Goal: Task Accomplishment & Management: Manage account settings

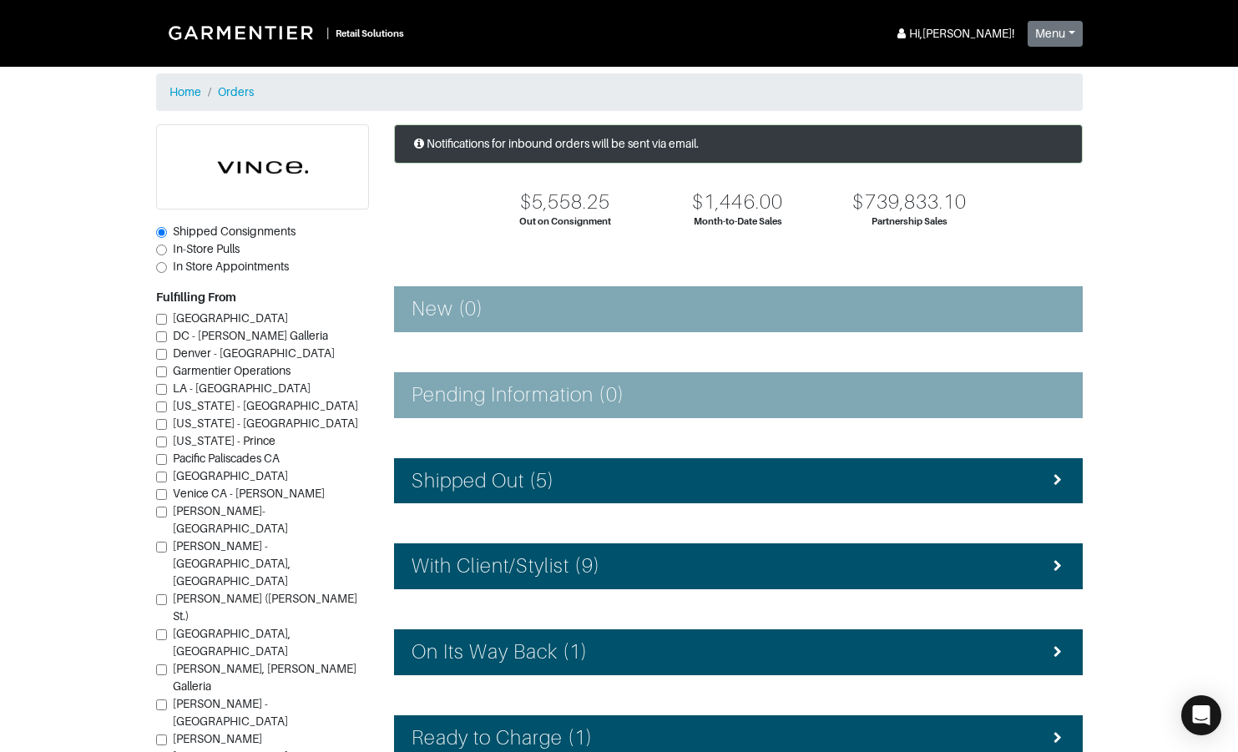
scroll to position [116, 0]
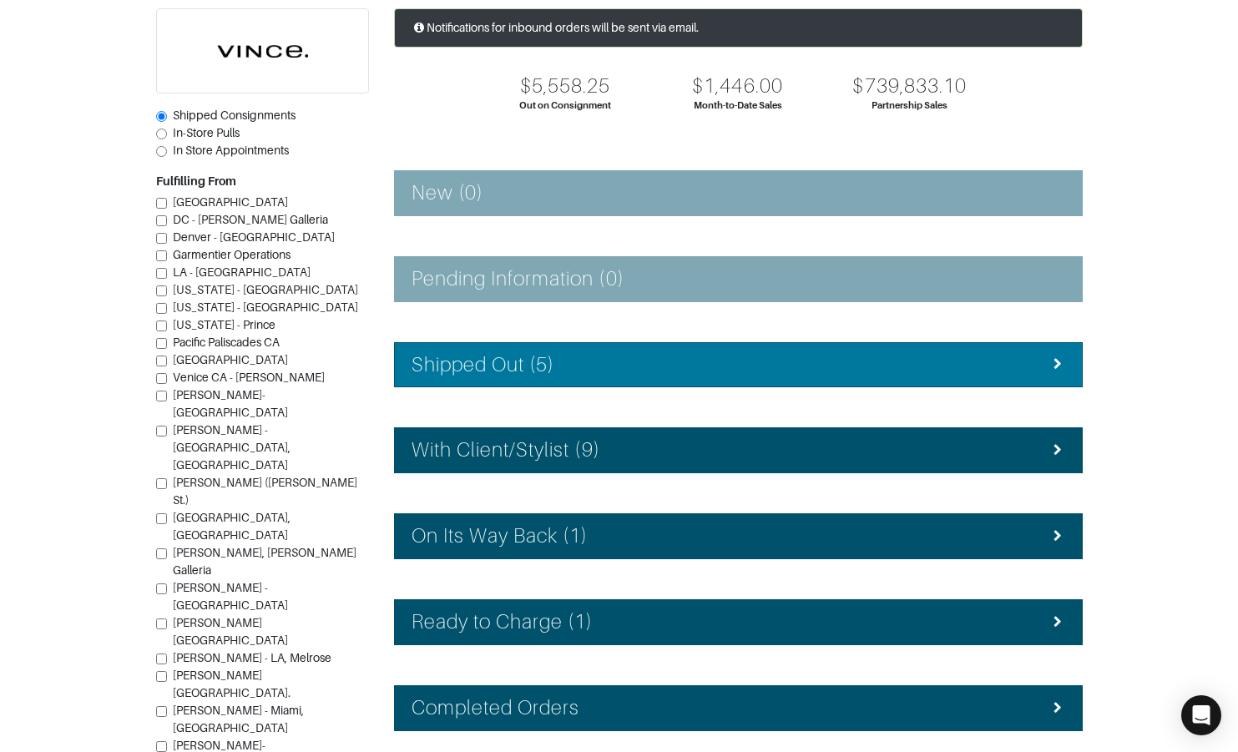
click at [535, 357] on h4 "Shipped Out (5)" at bounding box center [483, 365] width 144 height 24
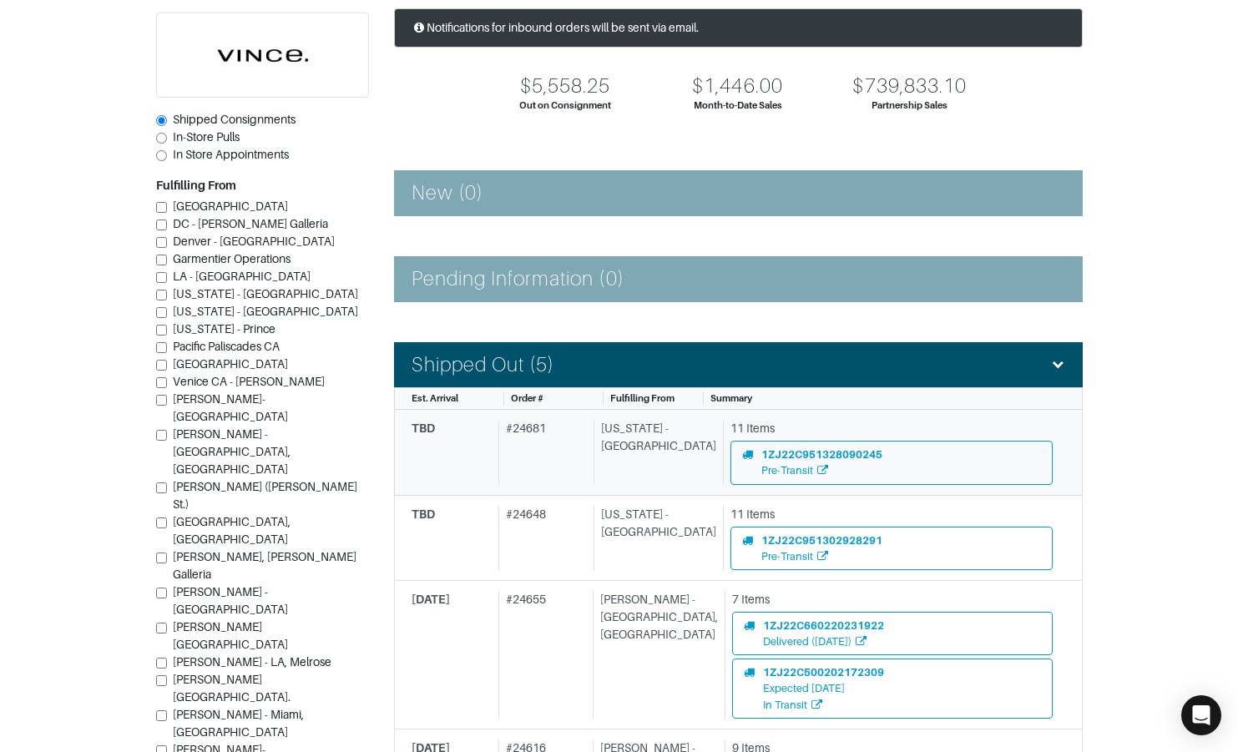
click at [554, 425] on div "# 24681" at bounding box center [542, 452] width 88 height 64
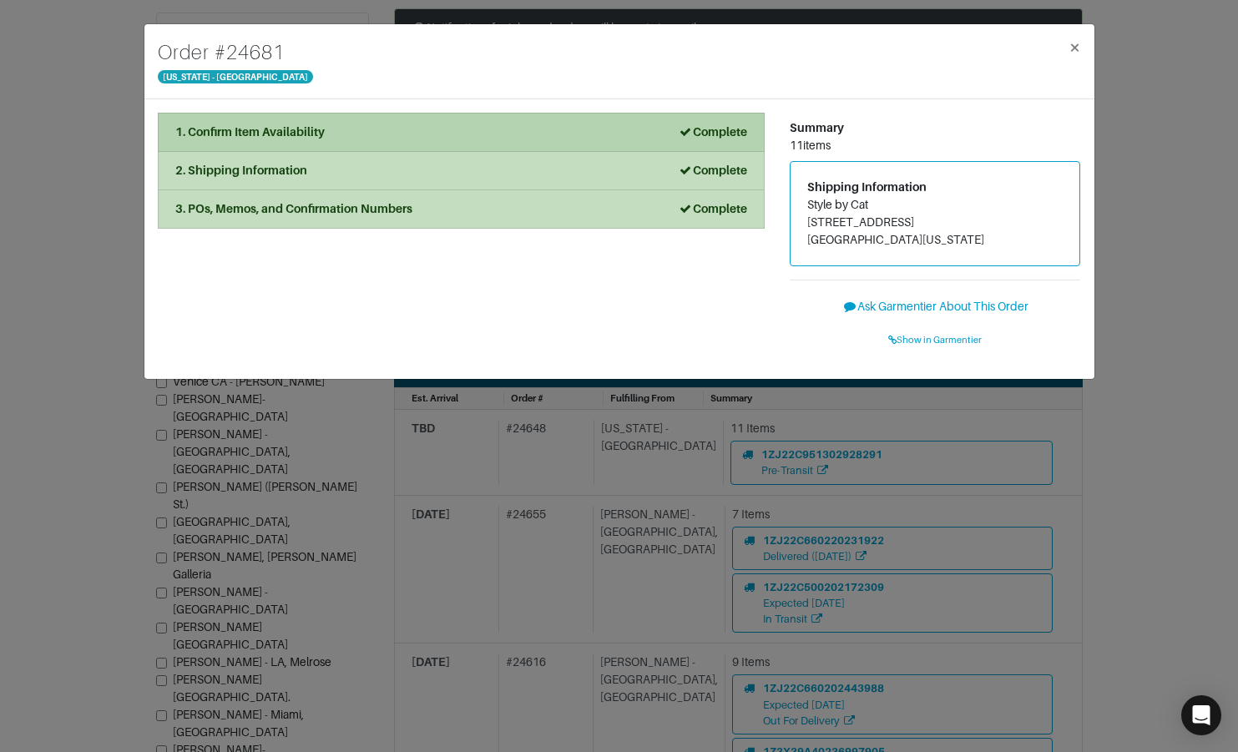
click at [444, 122] on li "1. Confirm Item Availability Complete" at bounding box center [461, 132] width 607 height 39
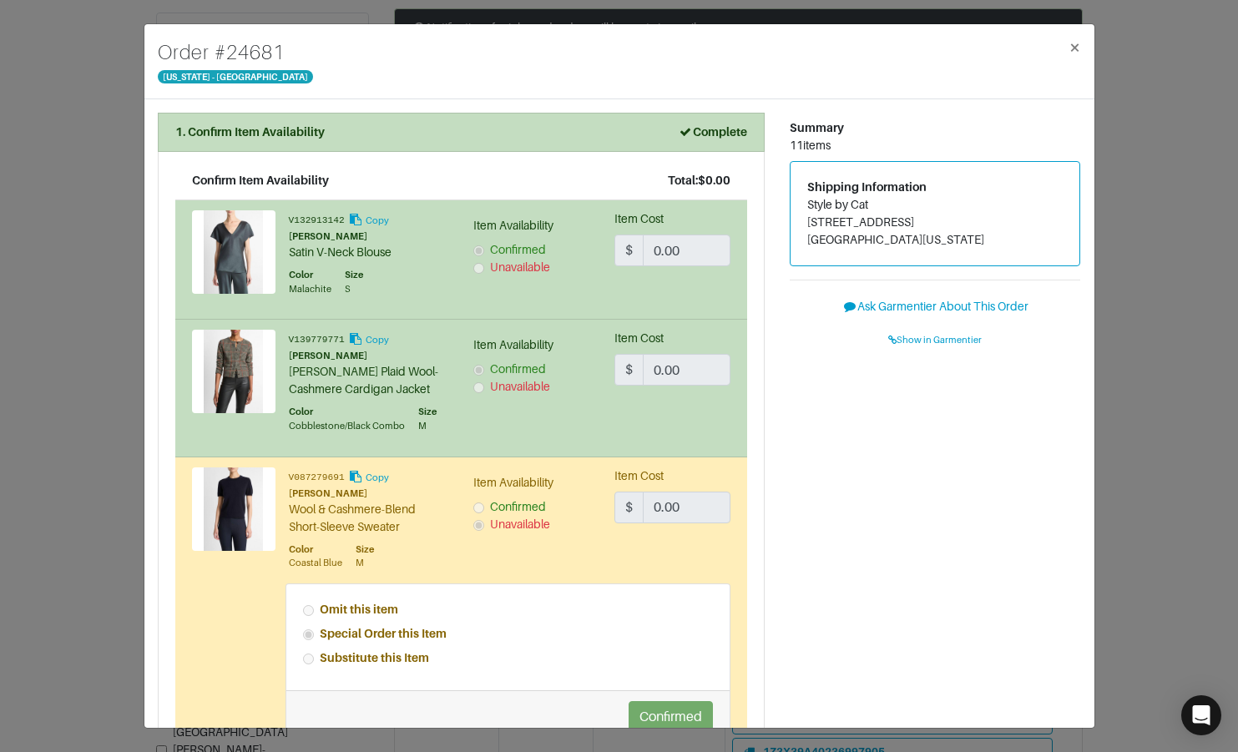
scroll to position [3, 0]
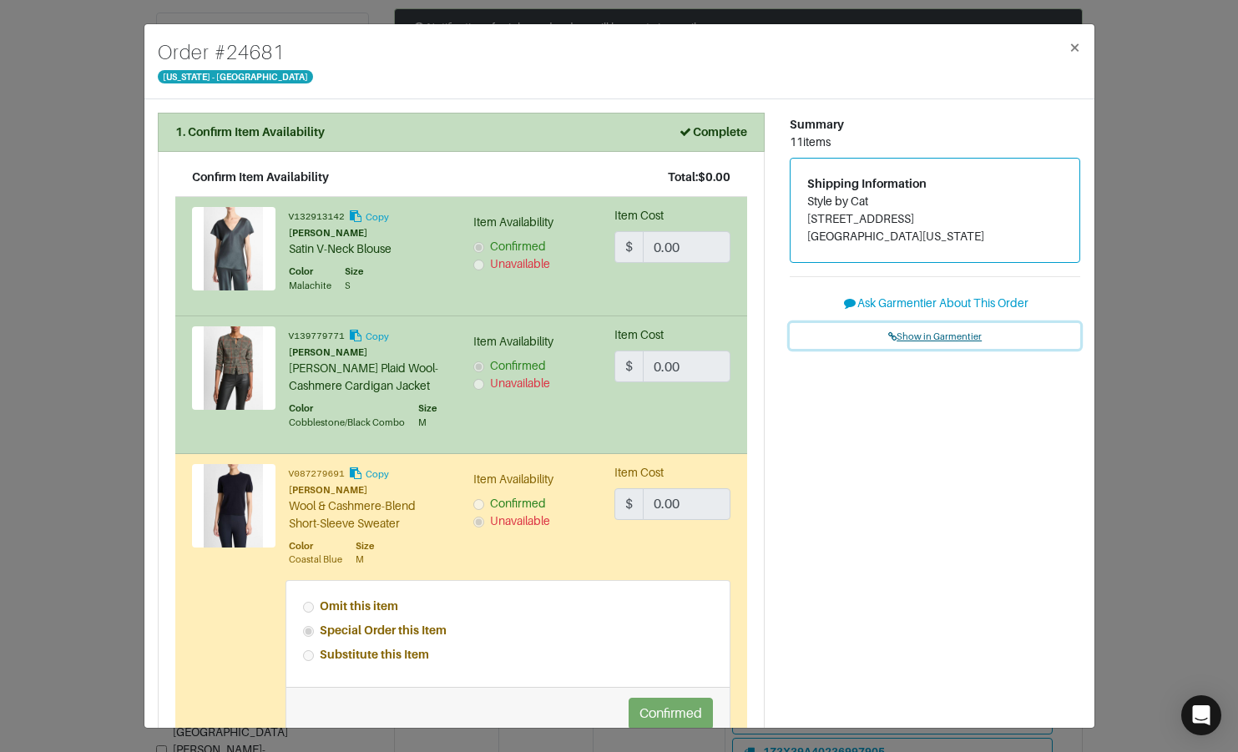
click at [936, 335] on span "Show in Garmentier" at bounding box center [934, 336] width 93 height 10
click at [91, 189] on div "Order # 24681 New York - 5th Avenue × 1. Confirm Item Availability Complete Con…" at bounding box center [619, 376] width 1238 height 752
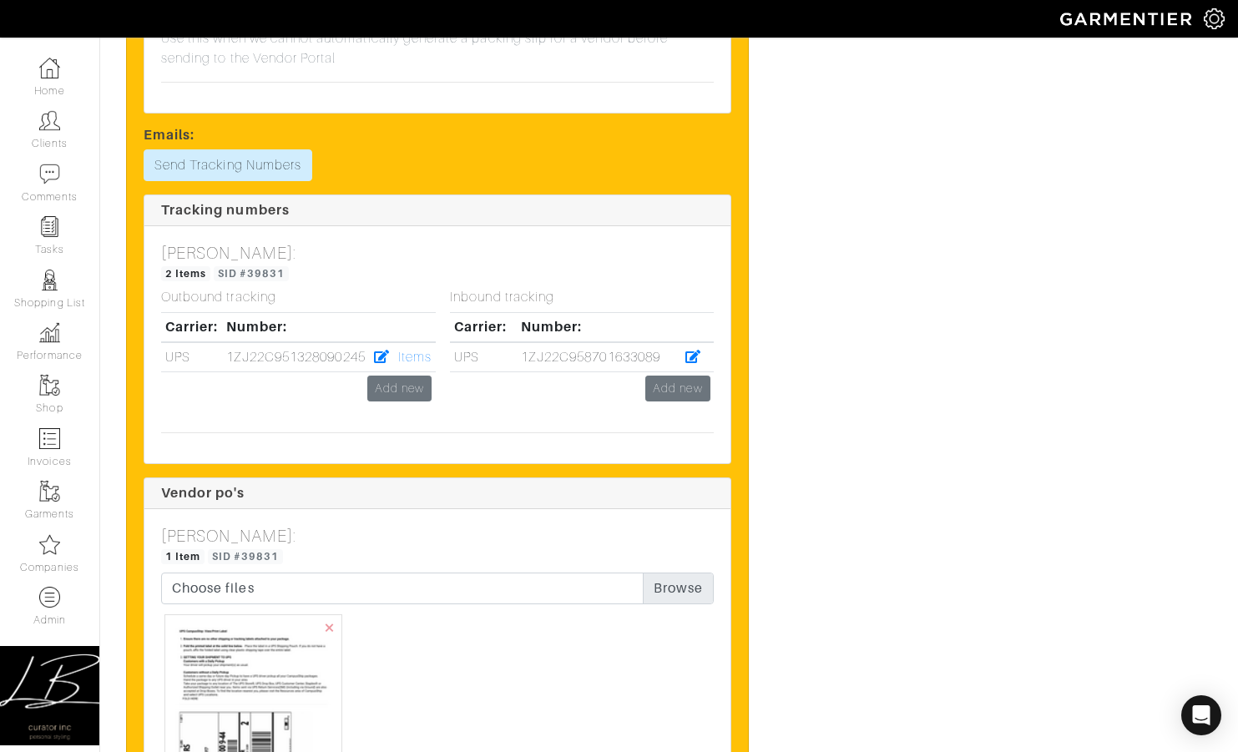
scroll to position [5061, 0]
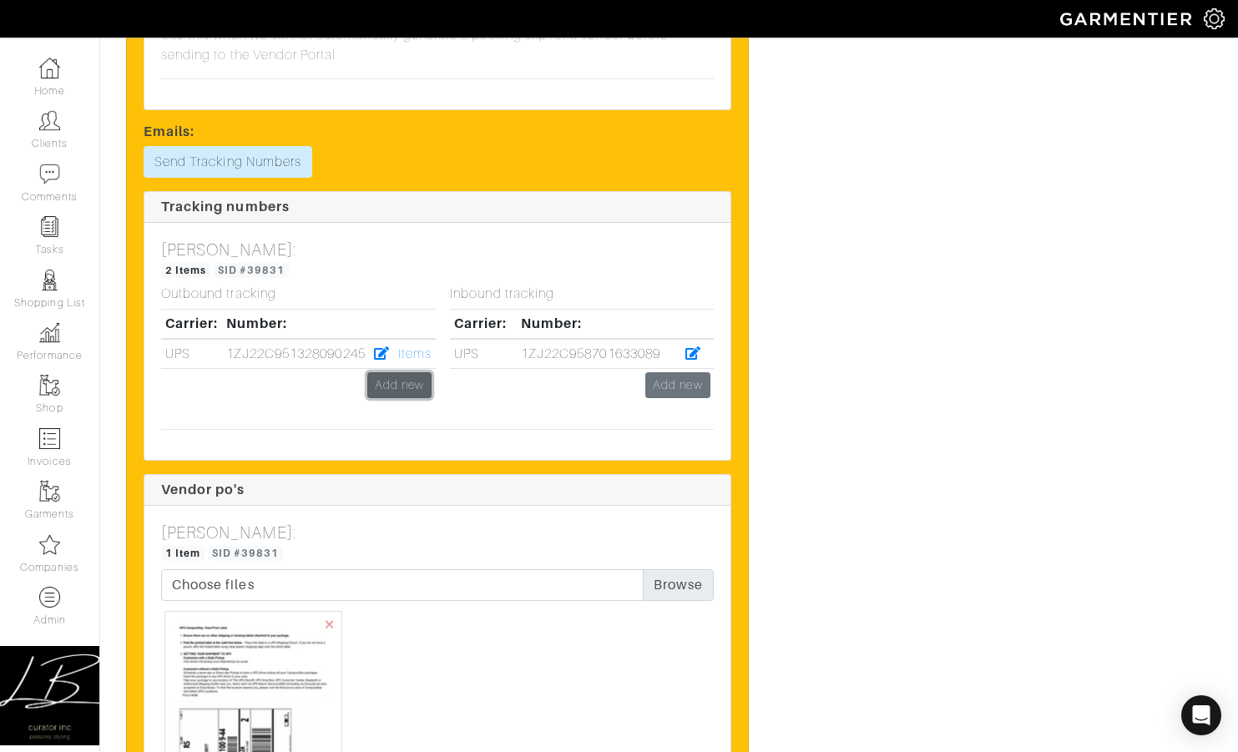
click at [415, 385] on link "Add new" at bounding box center [399, 385] width 64 height 26
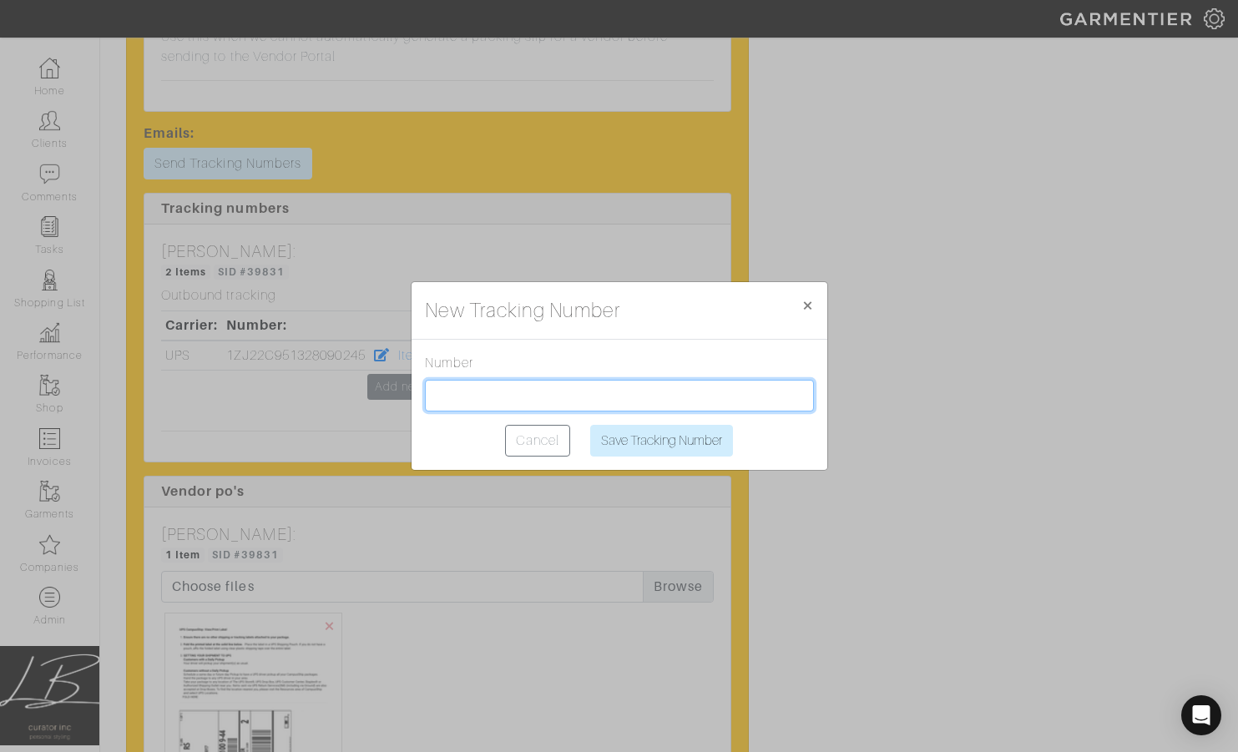
click at [492, 391] on input "text" at bounding box center [619, 396] width 389 height 32
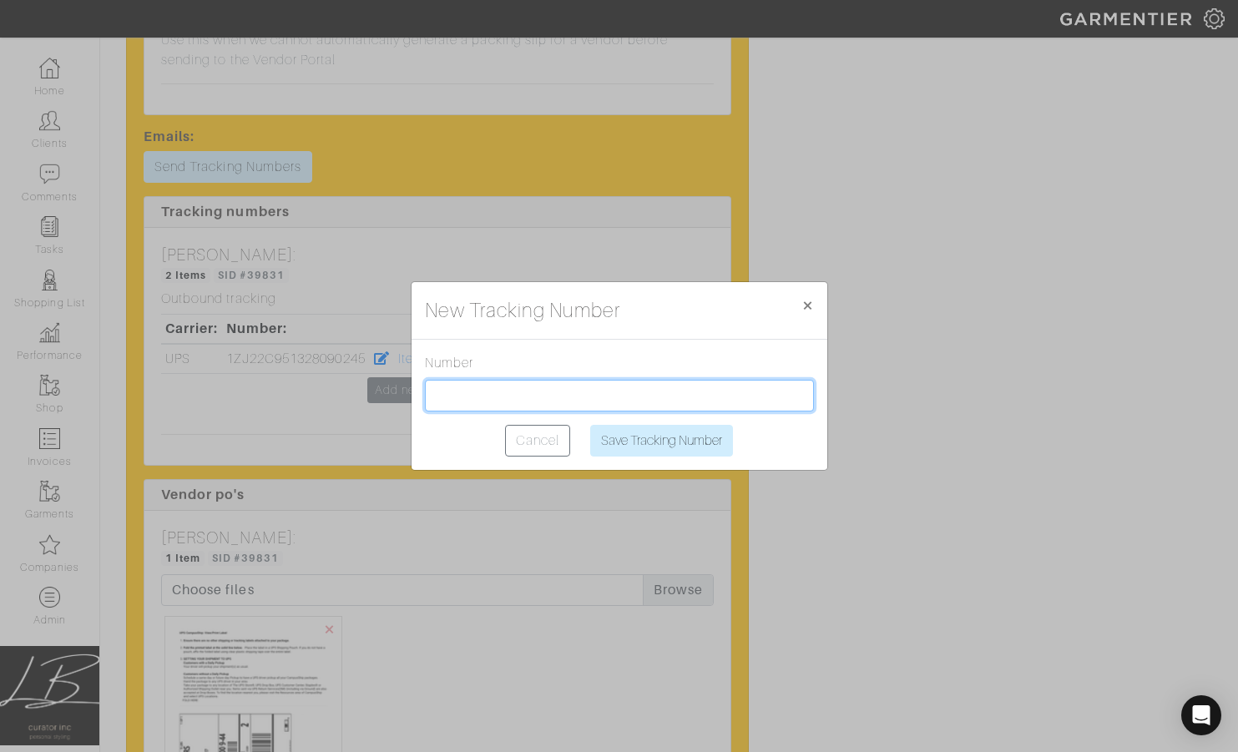
paste input "1Z3X39A41306716182"
type input "1Z3X39A41306716182"
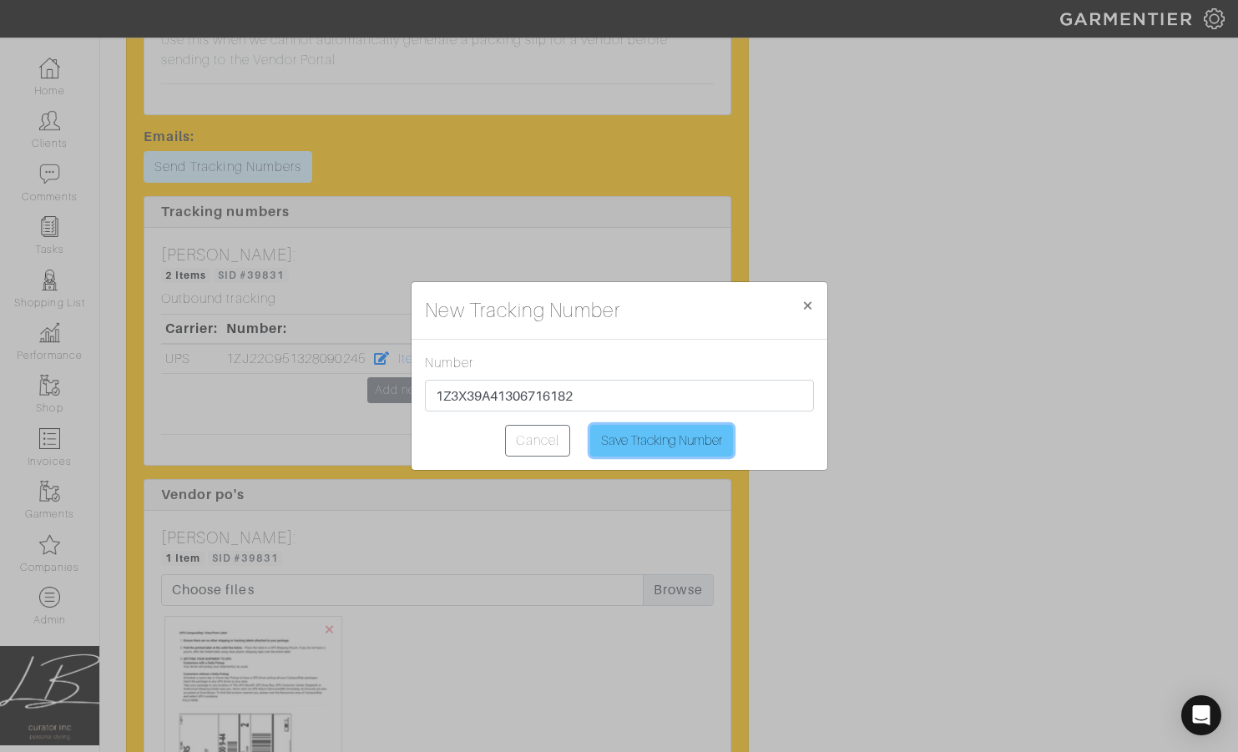
click at [662, 429] on input "Save Tracking Number" at bounding box center [661, 441] width 143 height 32
type input "Saving..."
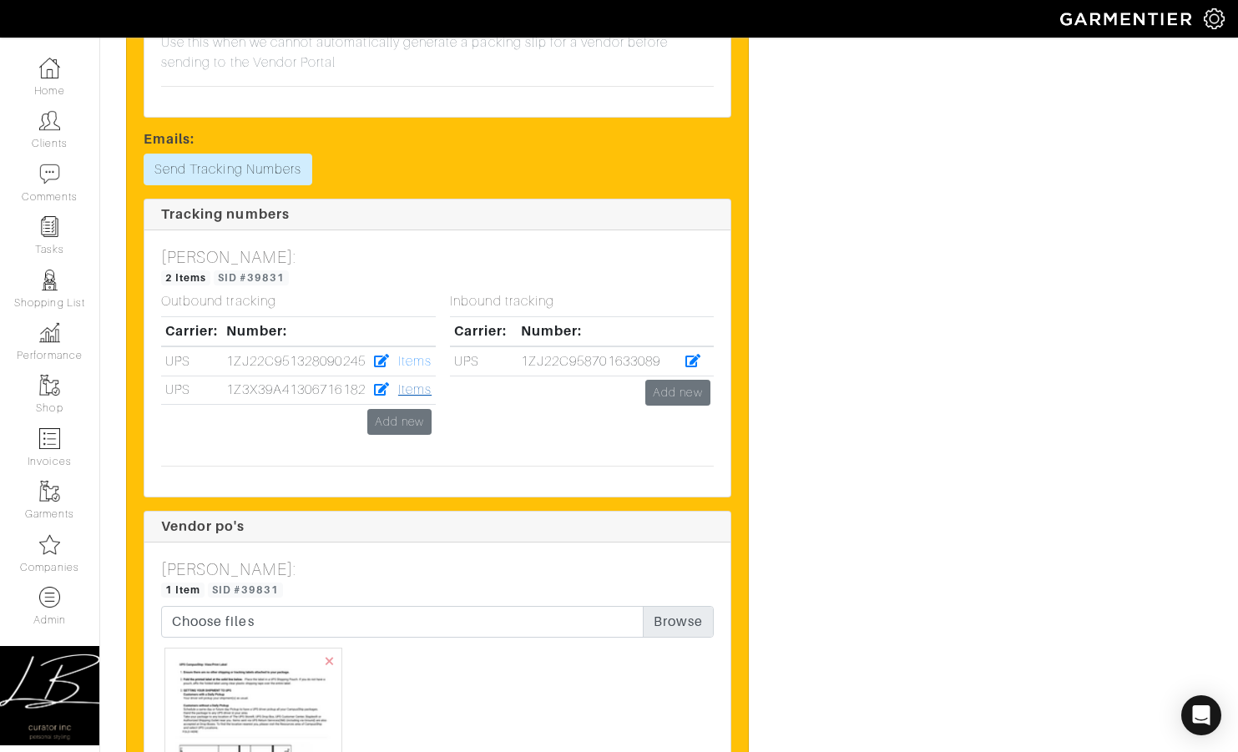
click at [406, 392] on link "Items" at bounding box center [414, 389] width 33 height 15
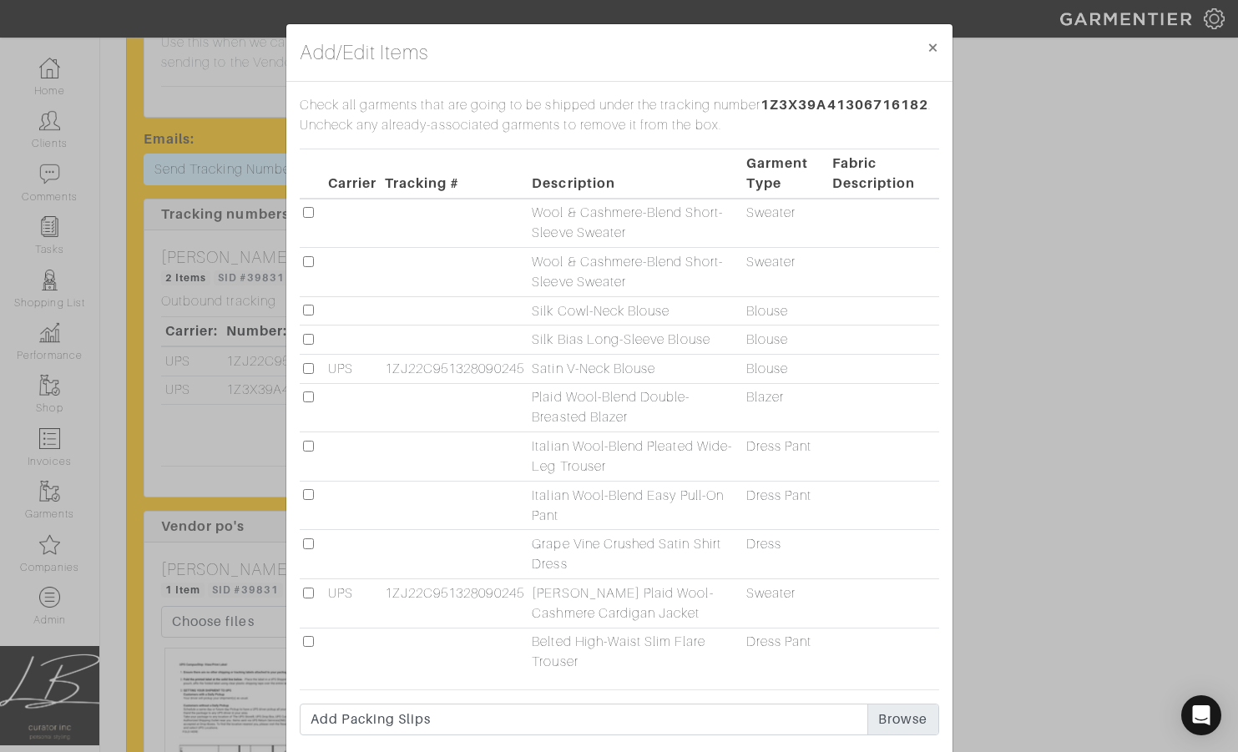
click at [308, 445] on input "checkbox" at bounding box center [308, 446] width 11 height 11
checkbox input "true"
click at [310, 310] on input "checkbox" at bounding box center [308, 310] width 11 height 11
checkbox input "true"
click at [306, 212] on input "checkbox" at bounding box center [308, 212] width 11 height 11
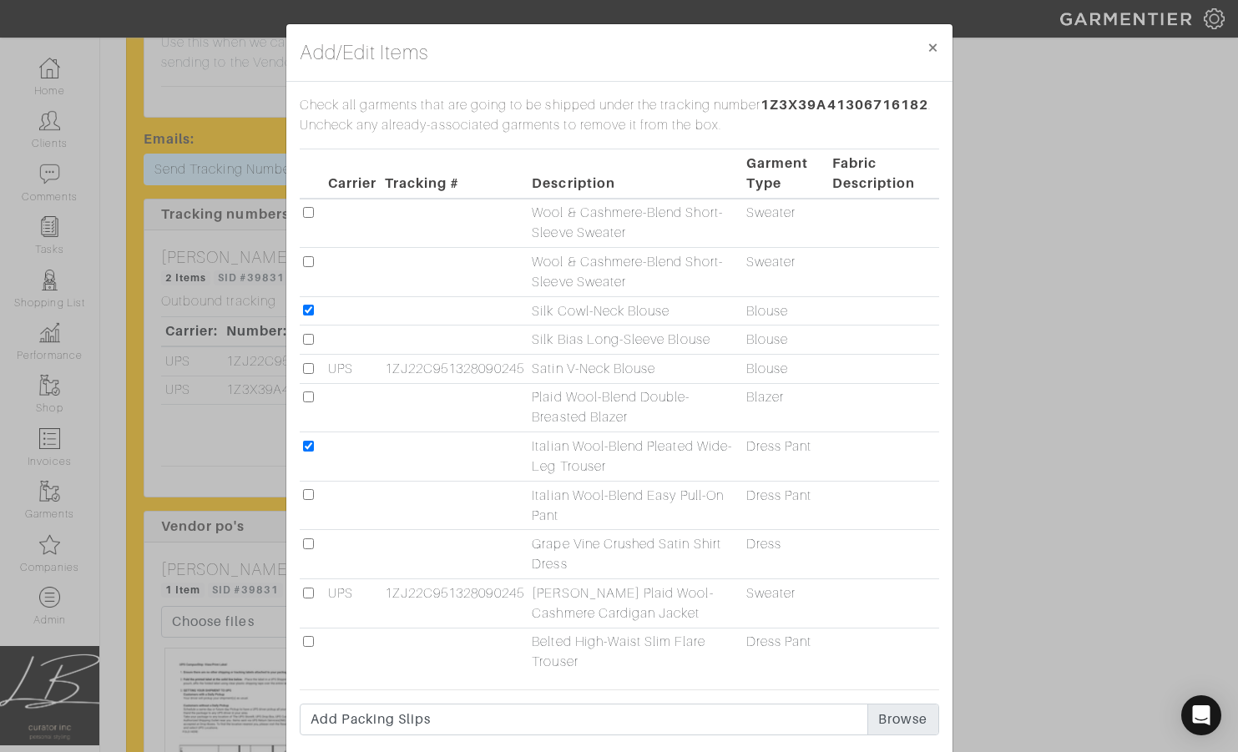
checkbox input "true"
drag, startPoint x: 305, startPoint y: 338, endPoint x: 355, endPoint y: 340, distance: 50.1
click at [305, 338] on input "checkbox" at bounding box center [308, 339] width 11 height 11
checkbox input "true"
click at [307, 263] on input "checkbox" at bounding box center [308, 261] width 11 height 11
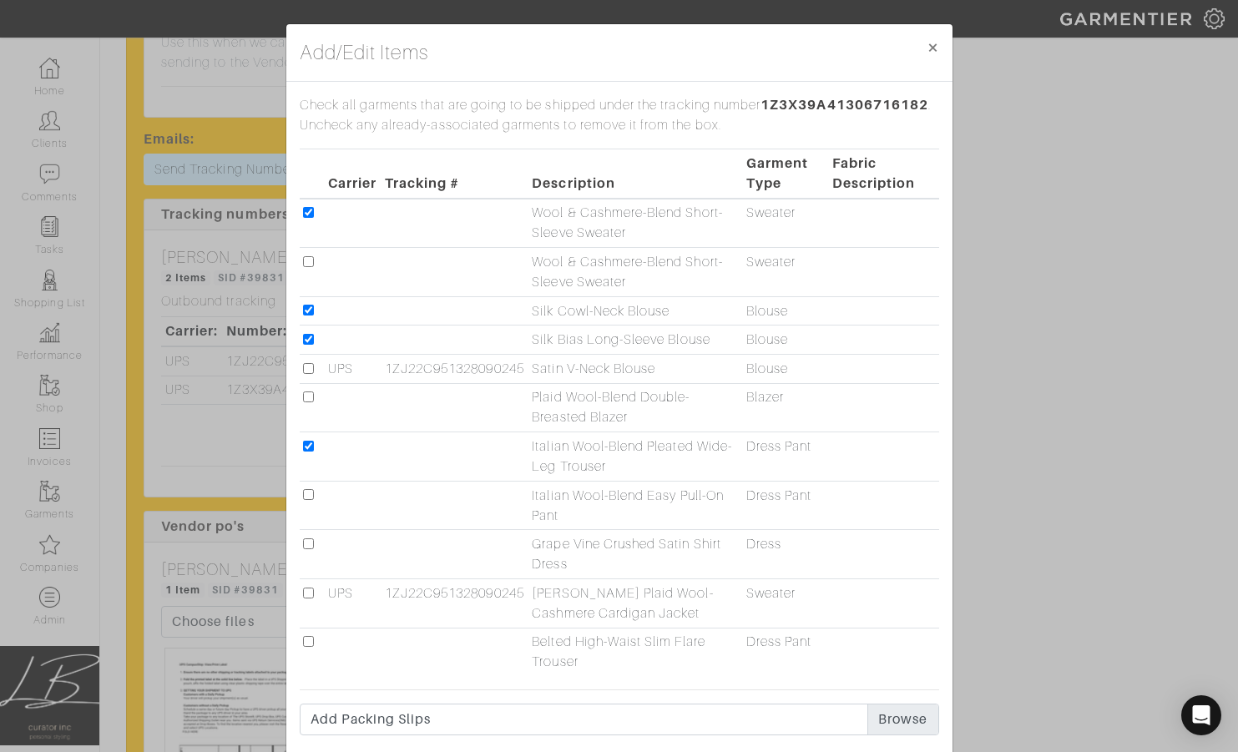
checkbox input "true"
click at [309, 549] on td at bounding box center [312, 554] width 25 height 49
click at [314, 397] on td at bounding box center [312, 407] width 25 height 49
click at [308, 398] on input "checkbox" at bounding box center [308, 396] width 11 height 11
checkbox input "true"
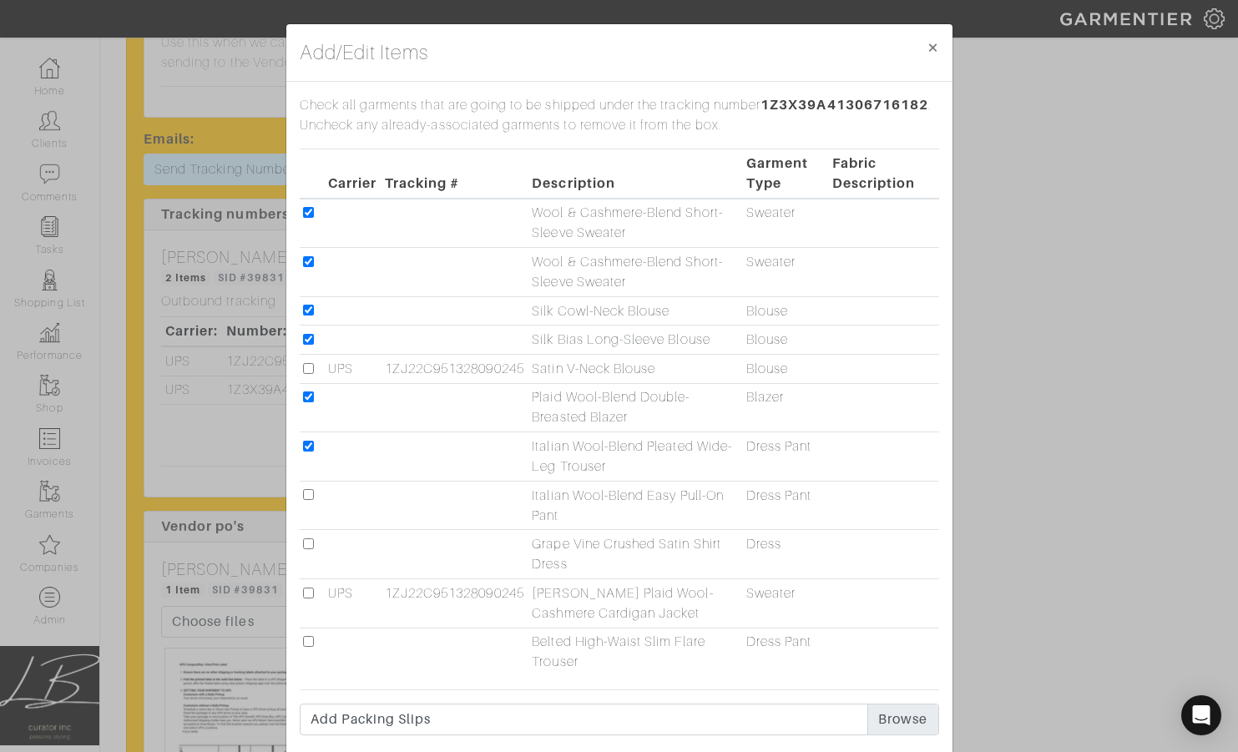
click at [307, 542] on input "checkbox" at bounding box center [308, 543] width 11 height 11
checkbox input "true"
click at [313, 639] on input "checkbox" at bounding box center [308, 641] width 11 height 11
checkbox input "true"
click at [309, 492] on input "checkbox" at bounding box center [308, 494] width 11 height 11
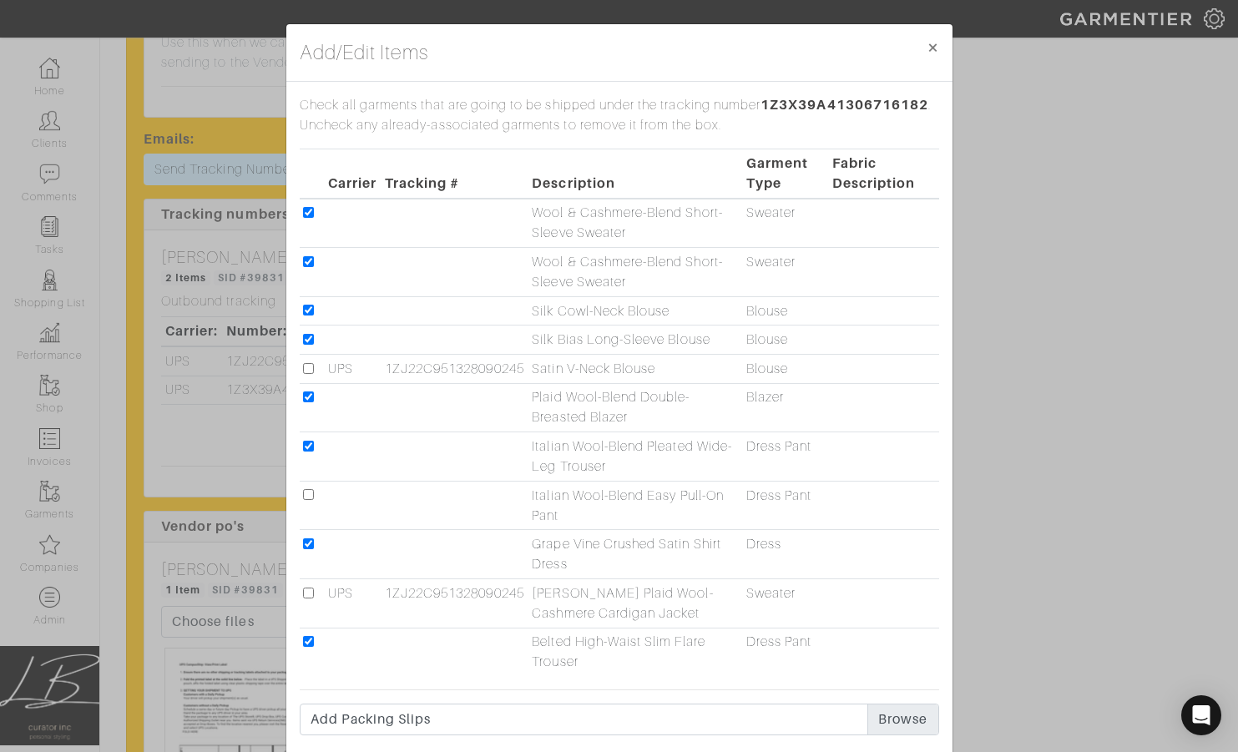
checkbox input "true"
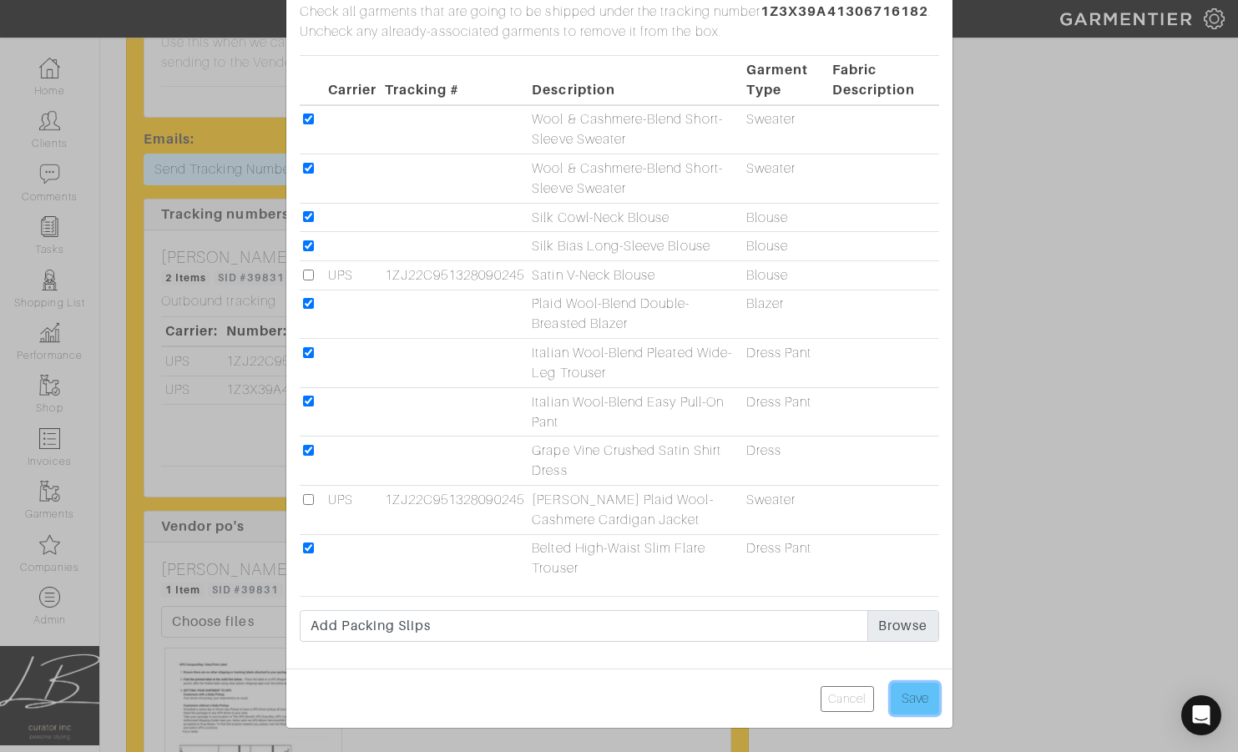
click at [910, 699] on input "Save" at bounding box center [914, 699] width 48 height 32
type input "Save"
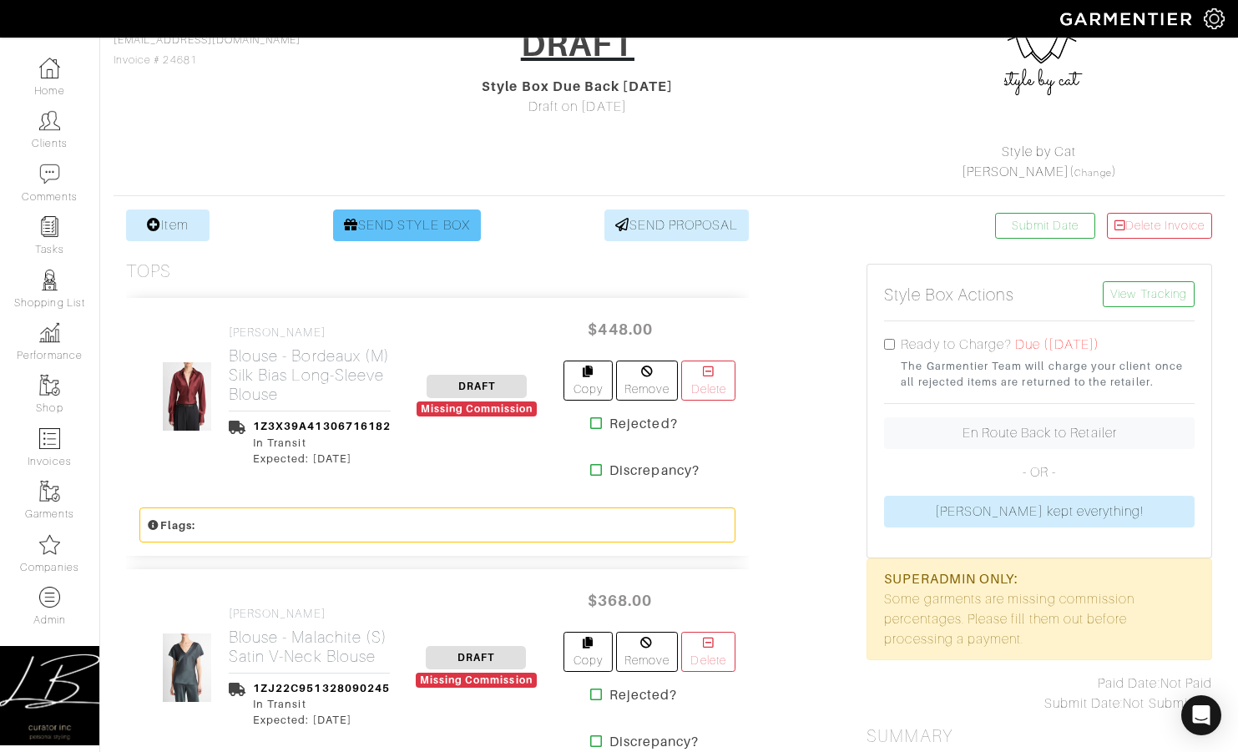
scroll to position [0, 0]
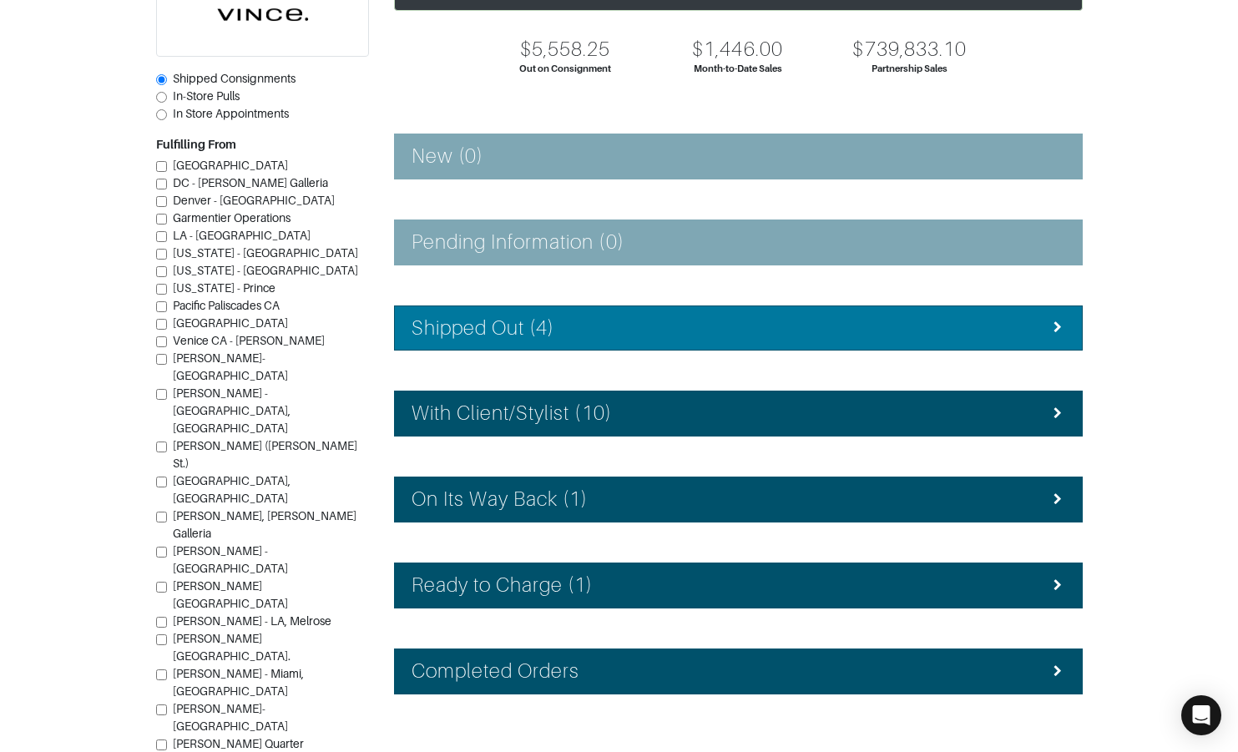
click at [470, 317] on h4 "Shipped Out (4)" at bounding box center [483, 328] width 144 height 24
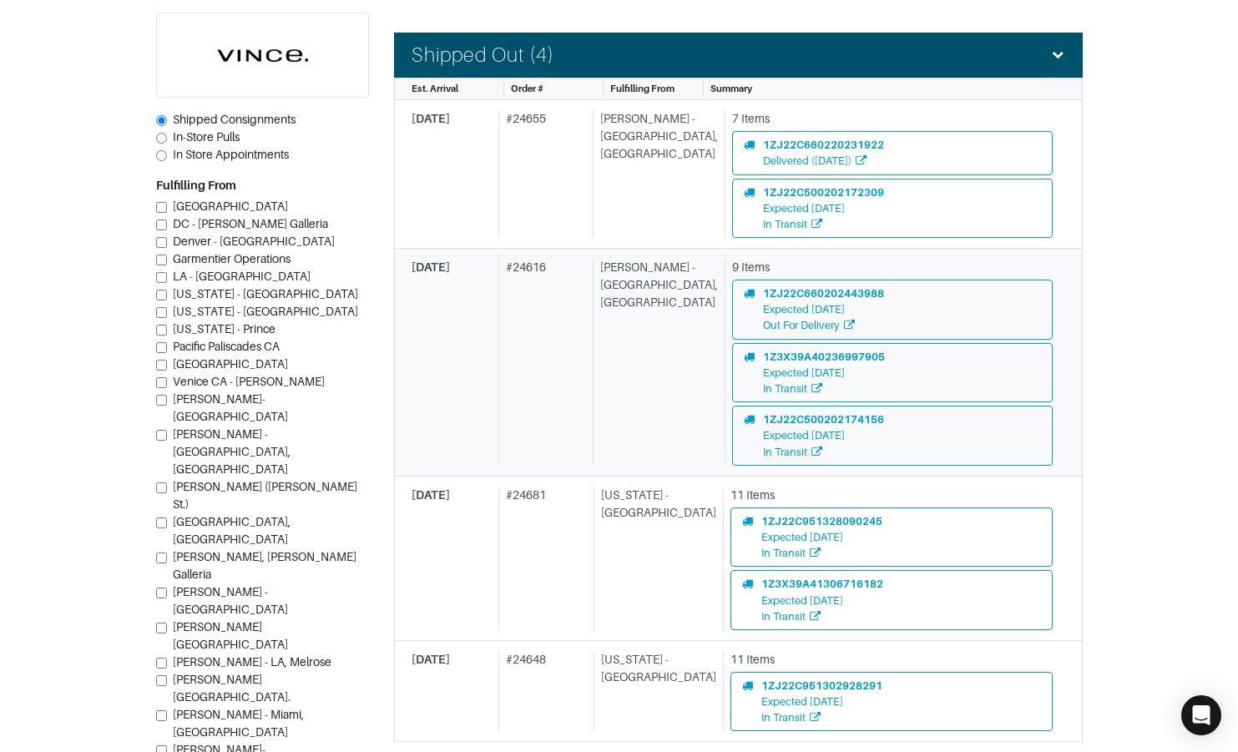
scroll to position [440, 0]
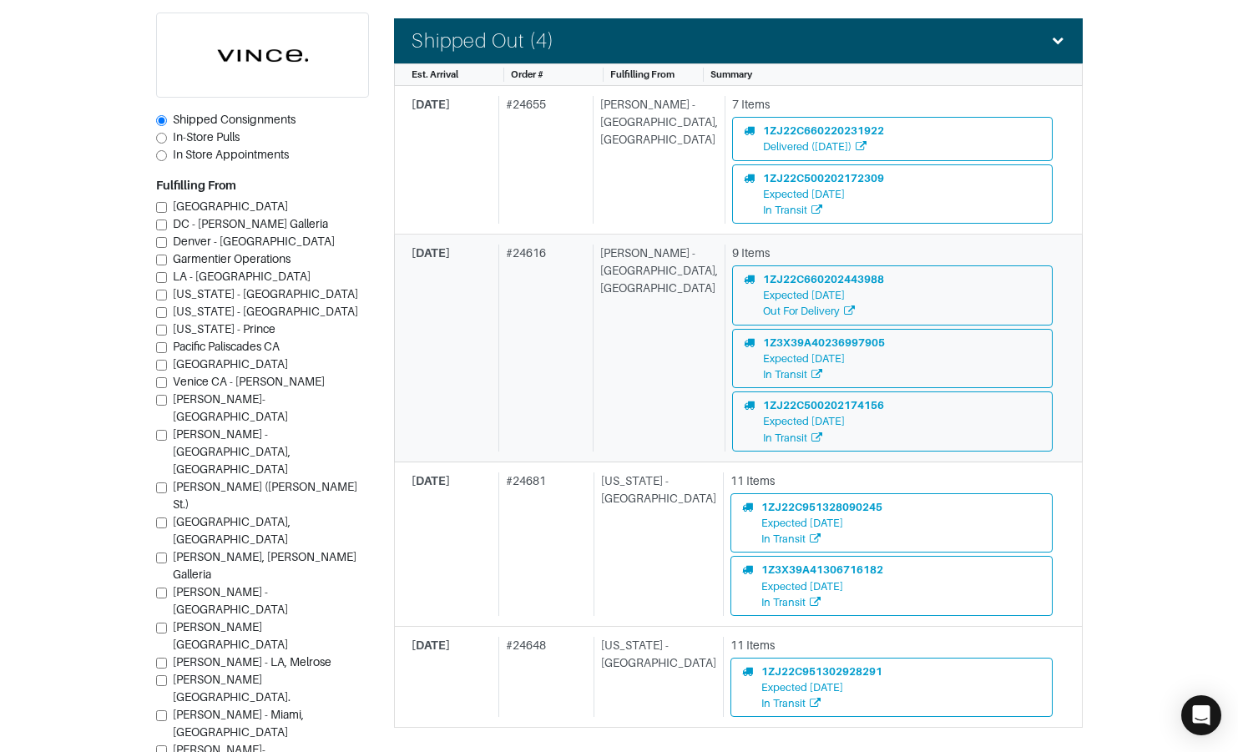
click at [464, 298] on div "09/25/25" at bounding box center [451, 348] width 80 height 207
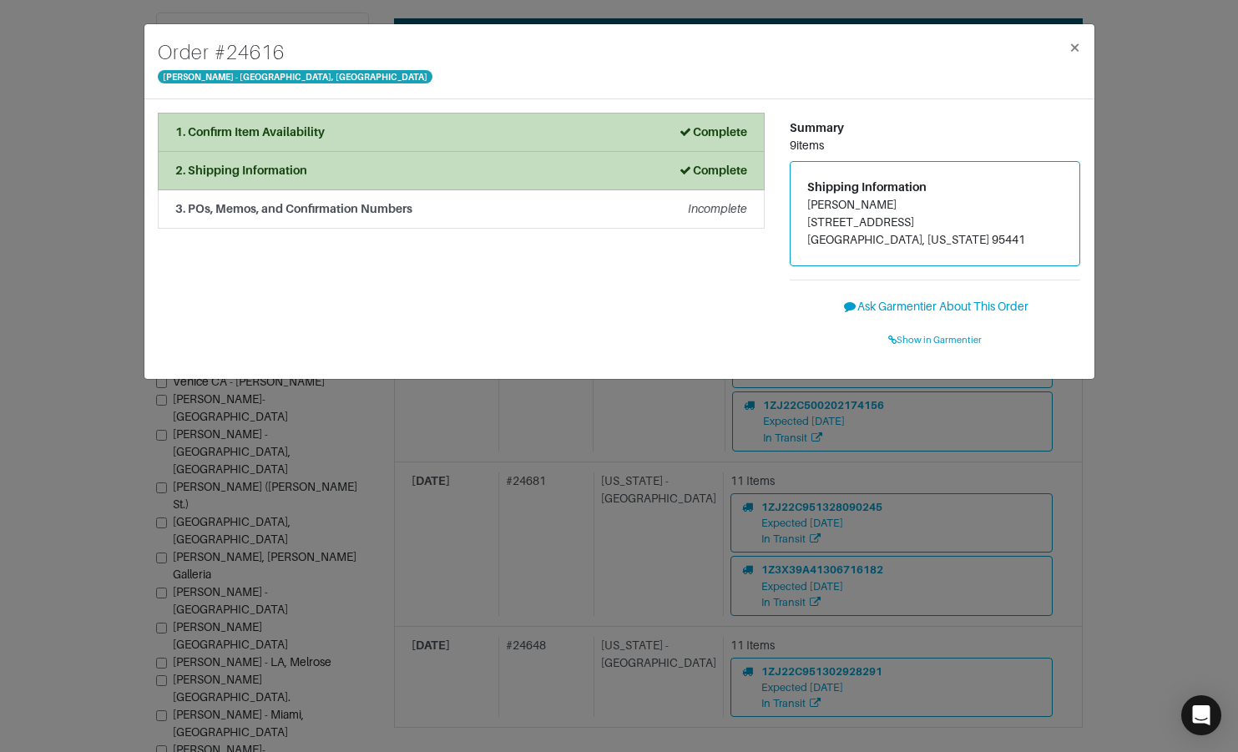
click at [1141, 231] on div "Order # 24616 Vince - Chicago, Oak Street × 1. Confirm Item Availability Comple…" at bounding box center [619, 376] width 1238 height 752
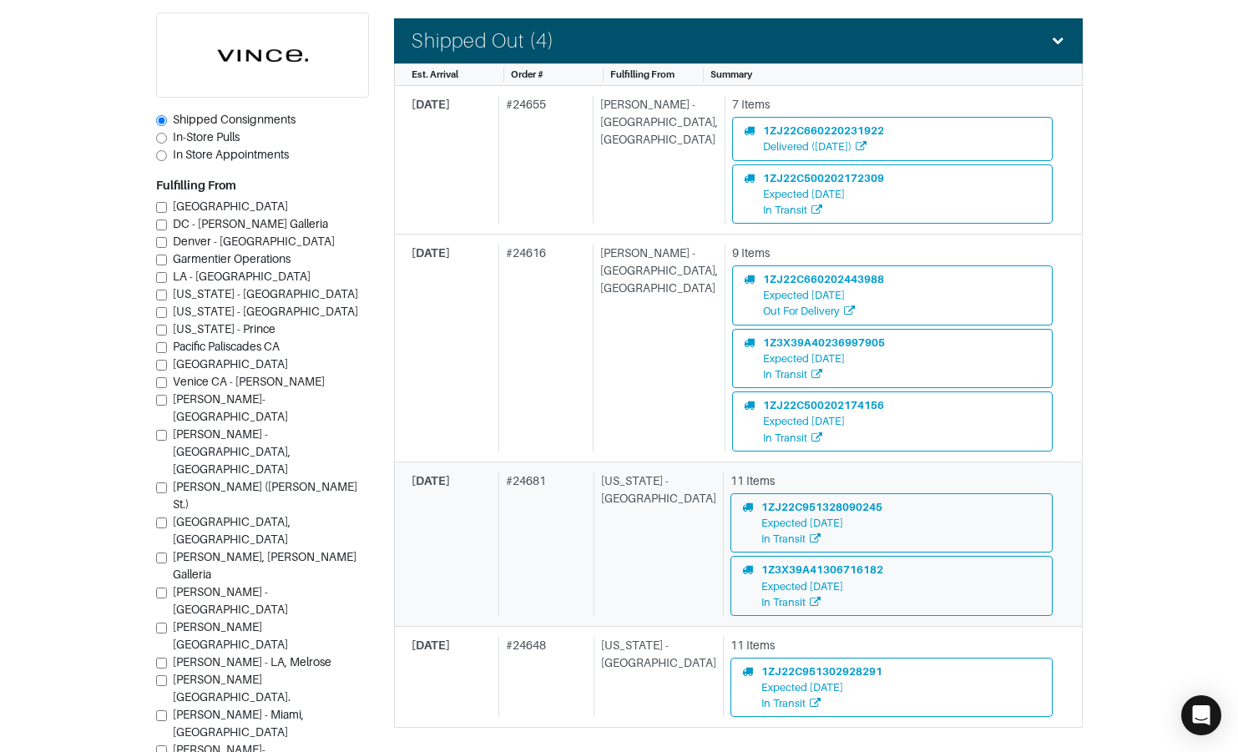
click at [572, 557] on div "# 24681" at bounding box center [542, 544] width 88 height 144
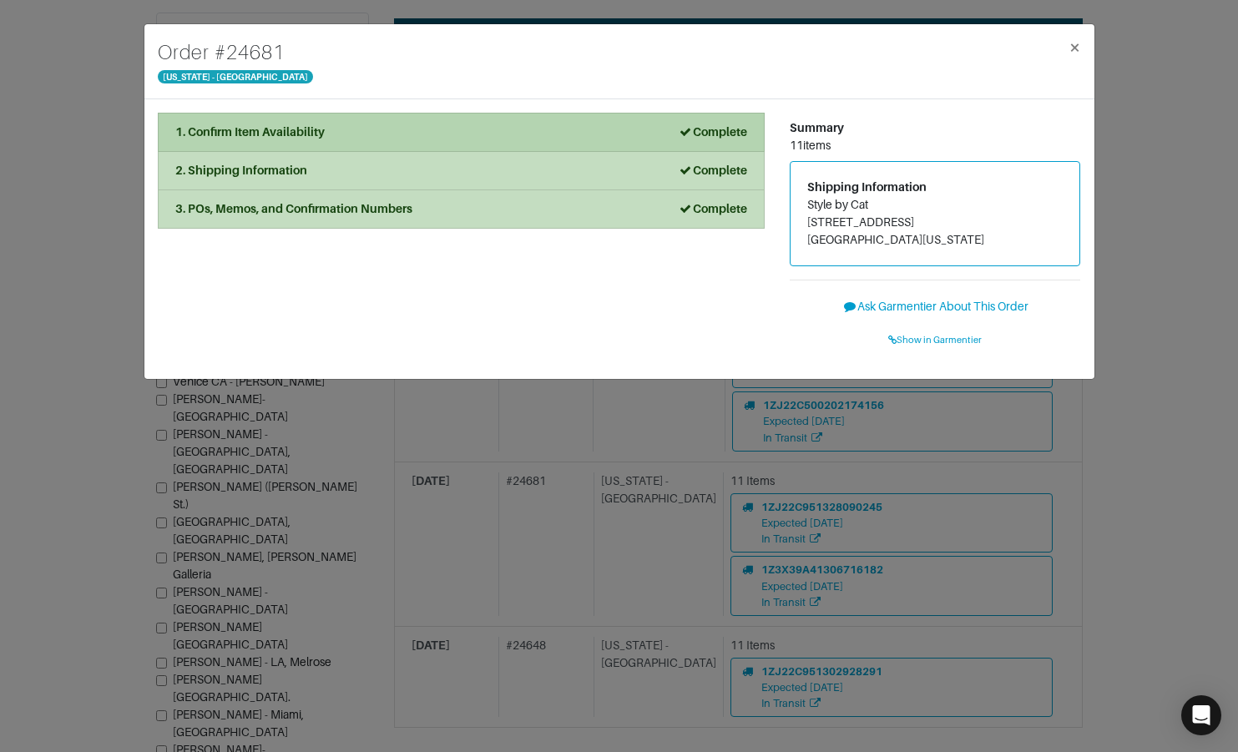
click at [418, 134] on div "1. Confirm Item Availability Complete" at bounding box center [461, 133] width 572 height 18
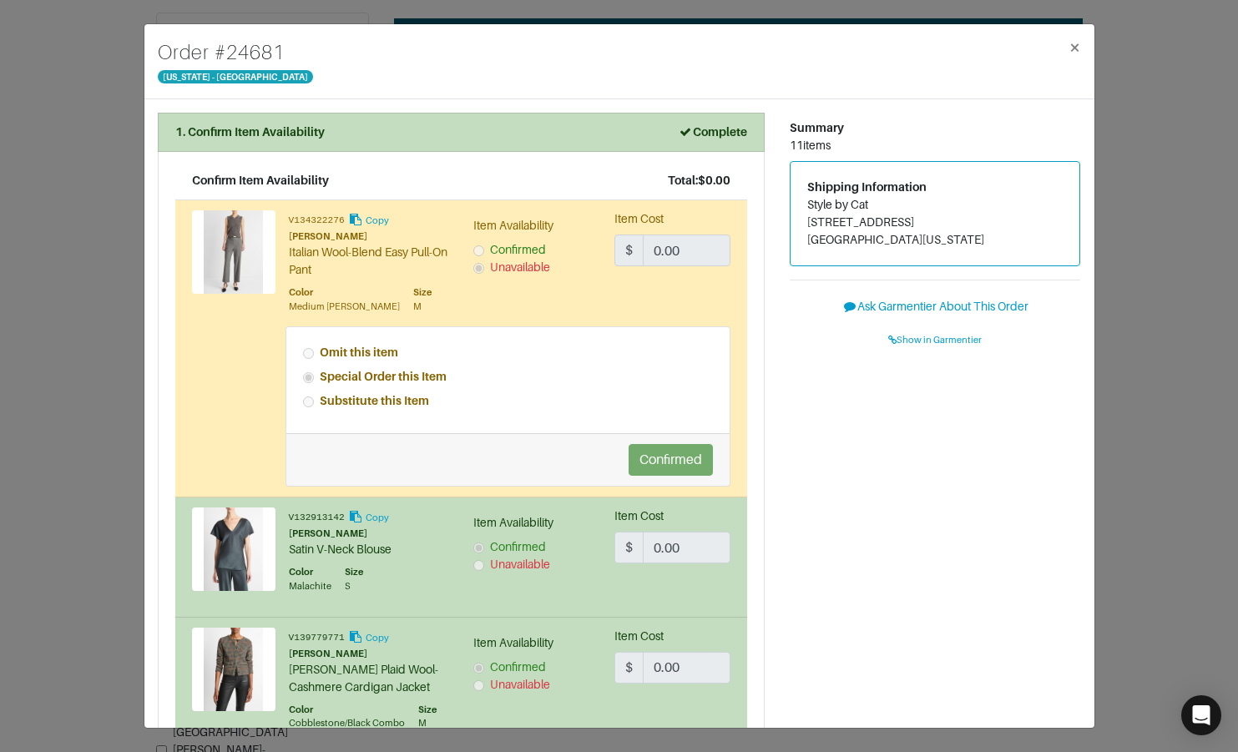
click at [1164, 300] on div "Order # 24681 New York - 5th Avenue × 1. Confirm Item Availability Complete Con…" at bounding box center [619, 376] width 1238 height 752
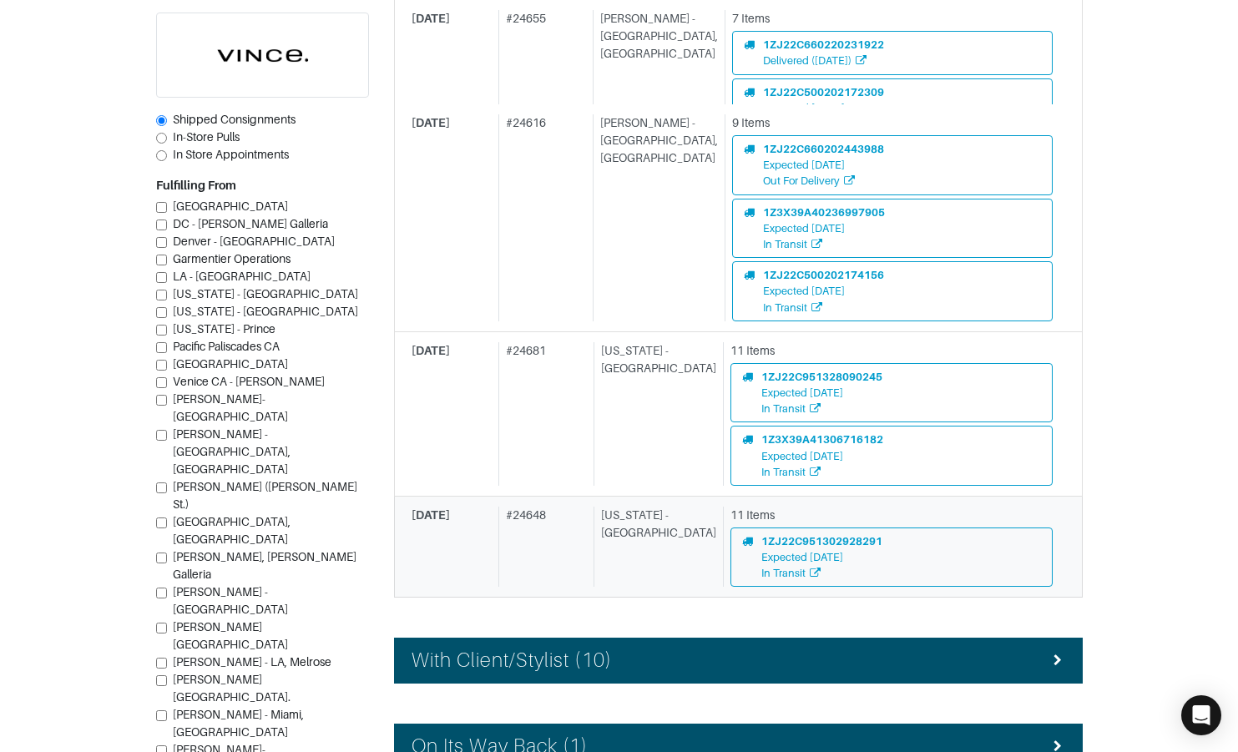
scroll to position [584, 0]
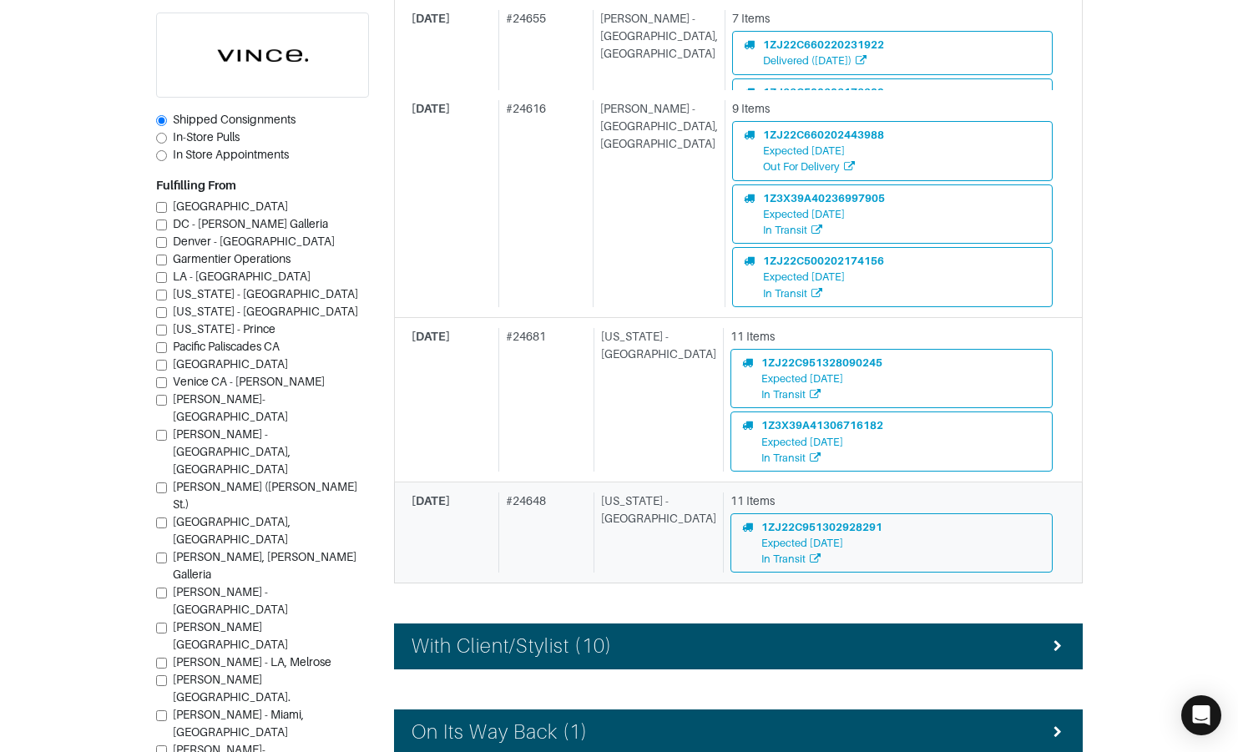
click at [608, 546] on div "[US_STATE] - [GEOGRAPHIC_DATA]" at bounding box center [654, 532] width 123 height 81
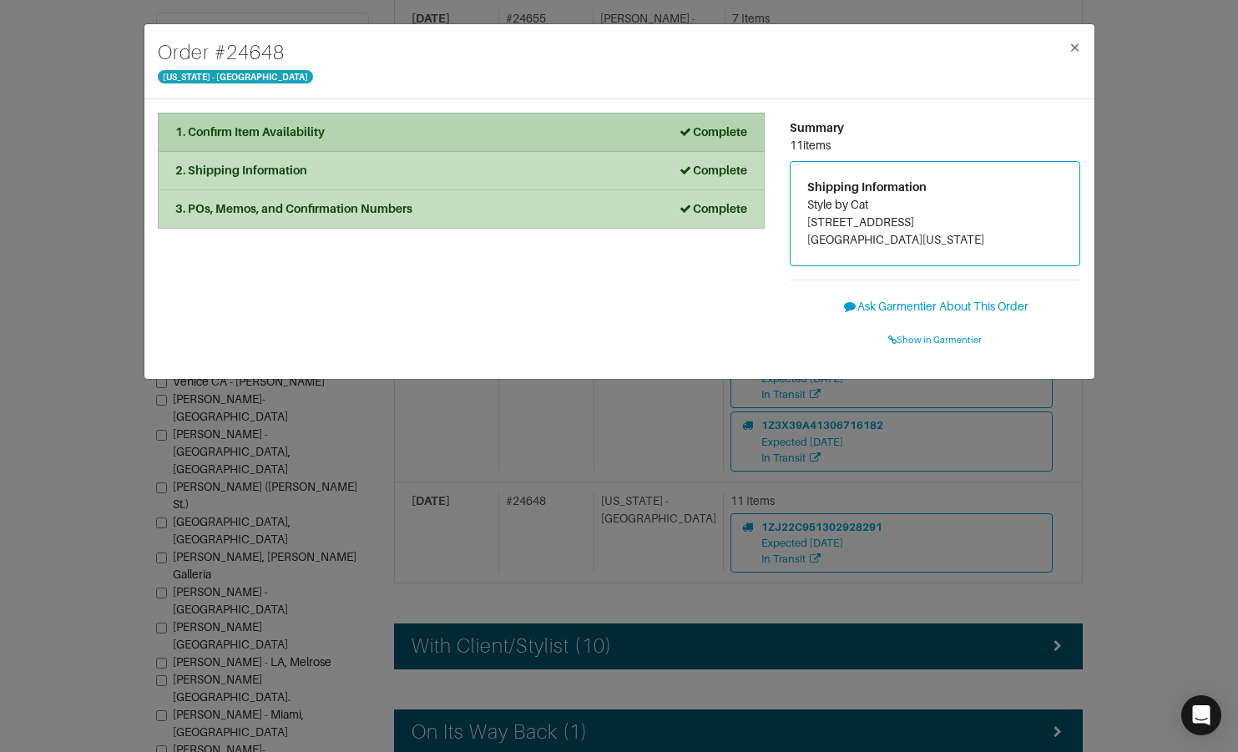
click at [470, 132] on div "1. Confirm Item Availability Complete" at bounding box center [461, 133] width 572 height 18
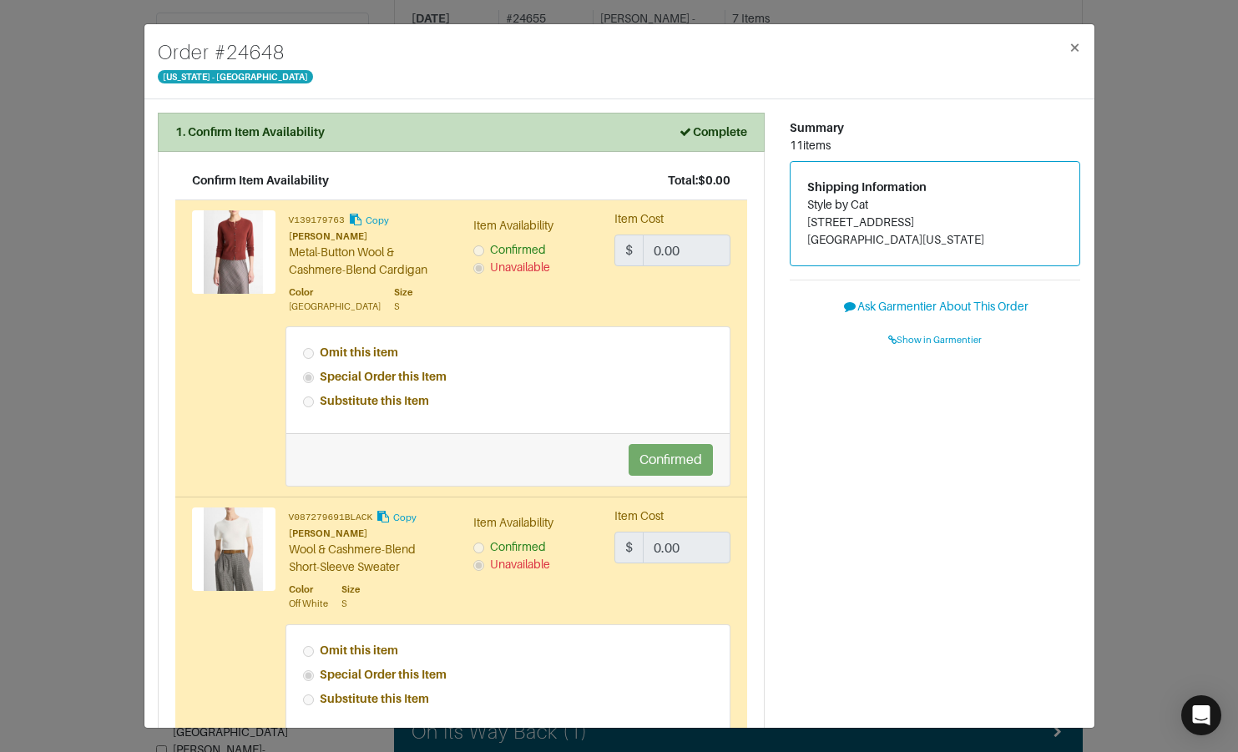
scroll to position [2, 0]
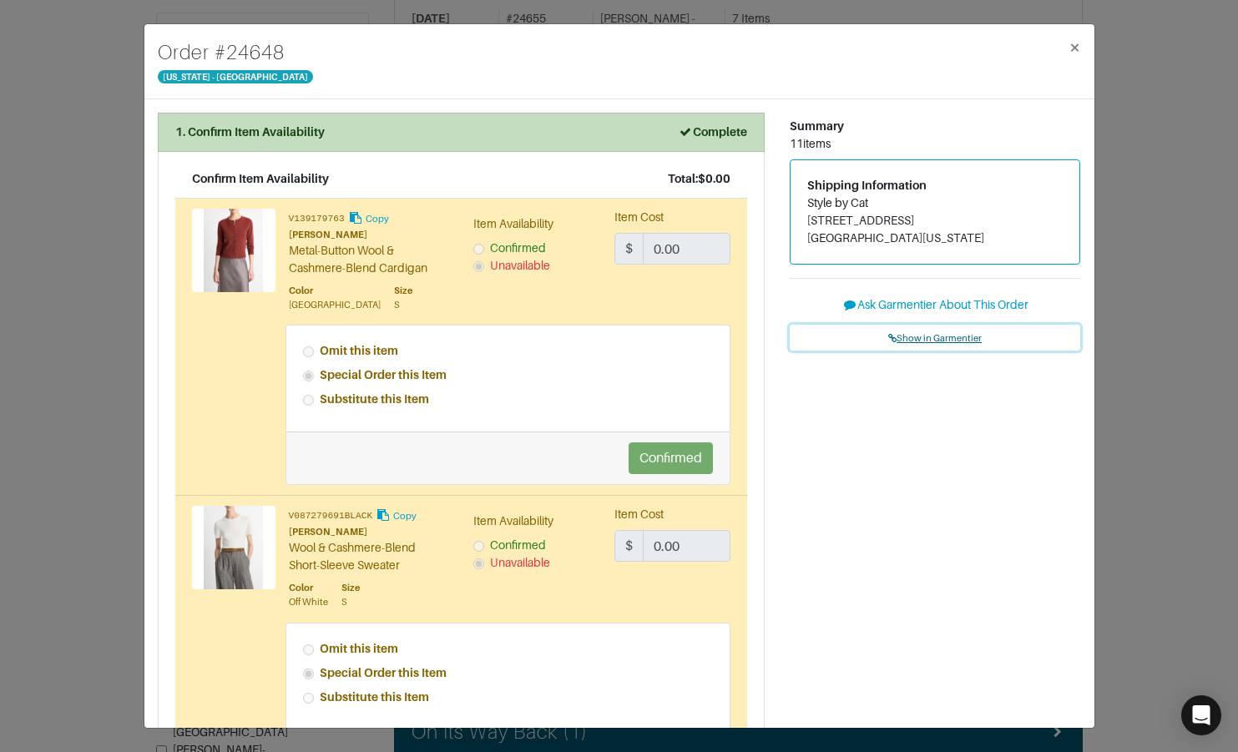
click at [946, 338] on span "Show in Garmentier" at bounding box center [934, 338] width 93 height 10
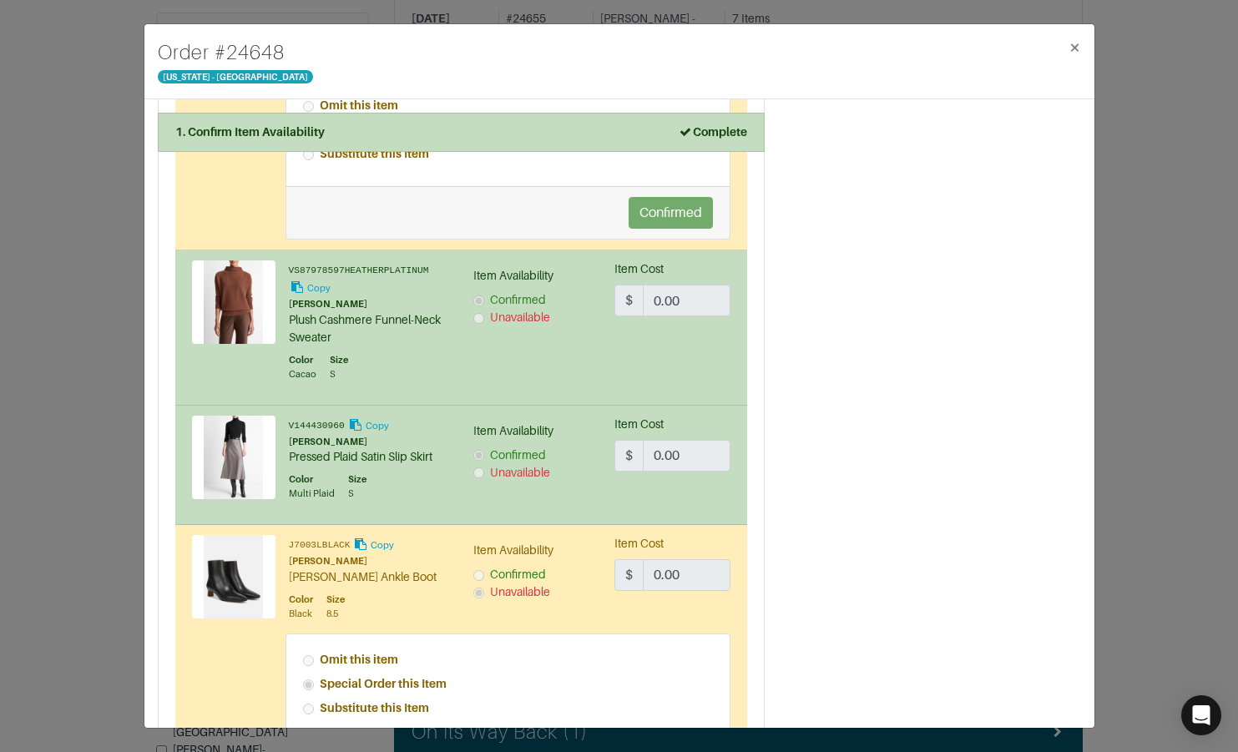
scroll to position [2224, 0]
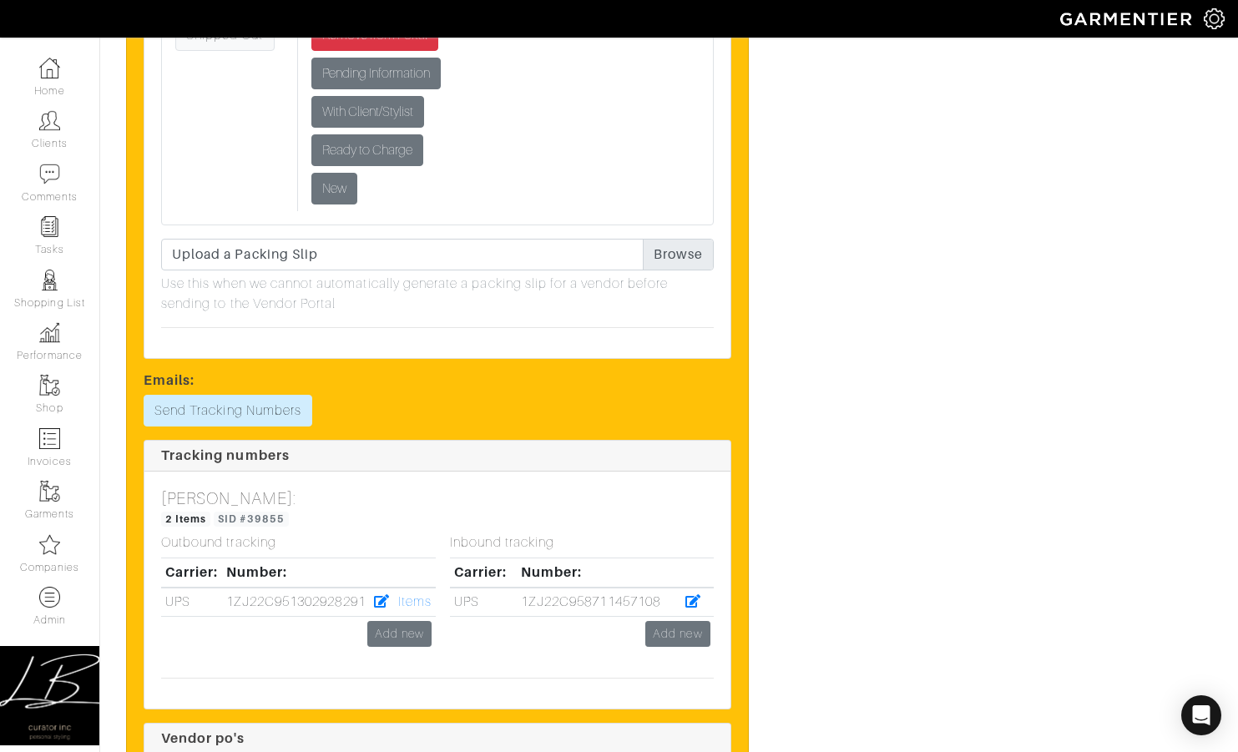
scroll to position [4991, 0]
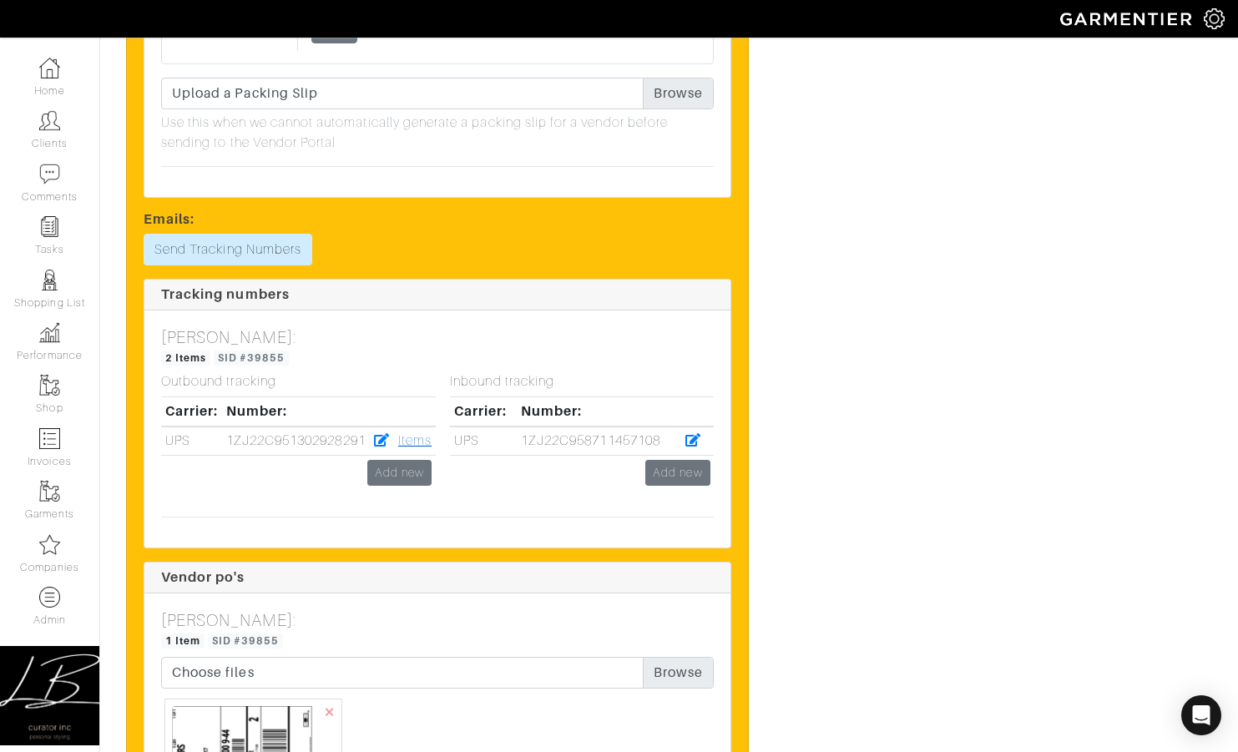
click at [422, 433] on link "Items" at bounding box center [414, 440] width 33 height 15
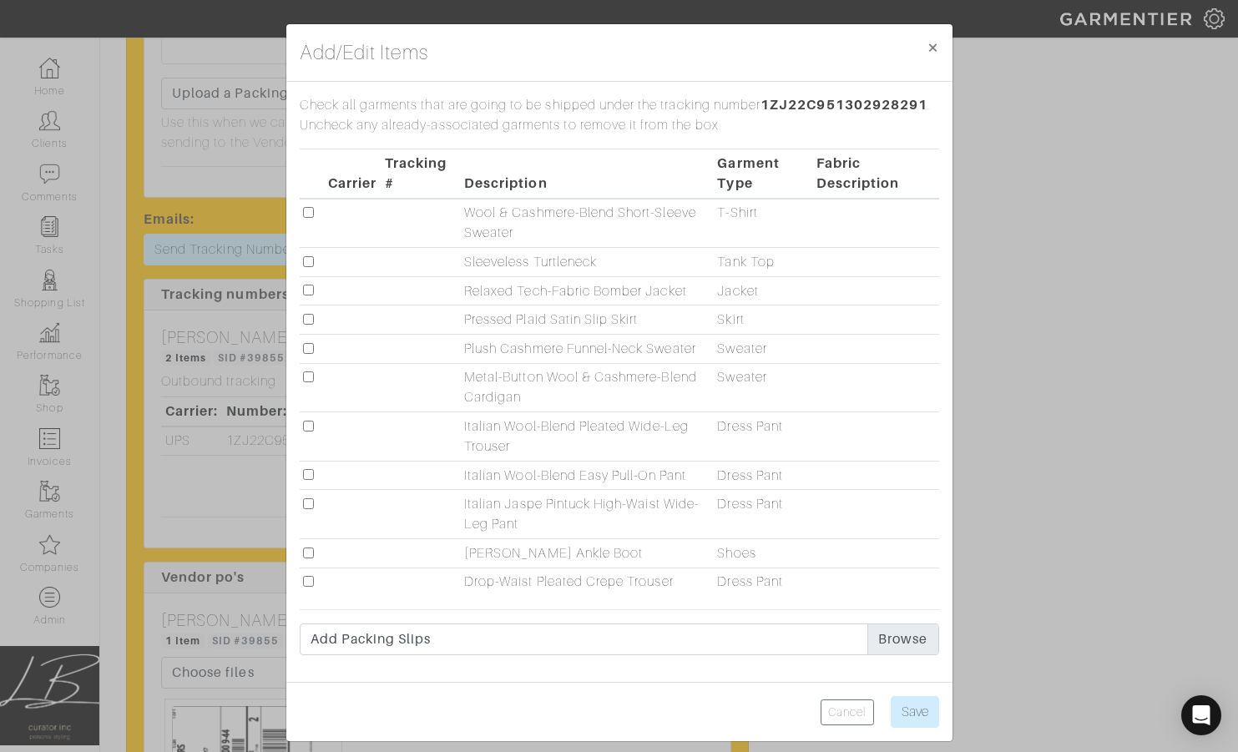
click at [311, 476] on input "checkbox" at bounding box center [308, 474] width 11 height 11
checkbox input "true"
click at [310, 504] on input "checkbox" at bounding box center [308, 503] width 11 height 11
checkbox input "true"
click at [310, 351] on input "checkbox" at bounding box center [308, 348] width 11 height 11
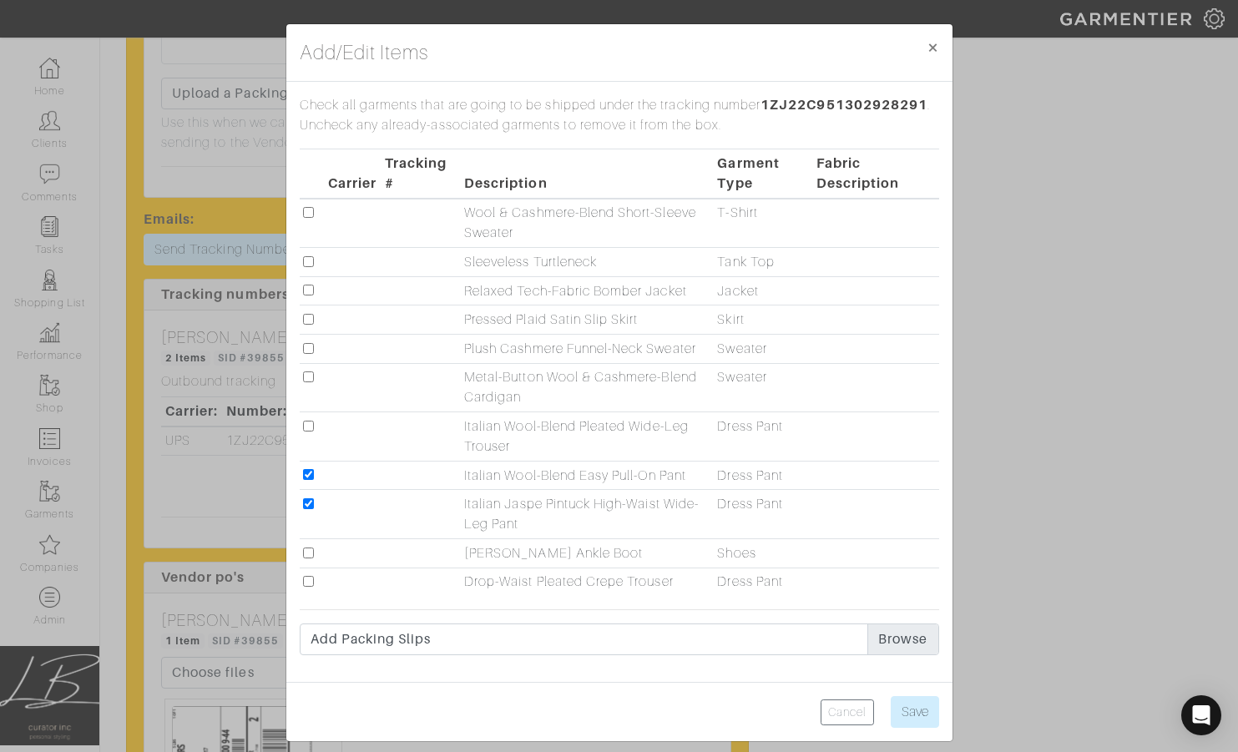
checkbox input "true"
click at [310, 325] on td at bounding box center [312, 319] width 25 height 29
drag, startPoint x: 309, startPoint y: 319, endPoint x: 404, endPoint y: 336, distance: 96.7
click at [309, 319] on input "checkbox" at bounding box center [308, 319] width 11 height 11
checkbox input "true"
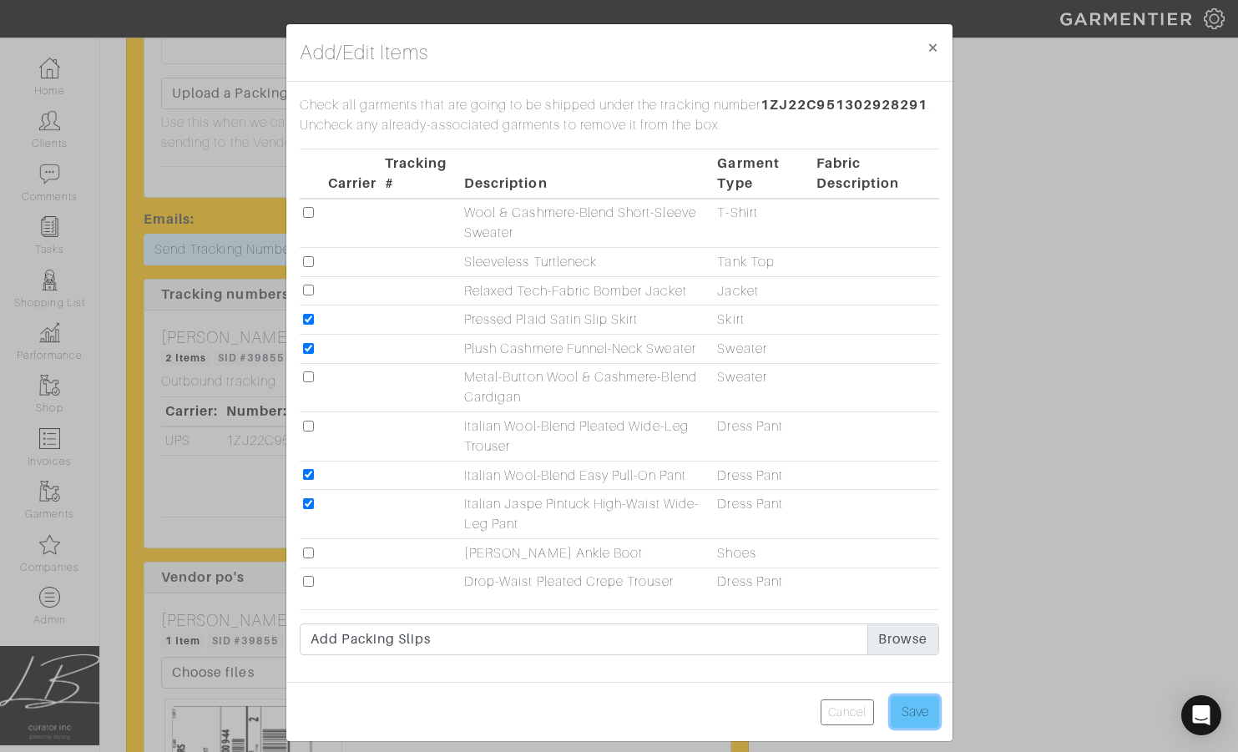
click at [908, 712] on input "Save" at bounding box center [914, 712] width 48 height 32
type input "Save"
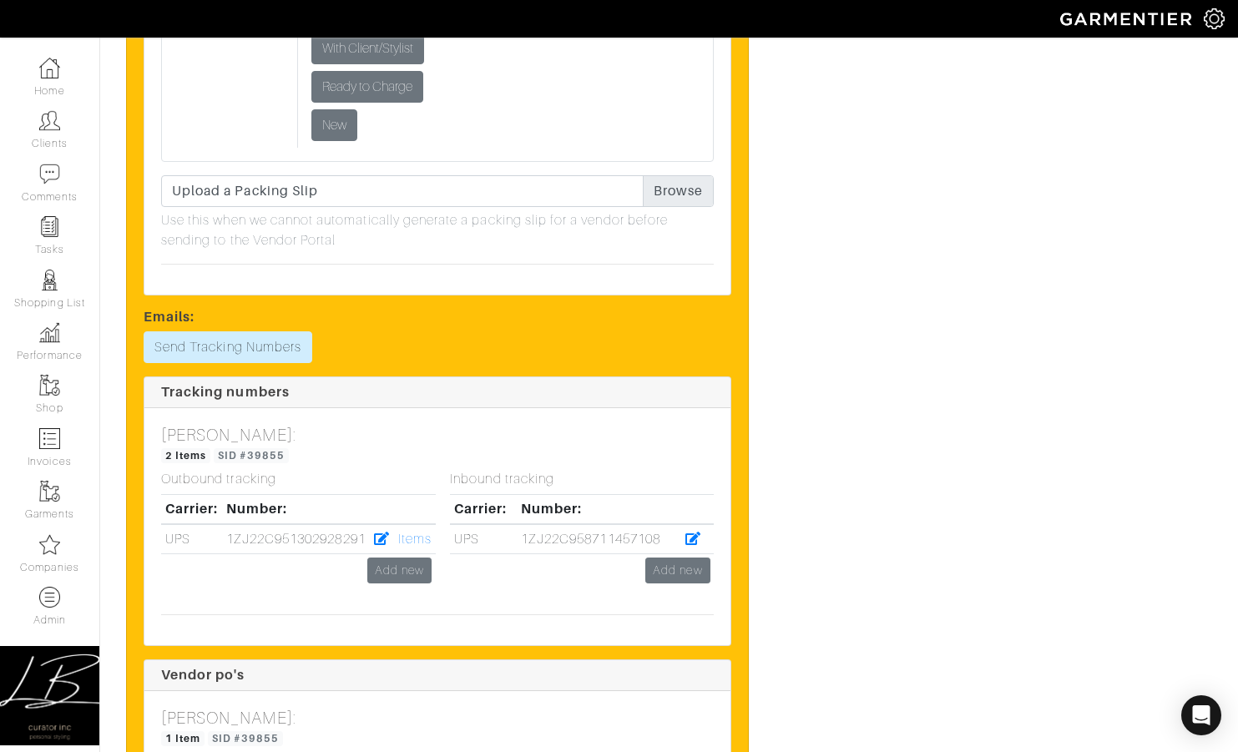
scroll to position [4956, 0]
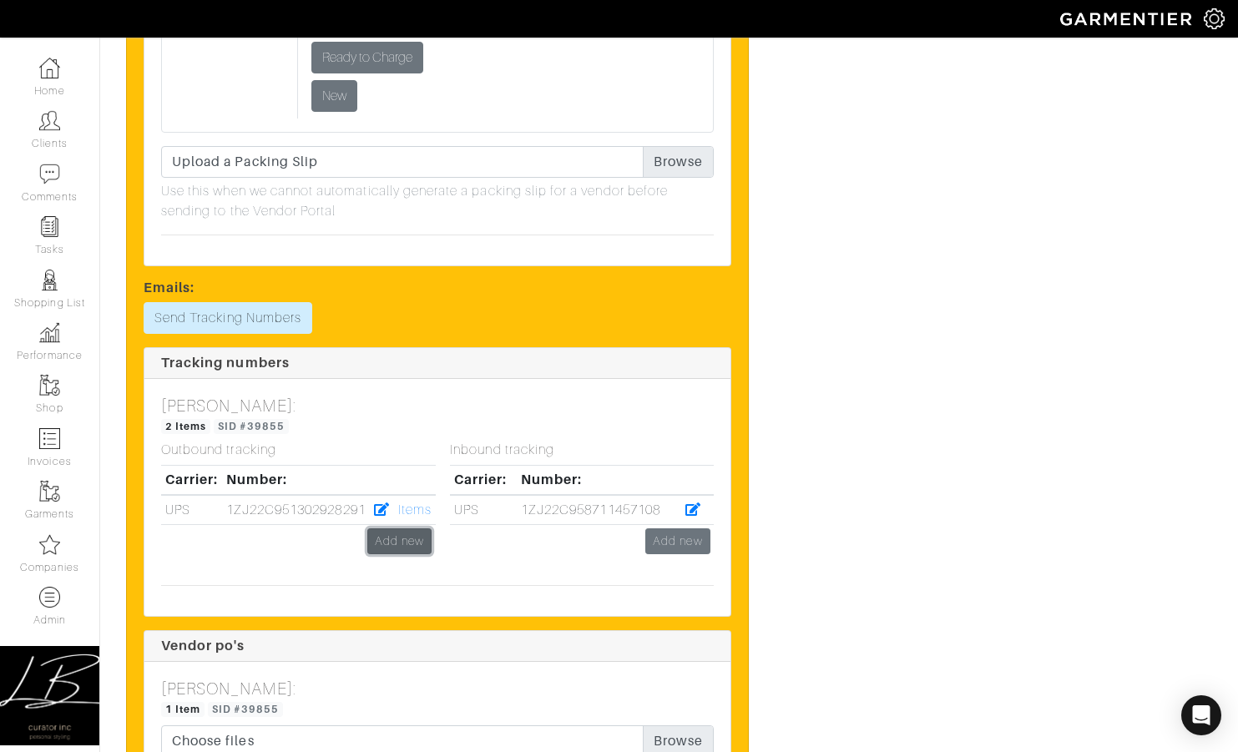
click at [422, 528] on link "Add new" at bounding box center [399, 541] width 64 height 26
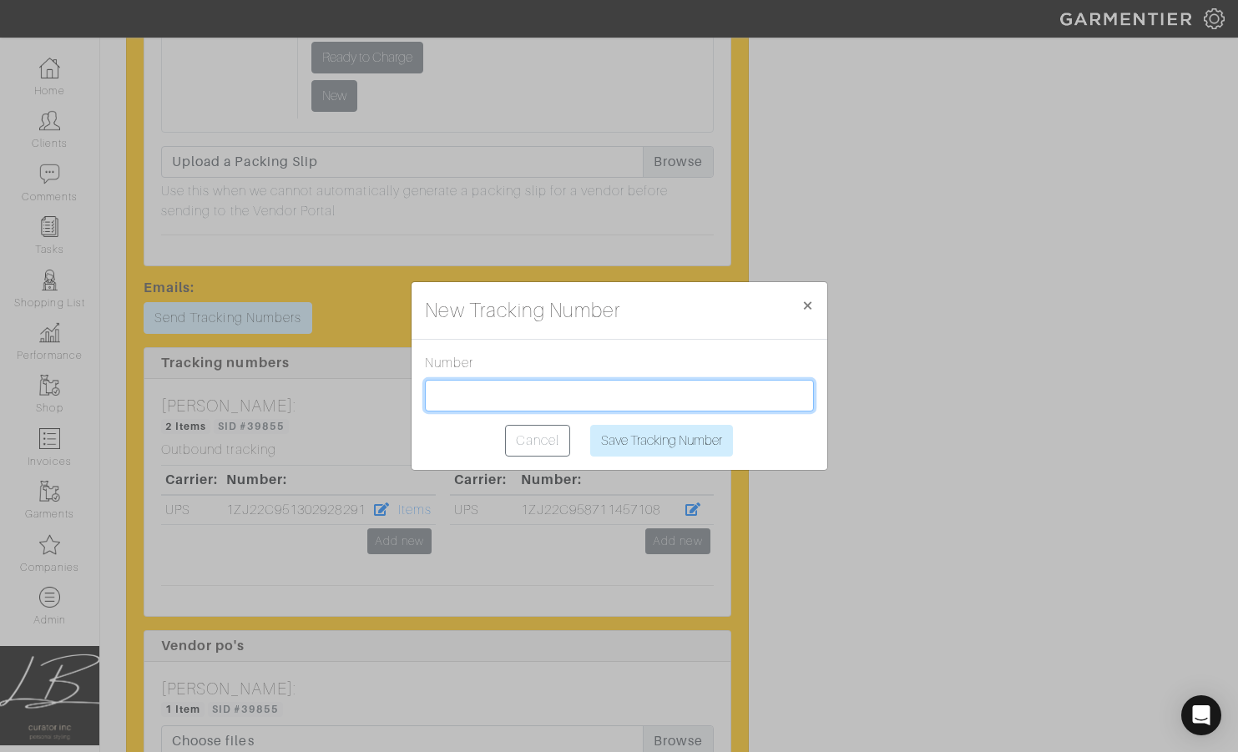
click at [459, 387] on input "text" at bounding box center [619, 396] width 389 height 32
paste input "1ZJ22C501313443985"
type input "1ZJ22C501313443985"
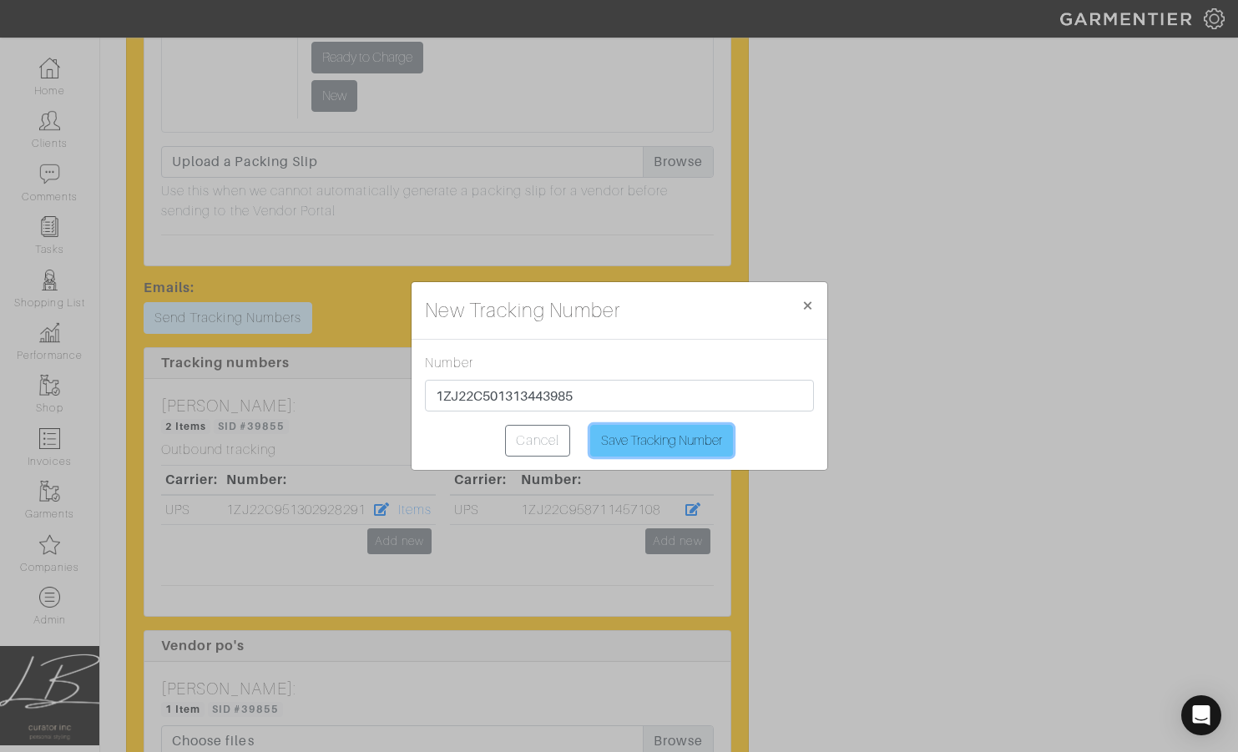
click at [658, 441] on input "Save Tracking Number" at bounding box center [661, 441] width 143 height 32
type input "Saving..."
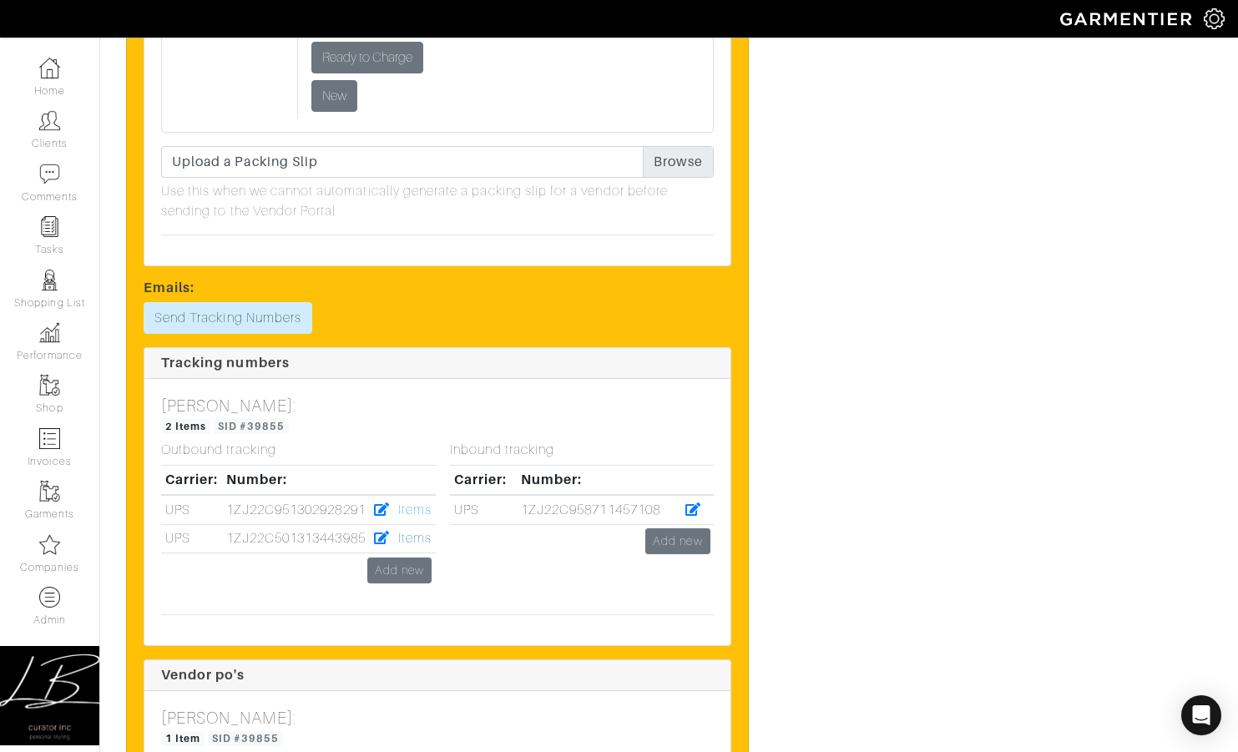
click at [411, 531] on link "Items" at bounding box center [414, 538] width 33 height 15
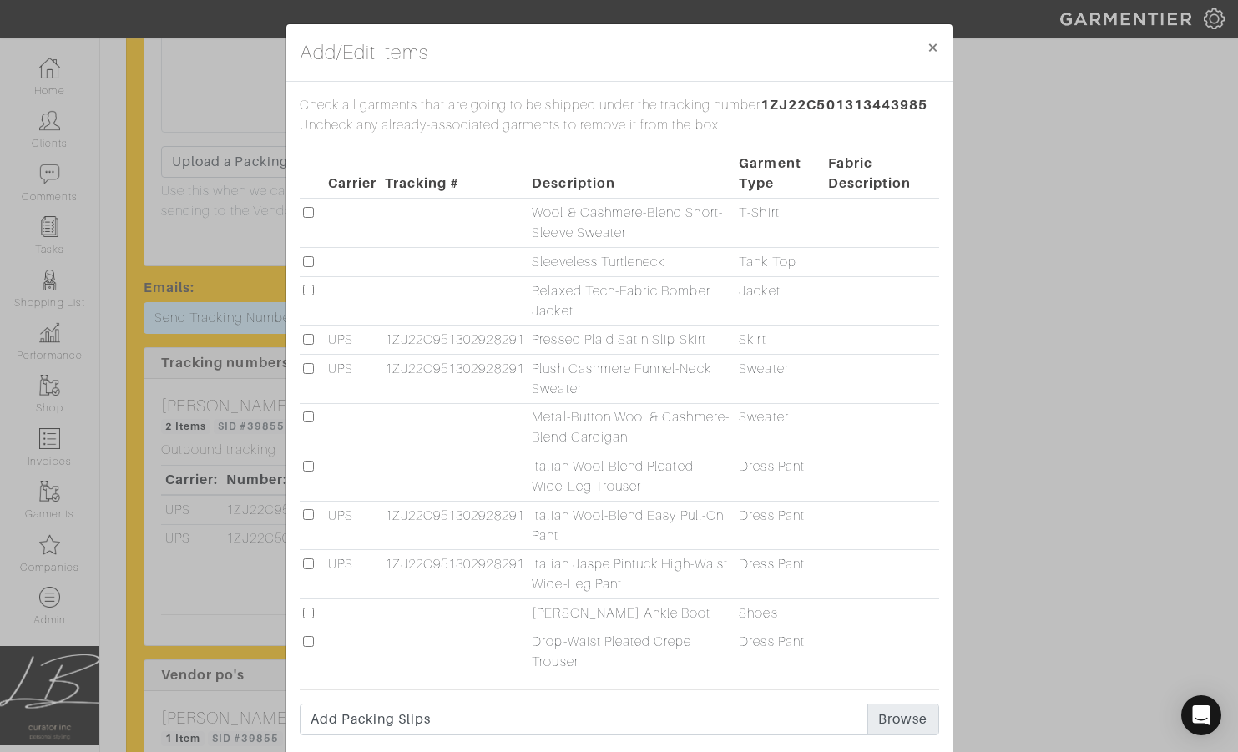
drag, startPoint x: 309, startPoint y: 214, endPoint x: 306, endPoint y: 236, distance: 21.8
click at [309, 214] on input "checkbox" at bounding box center [308, 212] width 11 height 11
checkbox input "true"
click at [307, 290] on input "checkbox" at bounding box center [308, 290] width 11 height 11
checkbox input "true"
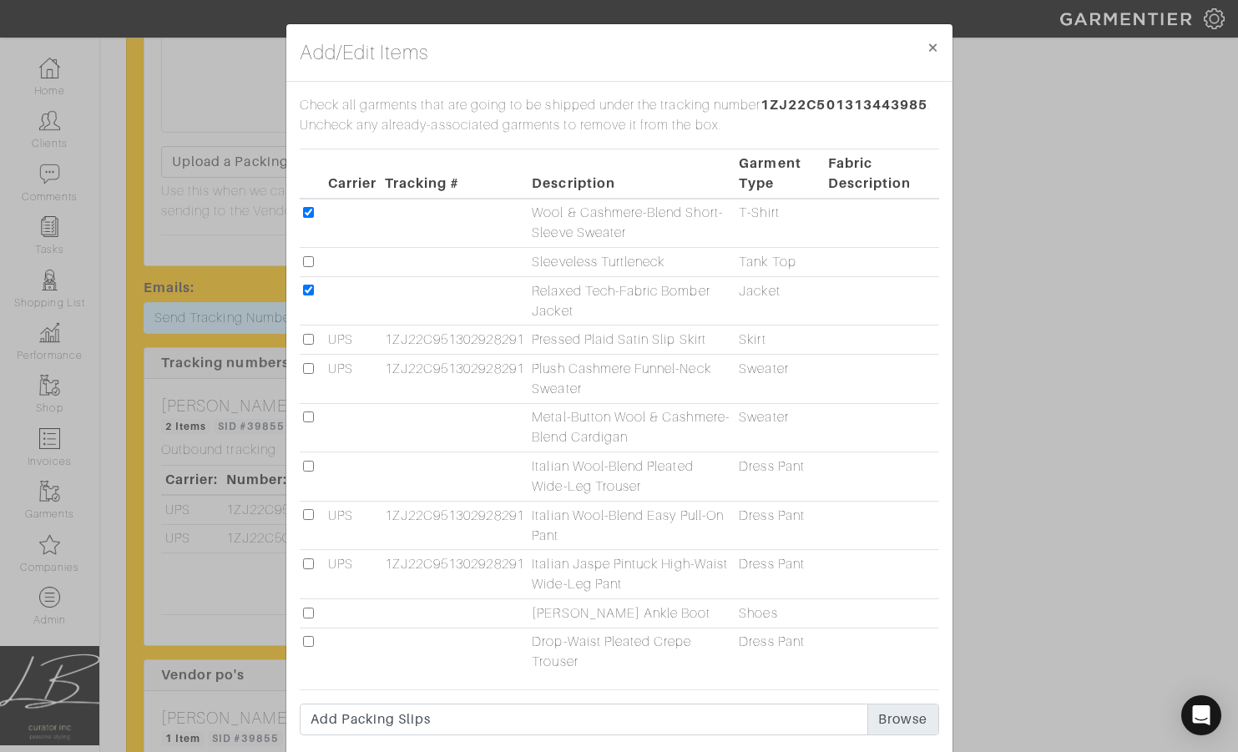
click at [304, 464] on input "checkbox" at bounding box center [308, 466] width 11 height 11
checkbox input "true"
click at [311, 415] on input "checkbox" at bounding box center [308, 416] width 11 height 11
checkbox input "true"
click at [303, 259] on input "checkbox" at bounding box center [308, 261] width 11 height 11
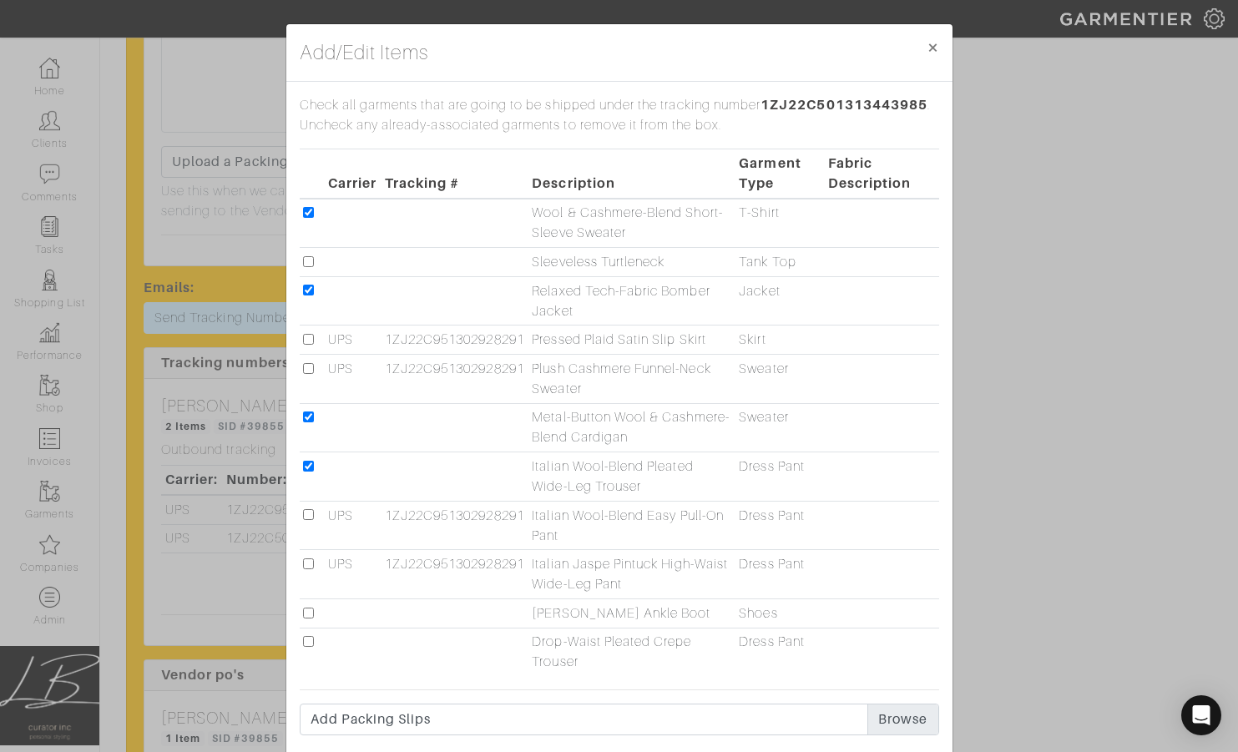
checkbox input "true"
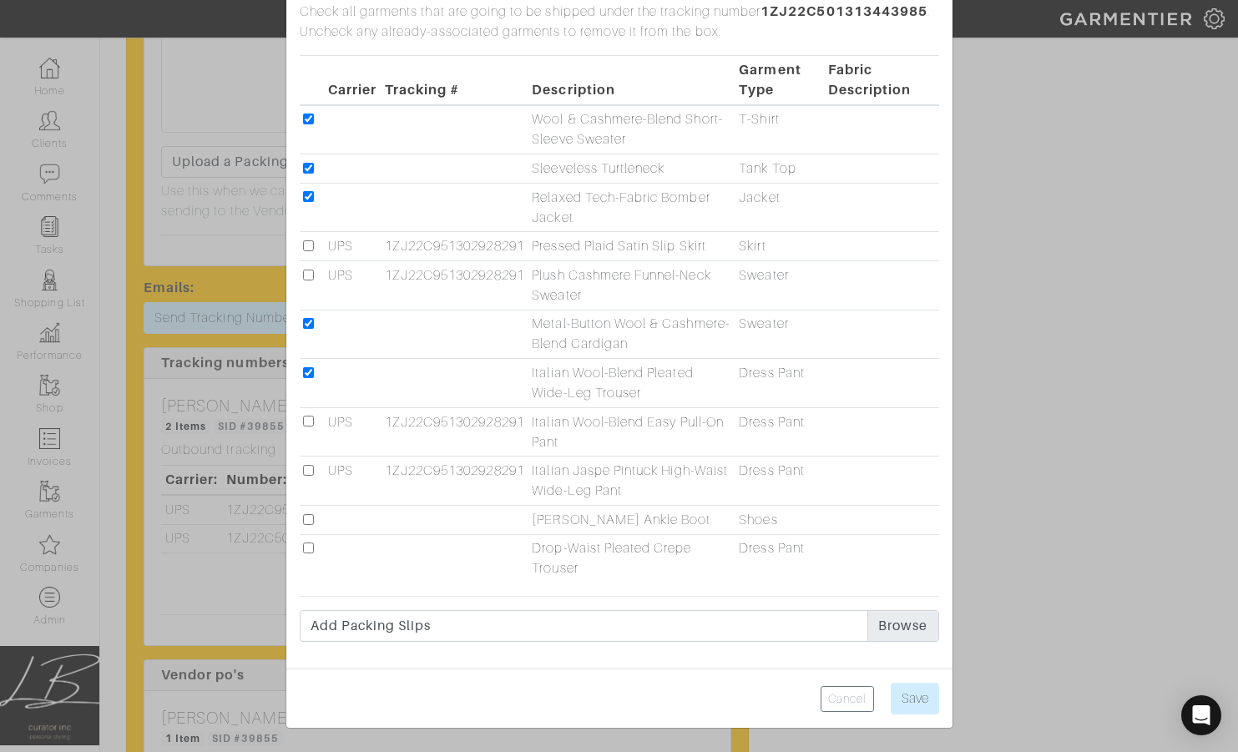
click at [307, 517] on input "checkbox" at bounding box center [308, 519] width 11 height 11
checkbox input "true"
click at [310, 551] on input "checkbox" at bounding box center [308, 547] width 11 height 11
checkbox input "true"
click at [898, 695] on input "Save" at bounding box center [914, 699] width 48 height 32
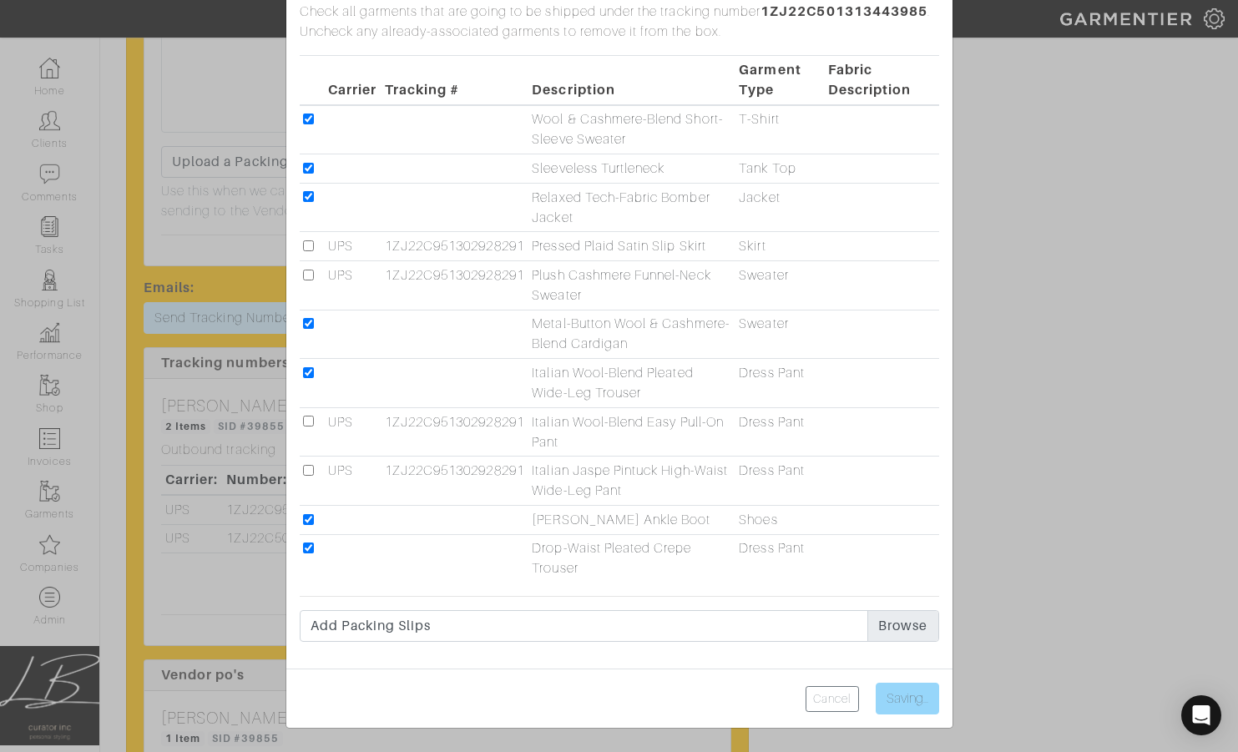
type input "Save"
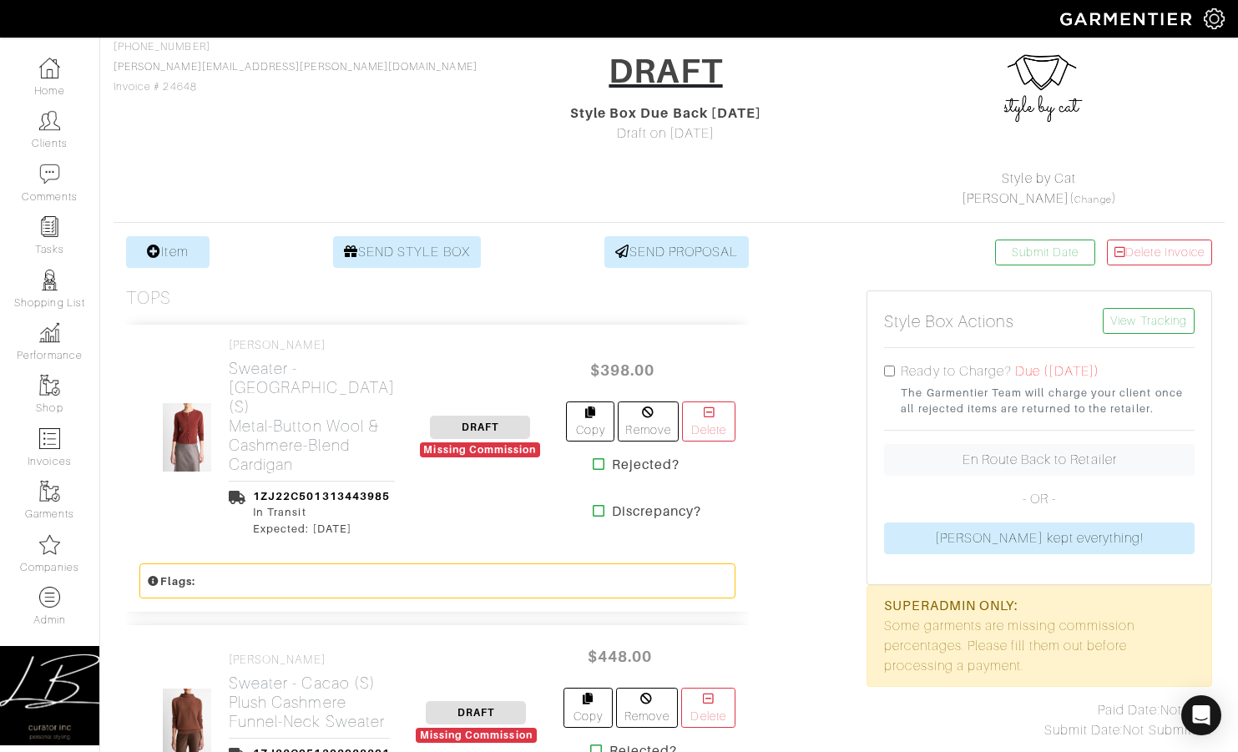
scroll to position [0, 0]
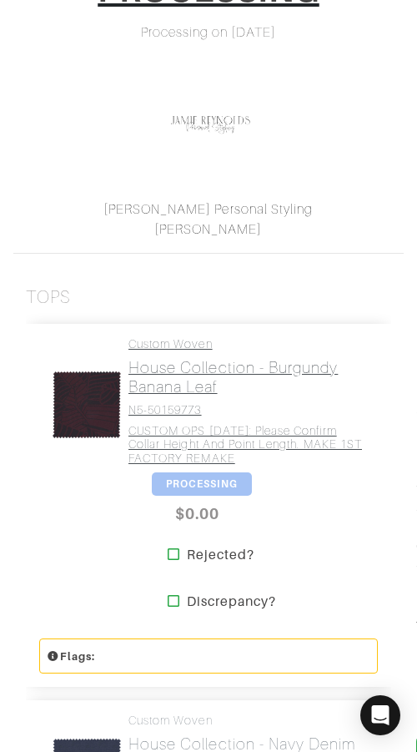
click at [263, 382] on h2 "House Collection - Burgundy Banana Leaf" at bounding box center [247, 377] width 237 height 38
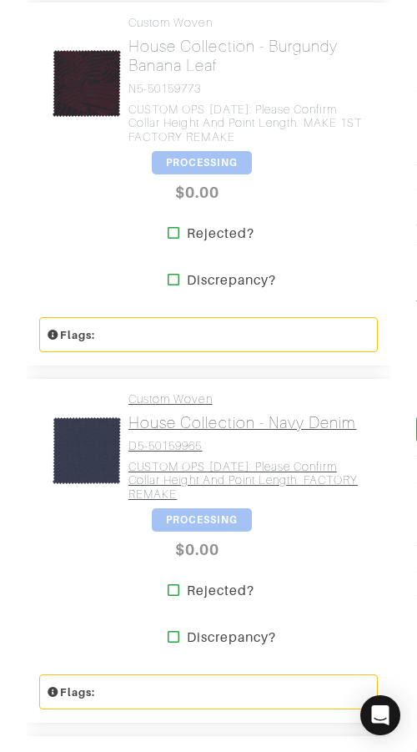
click at [252, 429] on h2 "House Collection - Navy Denim" at bounding box center [247, 422] width 237 height 19
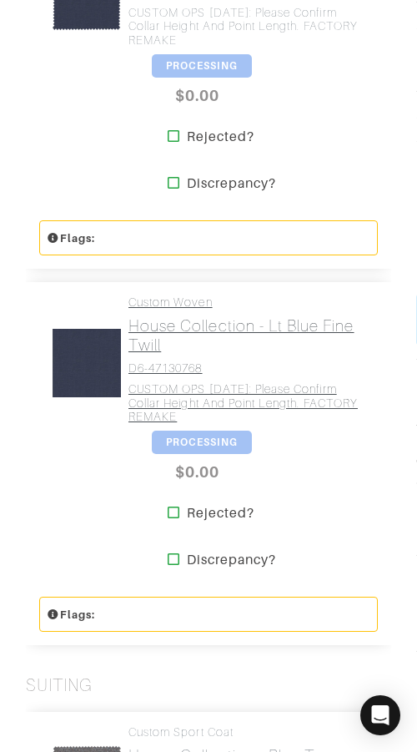
click at [249, 391] on h4 "CUSTOM OPS [DATE]: Please confirm collar height and point length. FACTORY REMAKE" at bounding box center [247, 403] width 237 height 42
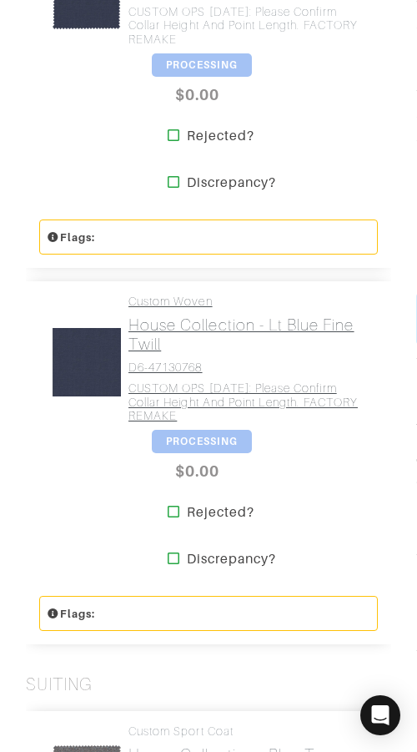
click at [225, 341] on h2 "House Collection - Lt Blue Fine Twill" at bounding box center [247, 334] width 237 height 38
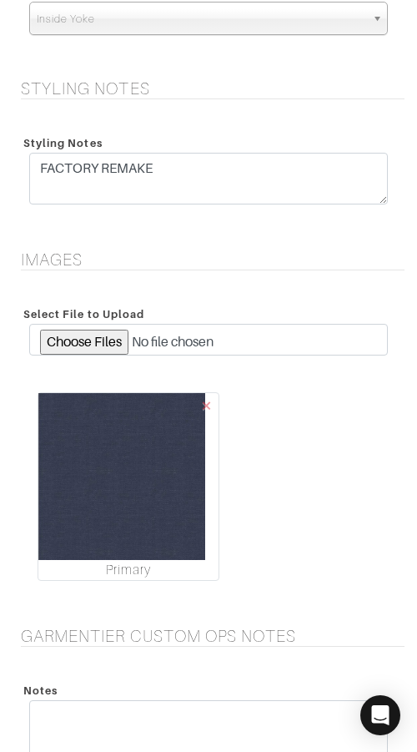
scroll to position [2057, 0]
click at [204, 402] on span "×" at bounding box center [206, 404] width 13 height 23
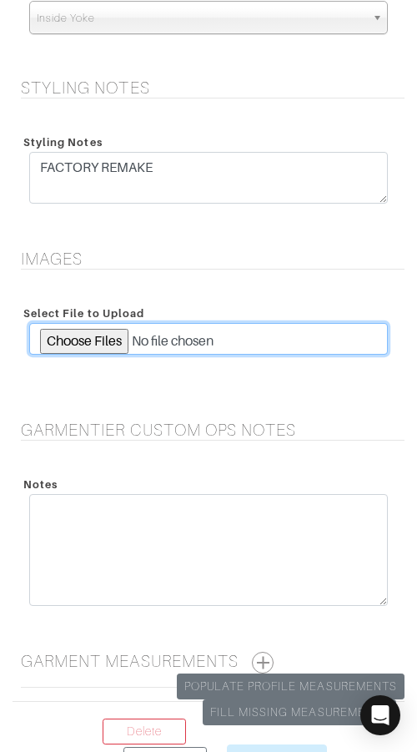
click at [118, 344] on input "file" at bounding box center [208, 339] width 359 height 32
type input "C:\fakepath\D6-47130768.jpeg"
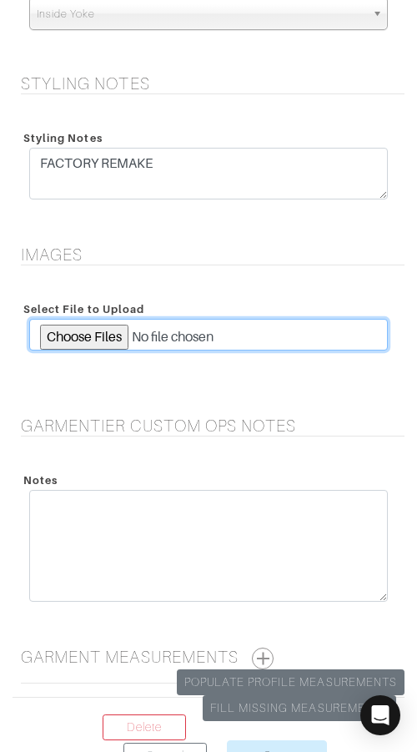
scroll to position [2182, 0]
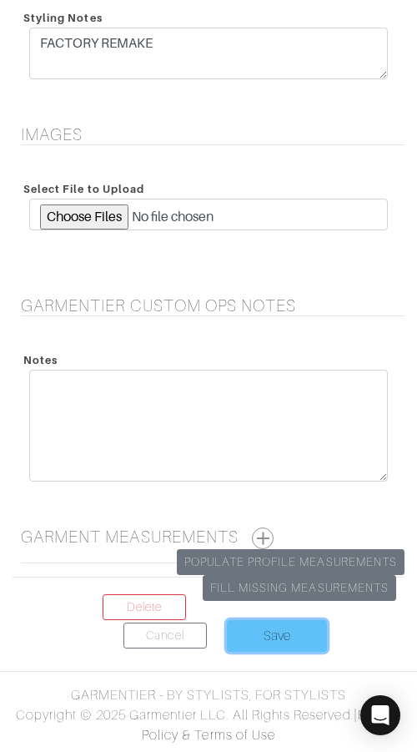
click at [271, 639] on input "Save" at bounding box center [277, 636] width 100 height 32
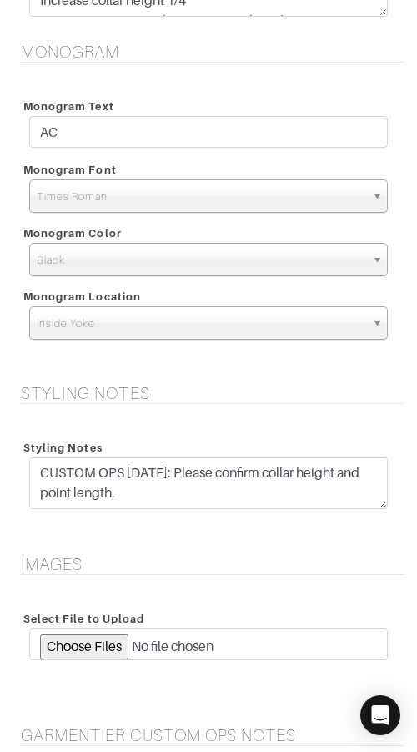
scroll to position [1903, 0]
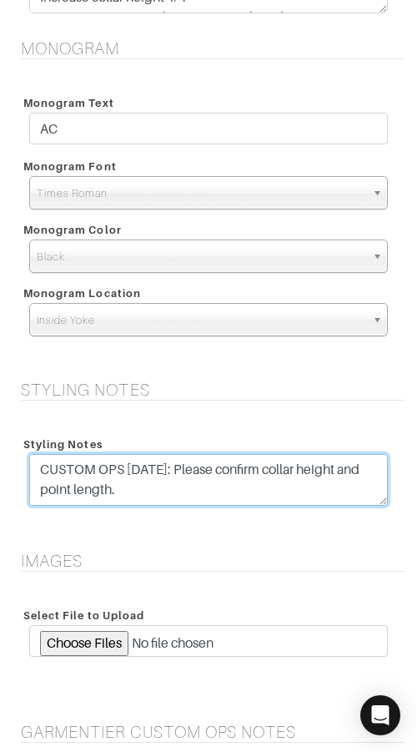
click at [203, 487] on textarea "CUSTOM OPS [DATE]: Please confirm collar height and point length. MAKE 1ST FACT…" at bounding box center [208, 480] width 359 height 52
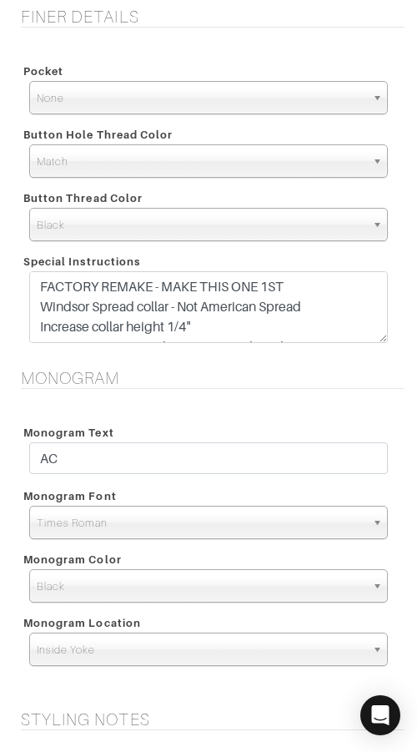
scroll to position [1494, 0]
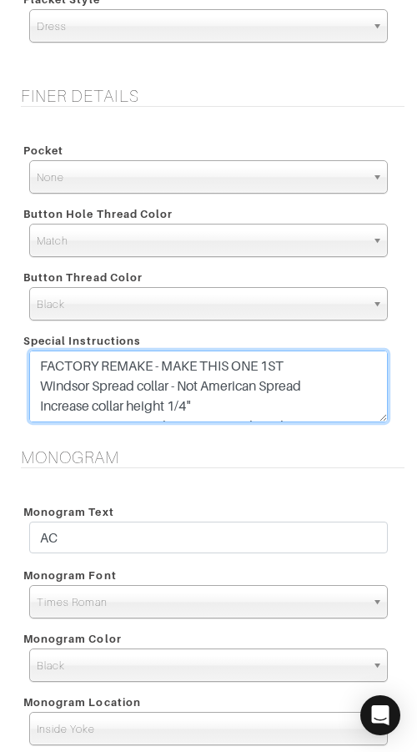
click at [277, 405] on textarea "FACTORY REMAKE - MAKE THIS ONE 1ST Windsor Spread collar - Not American Spread …" at bounding box center [208, 387] width 359 height 72
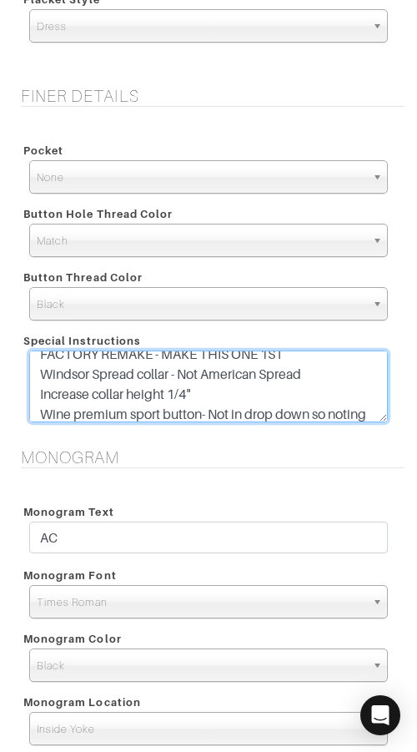
scroll to position [13, 0]
click at [94, 396] on textarea "FACTORY REMAKE - MAKE THIS ONE 1ST Windsor Spread collar - Not American Spread …" at bounding box center [208, 387] width 359 height 72
click at [242, 391] on textarea "FACTORY REMAKE - MAKE THIS ONE 1ST Windsor Spread collar - Not American Spread …" at bounding box center [208, 387] width 359 height 72
drag, startPoint x: 221, startPoint y: 395, endPoint x: 47, endPoint y: 390, distance: 174.5
click at [47, 390] on textarea "FACTORY REMAKE - MAKE THIS ONE 1ST Windsor Spread collar - Not American Spread …" at bounding box center [208, 387] width 359 height 72
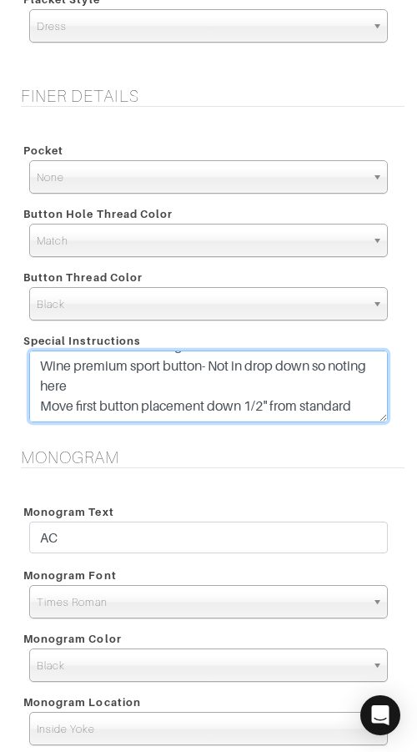
scroll to position [0, 0]
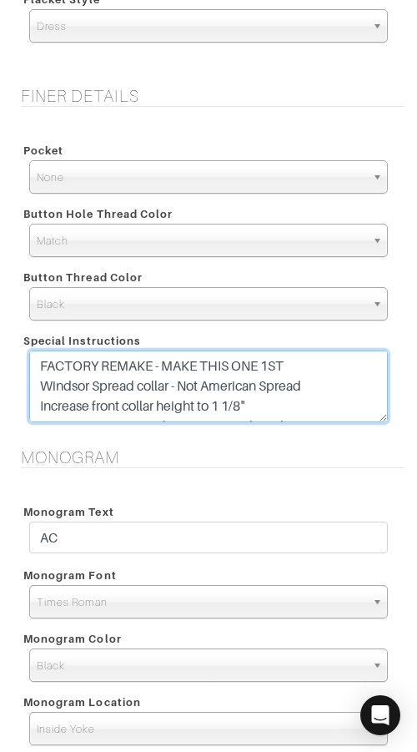
click at [317, 374] on textarea "FACTORY REMAKE - MAKE THIS ONE 1ST Windsor Spread collar - Not American Spread …" at bounding box center [208, 387] width 359 height 72
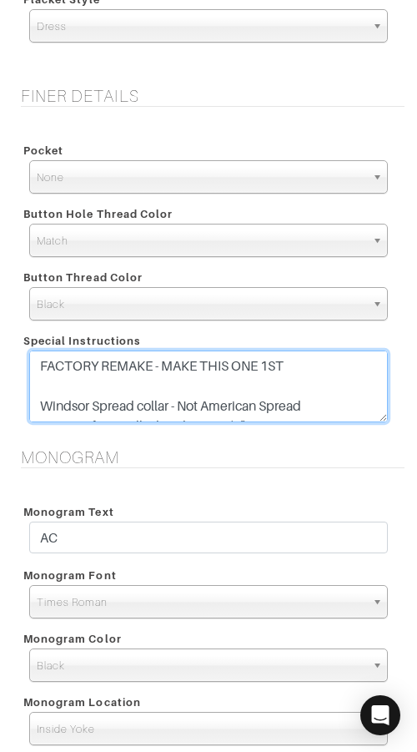
paste textarea "CUSTOM OPS 9/25/25: Please confirm collar height and point length. MAKE 1ST FAC…"
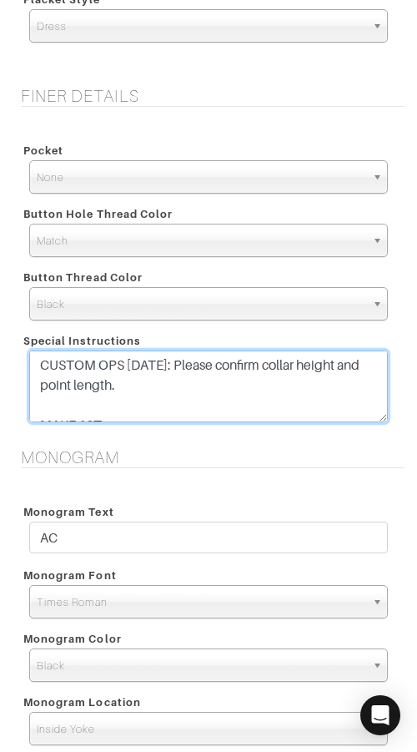
scroll to position [31, 0]
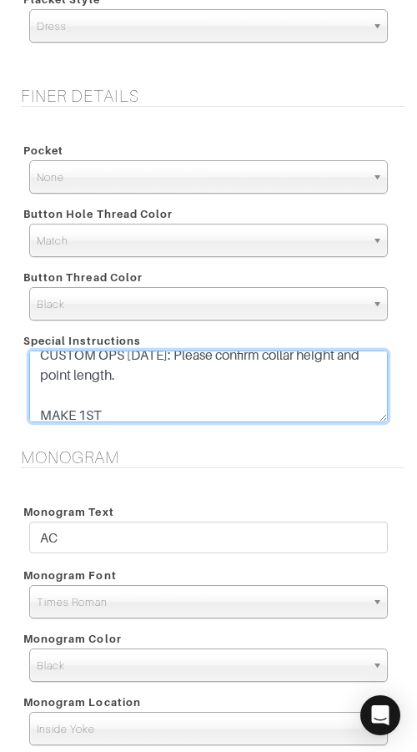
click at [122, 396] on textarea "FACTORY REMAKE - MAKE THIS ONE 1ST Windsor Spread collar - Not American Spread …" at bounding box center [208, 387] width 359 height 72
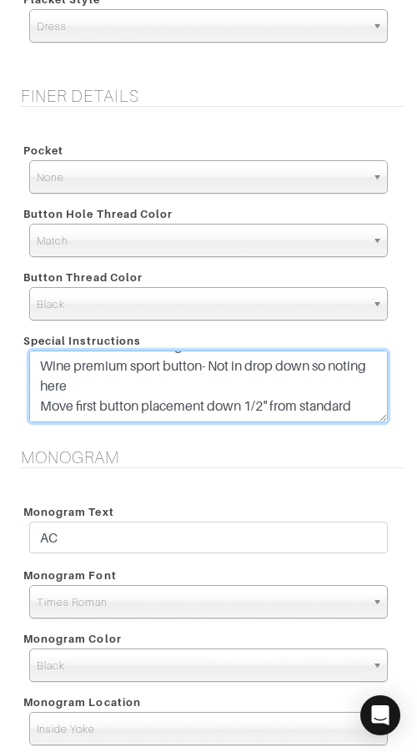
drag, startPoint x: 128, startPoint y: 416, endPoint x: 35, endPoint y: 400, distance: 94.1
click at [33, 401] on textarea "FACTORY REMAKE - MAKE THIS ONE 1ST Windsor Spread collar - Not American Spread …" at bounding box center [208, 387] width 359 height 72
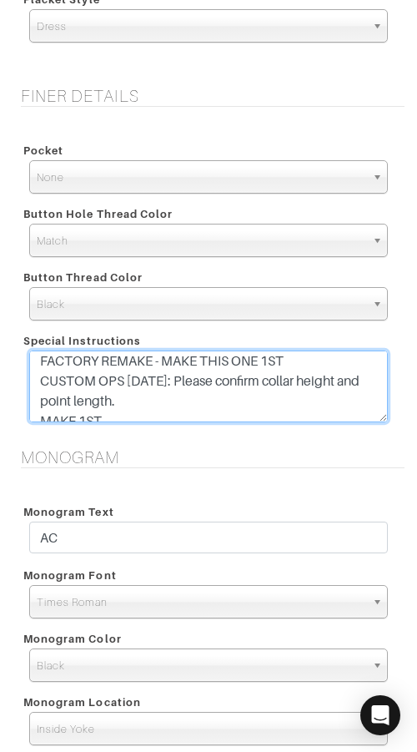
scroll to position [0, 0]
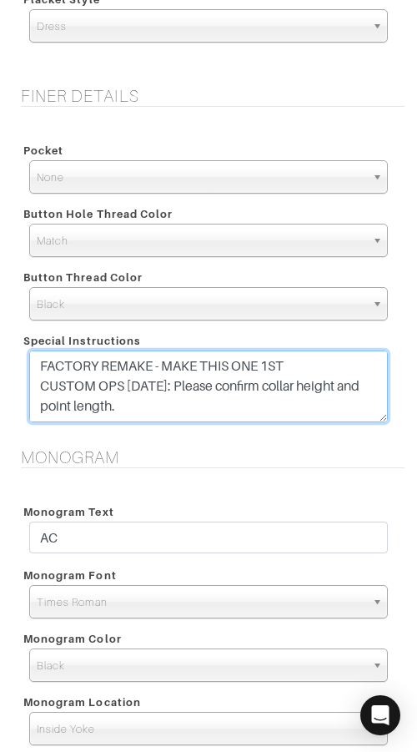
drag, startPoint x: 318, startPoint y: 359, endPoint x: 31, endPoint y: 358, distance: 287.1
click at [31, 358] on textarea "FACTORY REMAKE - MAKE THIS ONE 1ST Windsor Spread collar - Not American Spread …" at bounding box center [208, 387] width 359 height 72
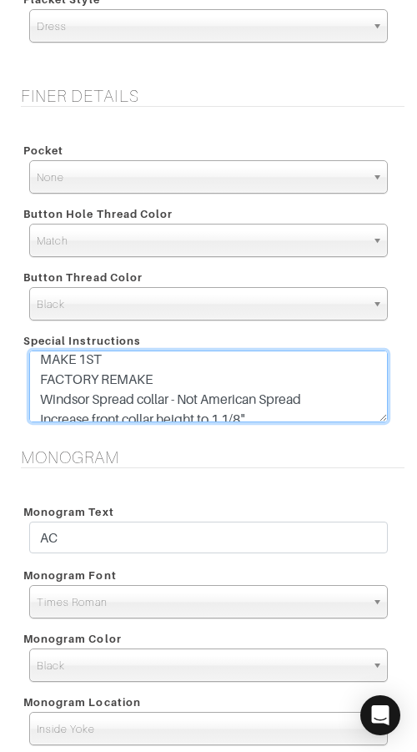
scroll to position [120, 0]
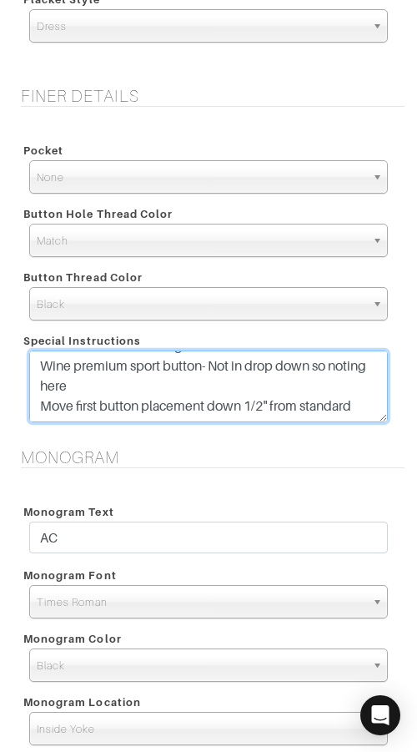
drag, startPoint x: 290, startPoint y: 414, endPoint x: 54, endPoint y: 381, distance: 238.4
click at [54, 381] on textarea "FACTORY REMAKE - MAKE THIS ONE 1ST Windsor Spread collar - Not American Spread …" at bounding box center [208, 387] width 359 height 72
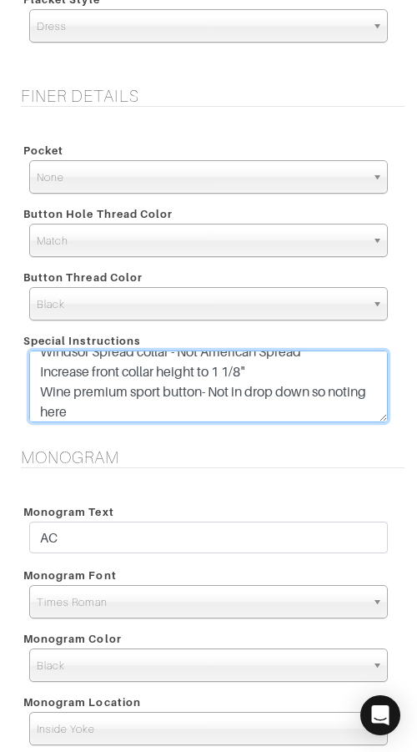
scroll to position [84, 0]
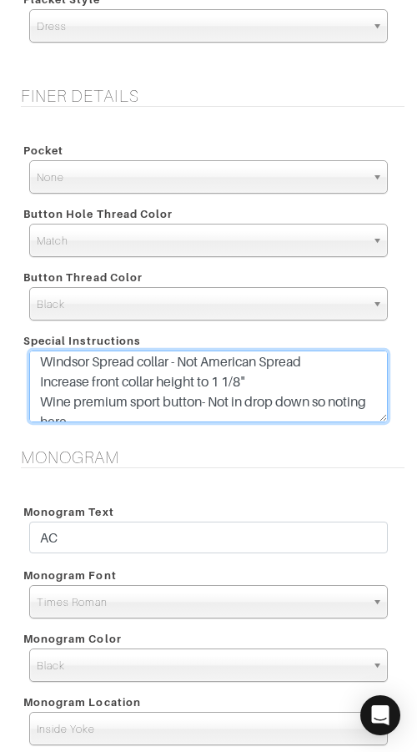
drag, startPoint x: 40, startPoint y: 384, endPoint x: 274, endPoint y: 381, distance: 233.7
click at [274, 381] on textarea "FACTORY REMAKE - MAKE THIS ONE 1ST Windsor Spread collar - Not American Spread …" at bounding box center [208, 387] width 359 height 72
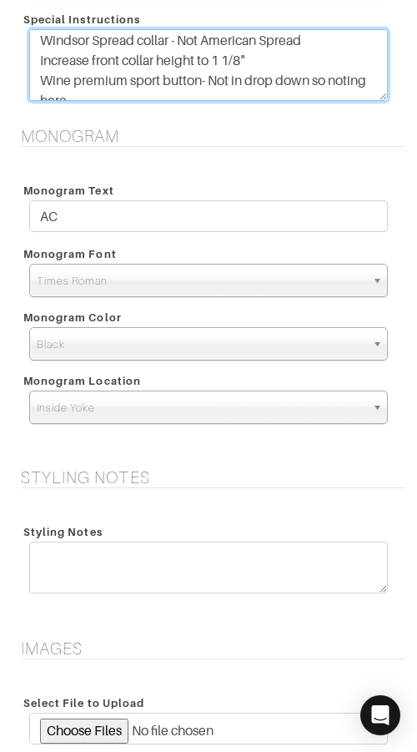
scroll to position [1821, 0]
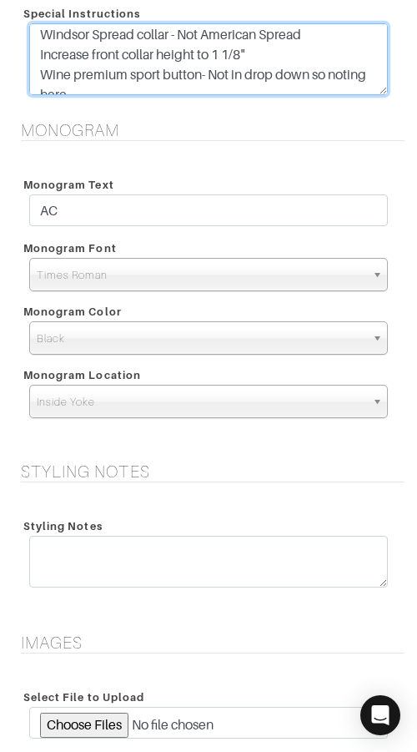
type textarea "CUSTOM OPS 9/25/25: Please confirm collar height and point length. MAKE 1ST FAC…"
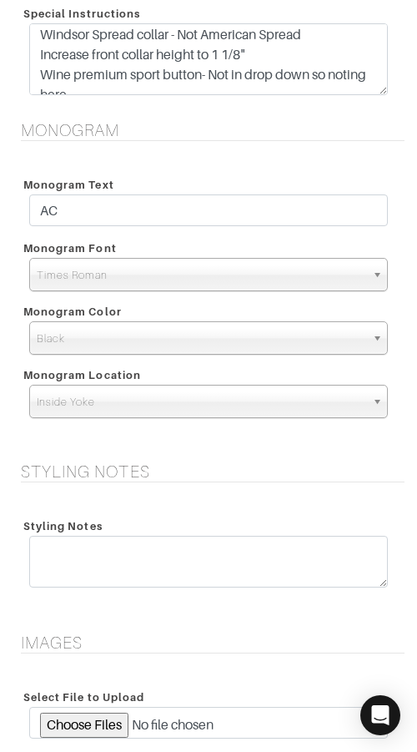
click at [201, 474] on h5 "Styling Notes" at bounding box center [213, 472] width 384 height 20
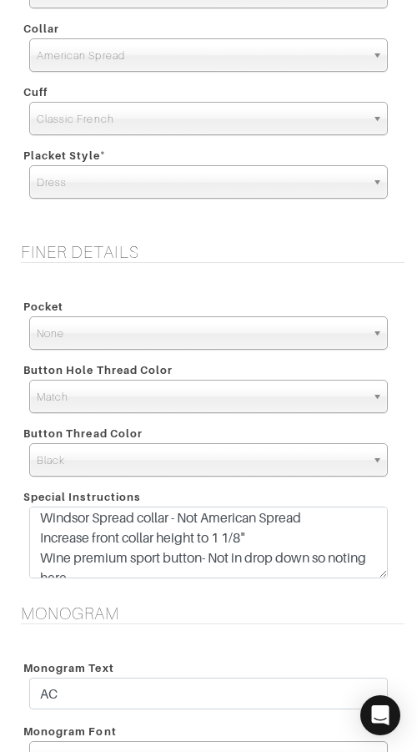
scroll to position [2329, 0]
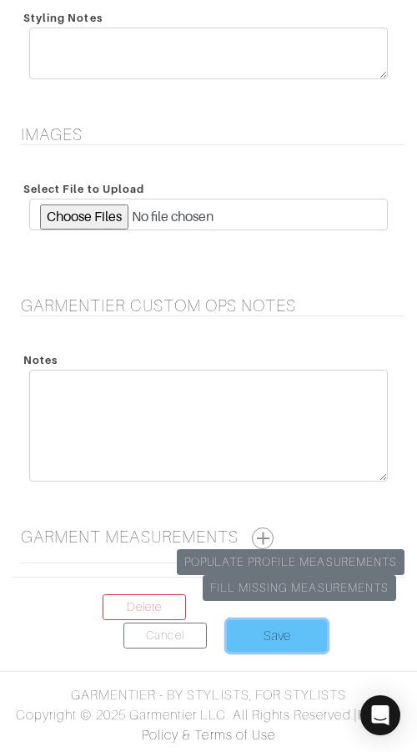
click at [267, 628] on input "Save" at bounding box center [277, 636] width 100 height 32
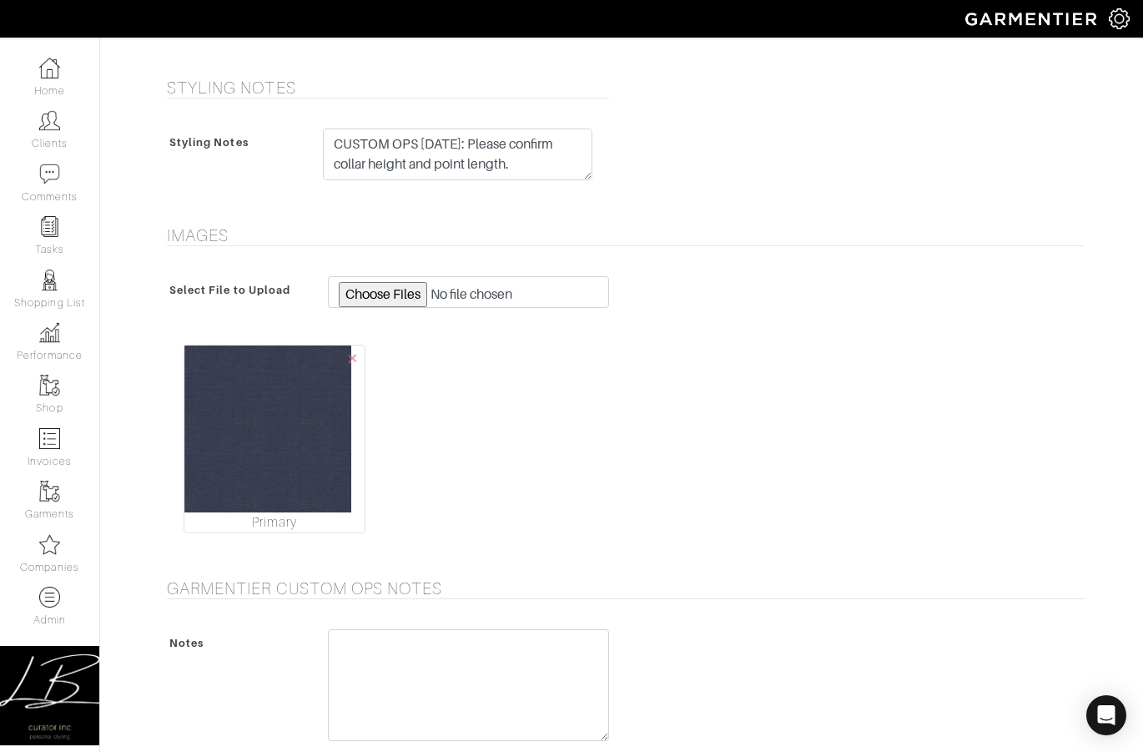
scroll to position [955, 0]
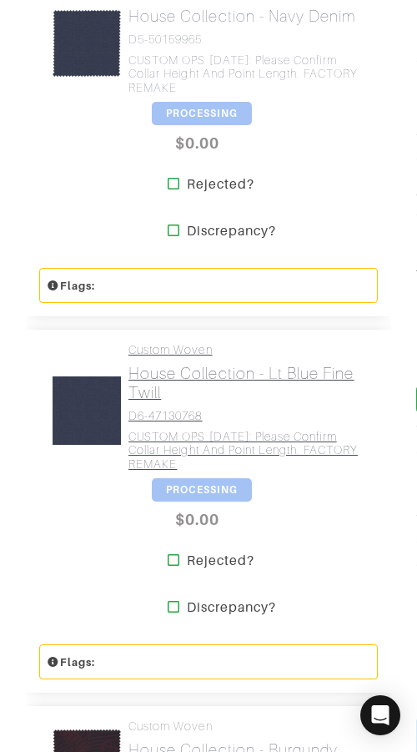
scroll to position [936, 0]
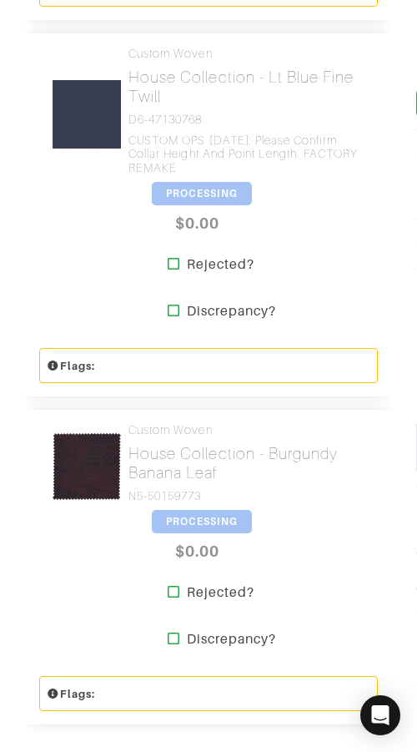
click at [193, 518] on span "PROCESSING" at bounding box center [202, 521] width 100 height 23
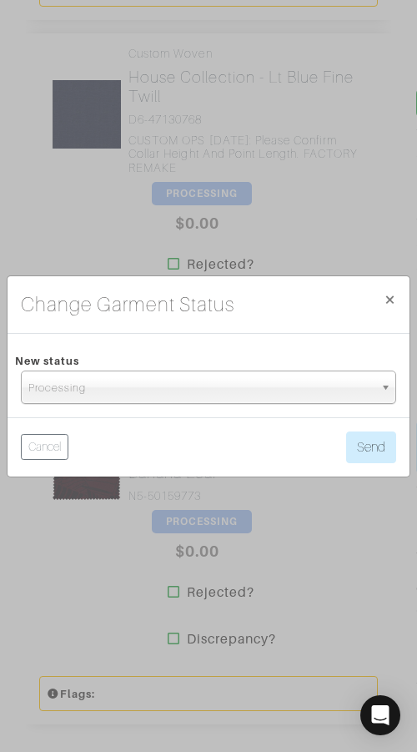
drag, startPoint x: 230, startPoint y: 376, endPoint x: 220, endPoint y: 396, distance: 22.4
click at [230, 376] on span "Processing" at bounding box center [201, 387] width 346 height 33
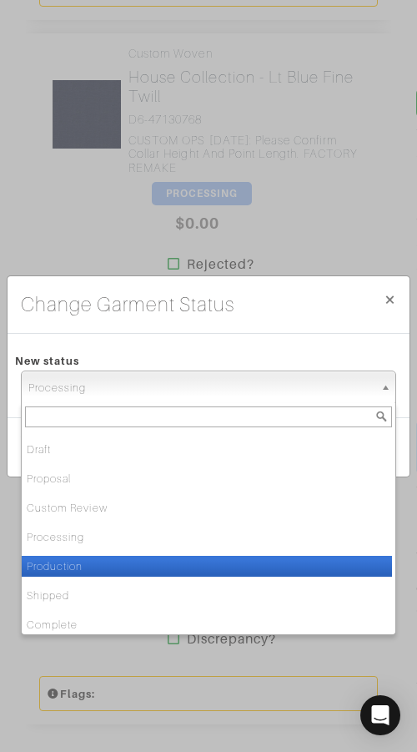
click at [164, 557] on li "Production" at bounding box center [207, 566] width 371 height 21
select select "Production"
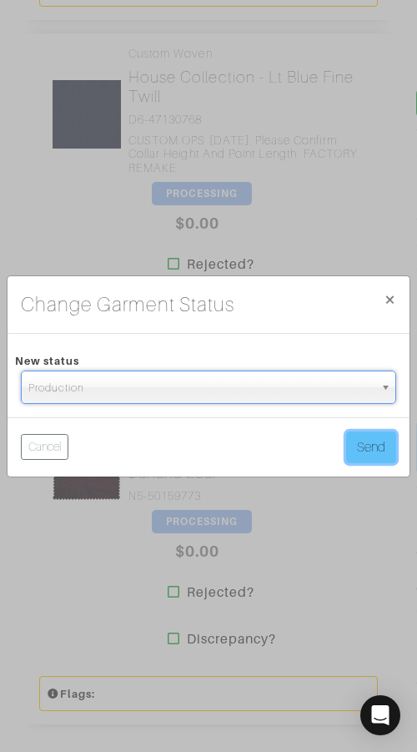
click at [373, 446] on button "Send" at bounding box center [371, 447] width 50 height 32
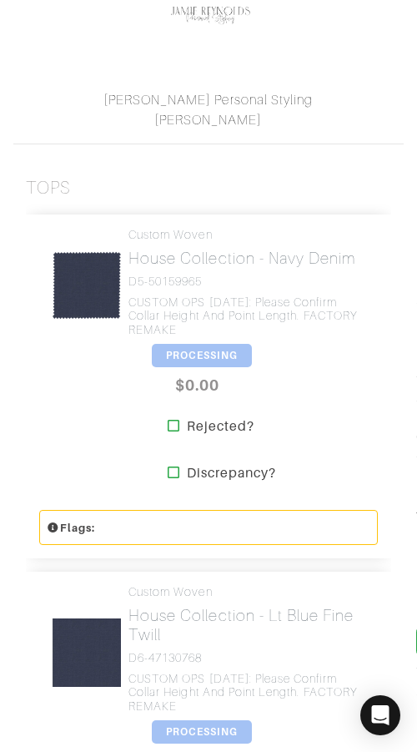
scroll to position [405, 0]
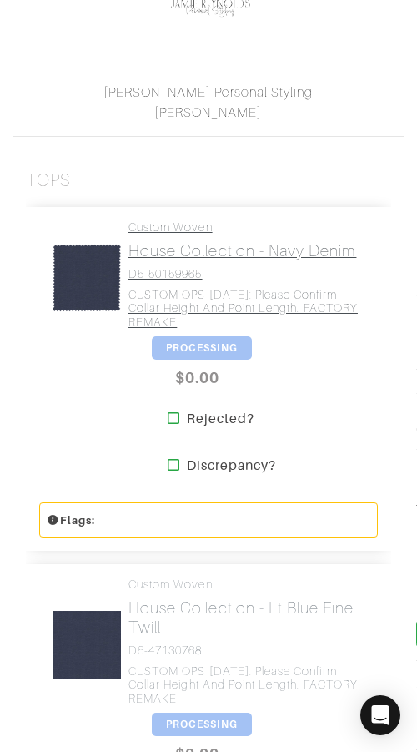
click at [208, 282] on link "Custom Woven House Collection - Navy Denim D5-50159965 CUSTOM OPS [DATE]: Pleas…" at bounding box center [247, 274] width 237 height 109
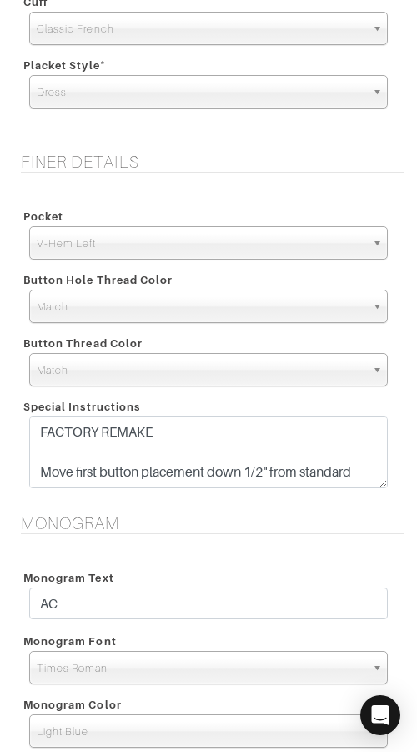
scroll to position [1448, 0]
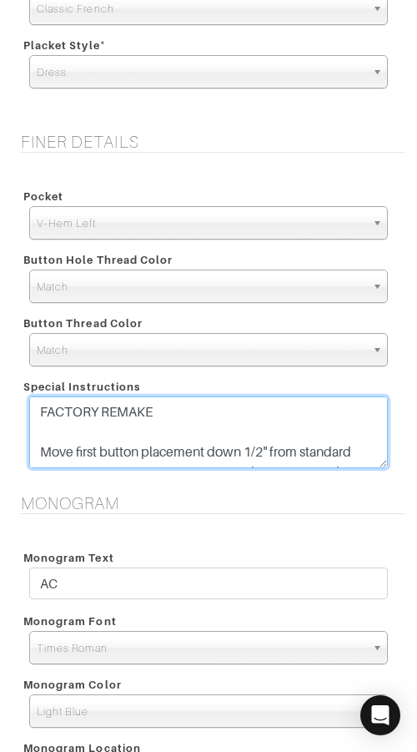
click at [176, 423] on textarea "FACTORY REMAKE Move first button placement down 1/2" from standard PLEASE NOTE:…" at bounding box center [208, 432] width 359 height 72
paste textarea "Increase front collar height to 1 1/8""
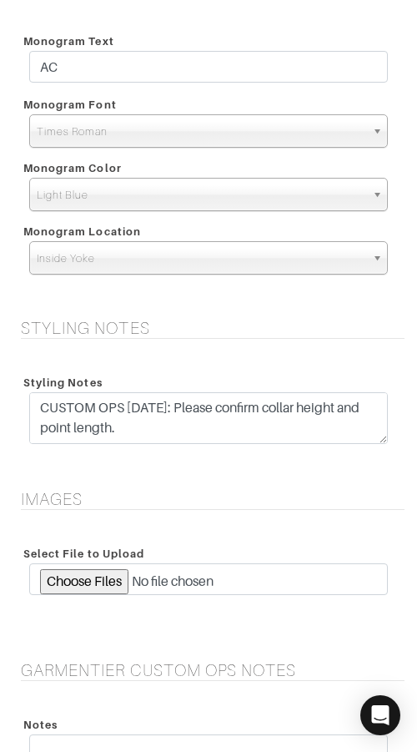
scroll to position [1970, 0]
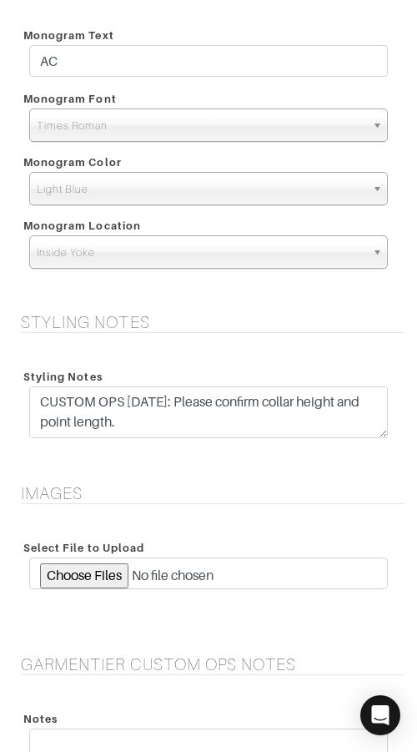
type textarea "FACTORY REMAKE Move first button placement down 1/2" from standard PLEASE NOTE:…"
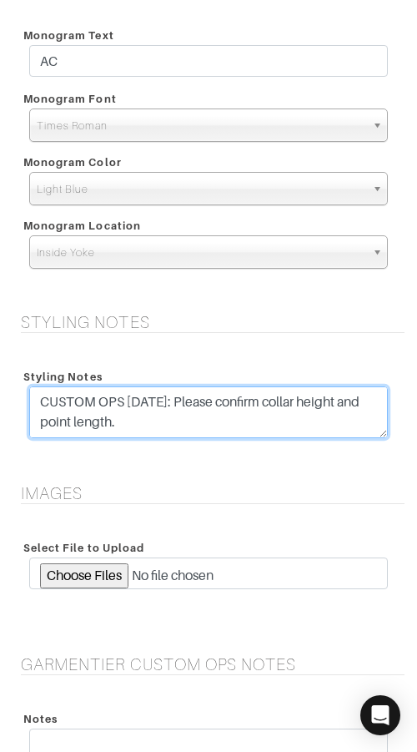
click at [182, 420] on textarea "CUSTOM OPS [DATE]: Please confirm collar height and point length. FACTORY REMAKE" at bounding box center [208, 412] width 359 height 52
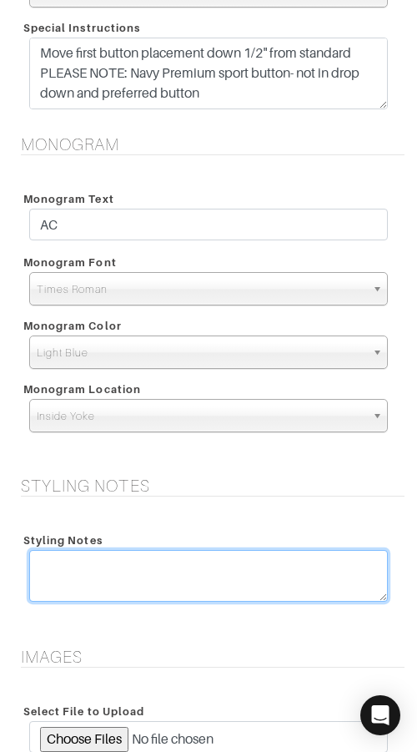
scroll to position [2329, 0]
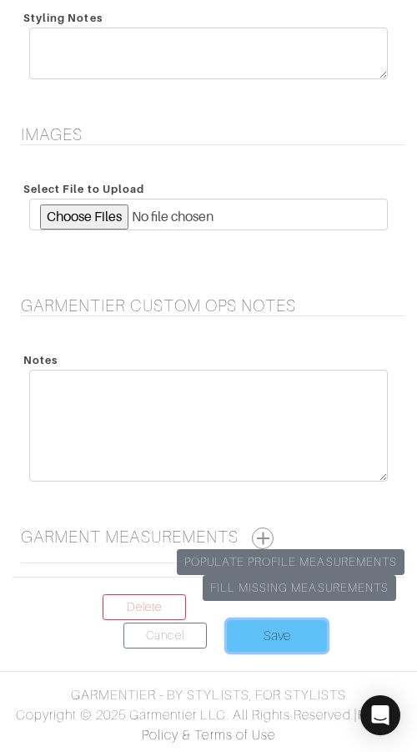
click at [270, 637] on input "Save" at bounding box center [277, 636] width 100 height 32
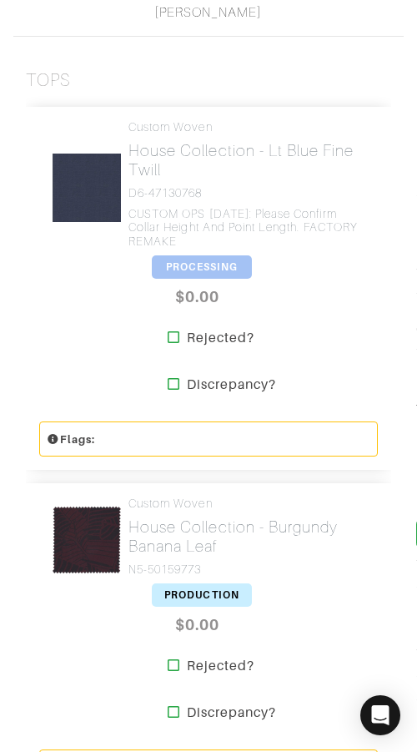
scroll to position [502, 0]
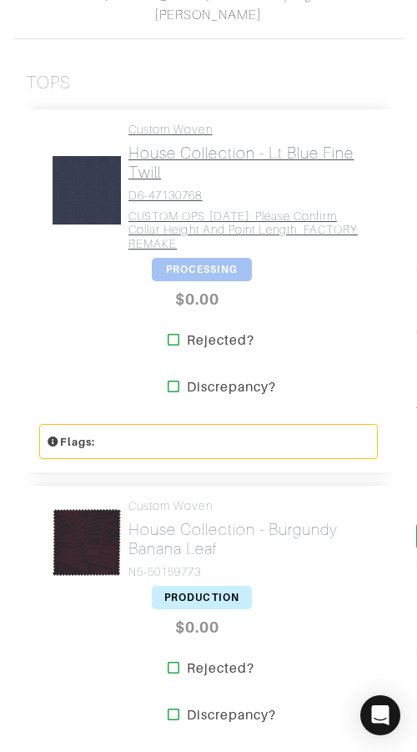
click at [196, 185] on link "Custom Woven House Collection - Lt Blue Fine Twill D6-47130768 CUSTOM OPS [DATE…" at bounding box center [247, 187] width 237 height 129
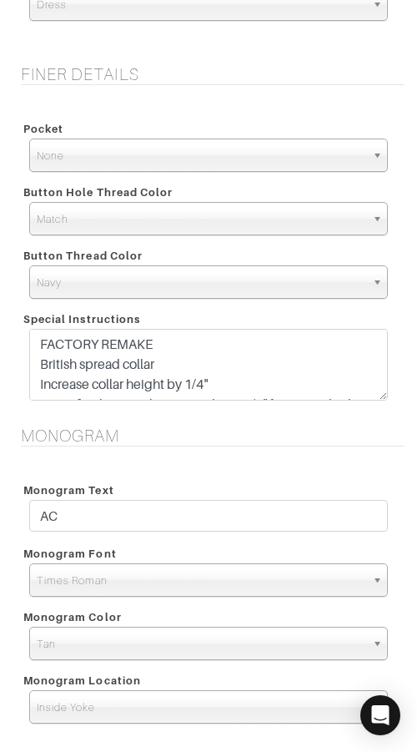
scroll to position [1369, 0]
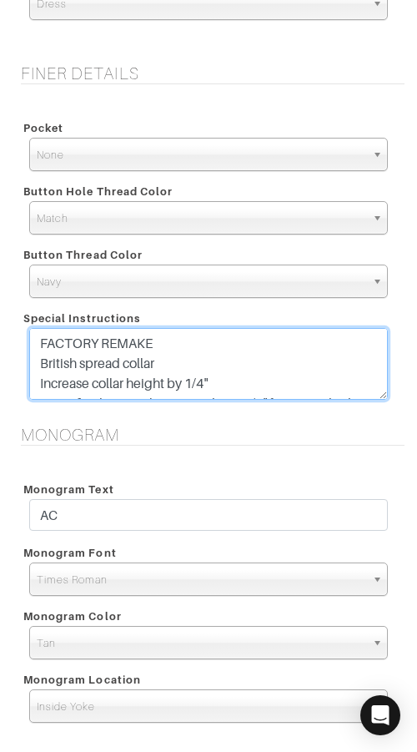
drag, startPoint x: 245, startPoint y: 381, endPoint x: 171, endPoint y: 381, distance: 73.4
click at [170, 381] on textarea "FACTORY REMAKE British spread collar Increase collar height by 1/4" Move first …" at bounding box center [208, 364] width 359 height 72
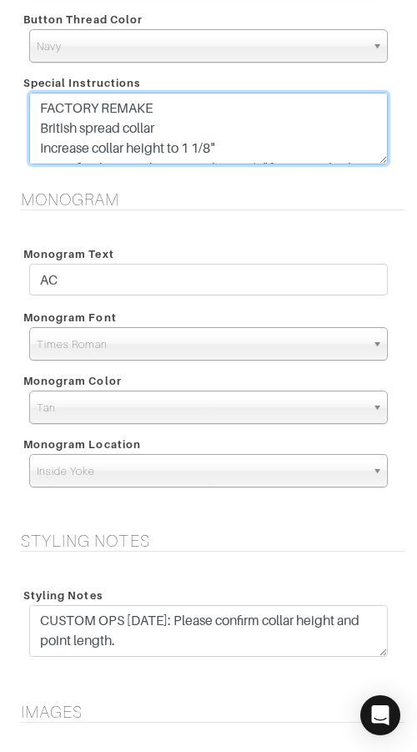
scroll to position [1608, 0]
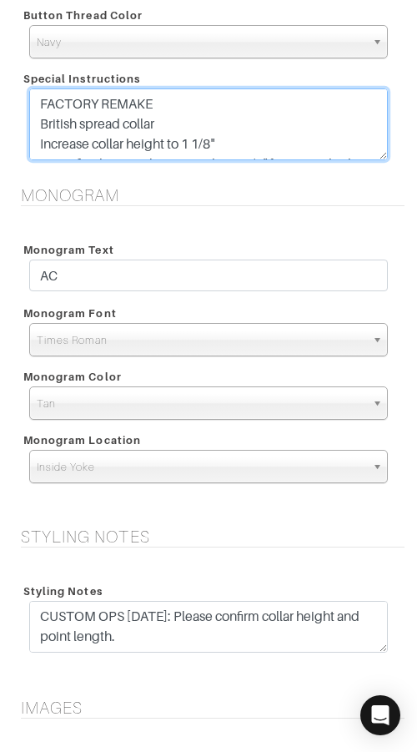
type textarea "FACTORY REMAKE British spread collar Increase collar height to 1 1/8" Move firs…"
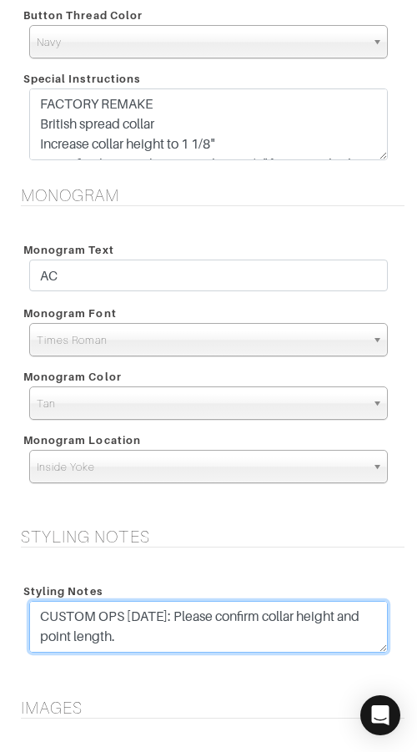
drag, startPoint x: 221, startPoint y: 633, endPoint x: 224, endPoint y: 596, distance: 36.9
click at [224, 596] on div "Styling Notes CUSTOM OPS [DATE]: Please confirm collar height and point length.…" at bounding box center [209, 619] width 384 height 83
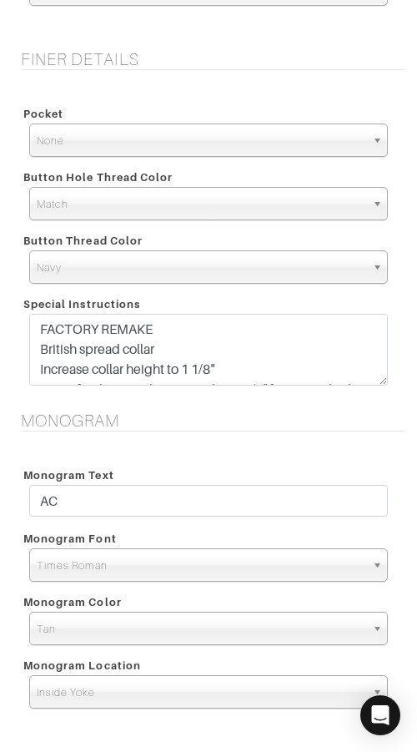
scroll to position [1380, 0]
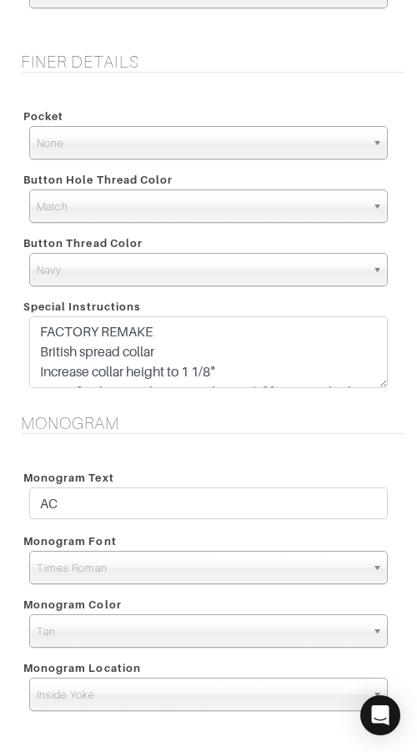
type textarea "FACTORY REMAKE"
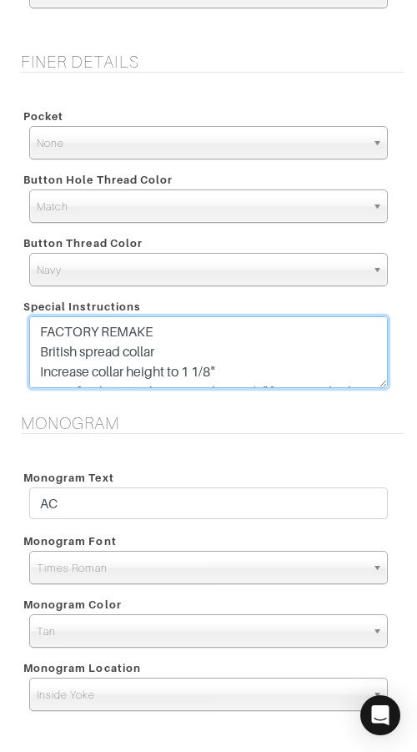
click at [36, 333] on textarea "FACTORY REMAKE British spread collar Increase collar height by 1/4" Move first …" at bounding box center [208, 352] width 359 height 72
paste textarea "CUSTOM OPS [DATE]: Please confirm collar height and point length."
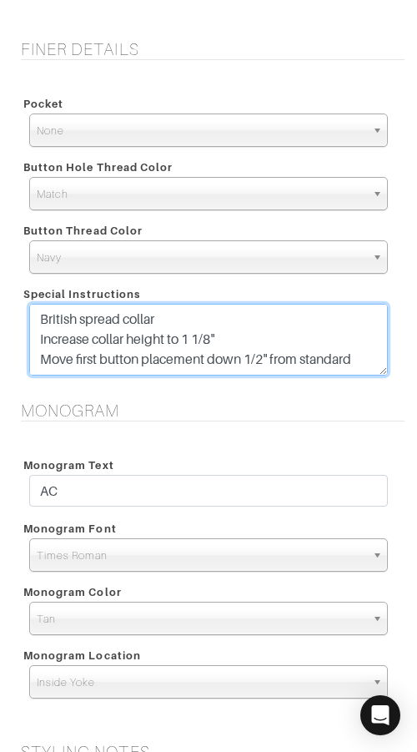
type textarea "CUSTOM OPS [DATE]: Please confirm collar height and point length. FACTORY REMAK…"
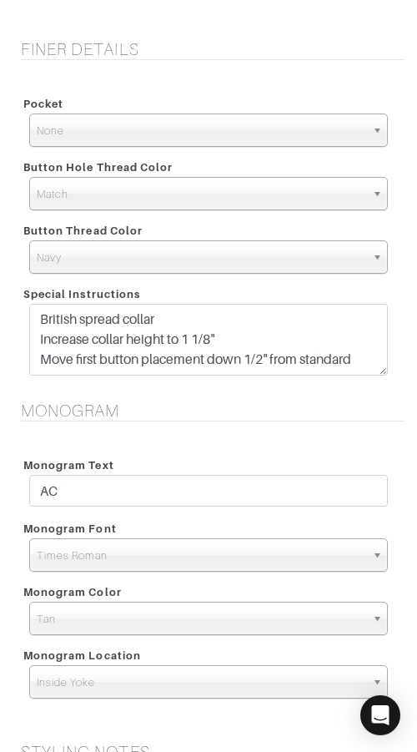
click at [182, 401] on h5 "Monogram" at bounding box center [213, 411] width 384 height 20
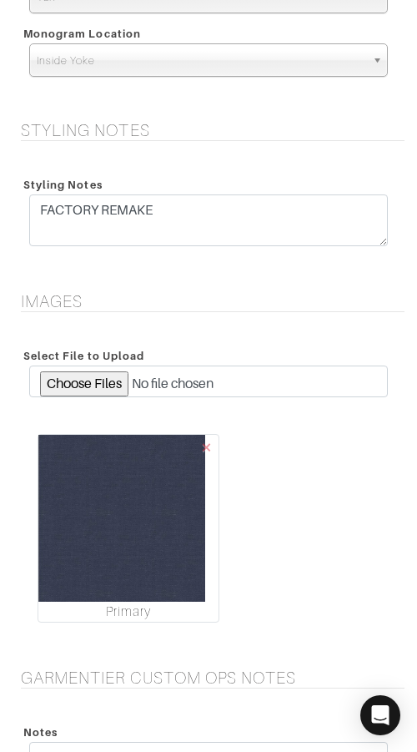
scroll to position [20, 0]
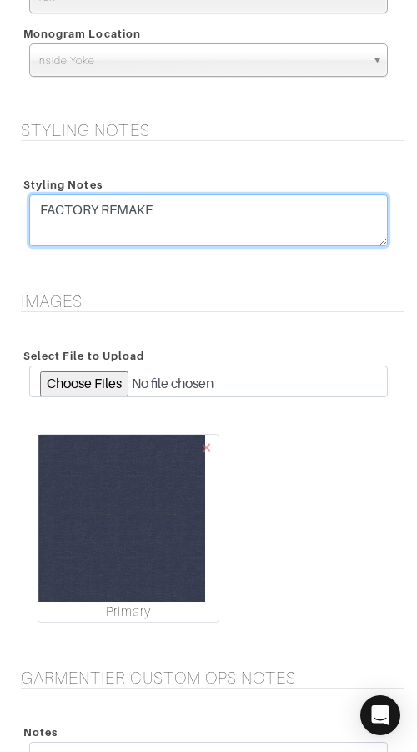
click at [41, 230] on textarea "CUSTOM OPS [DATE]: Please confirm collar height and point length. FACTORY REMAKE" at bounding box center [208, 220] width 359 height 52
type textarea "FACTORY REMAKE"
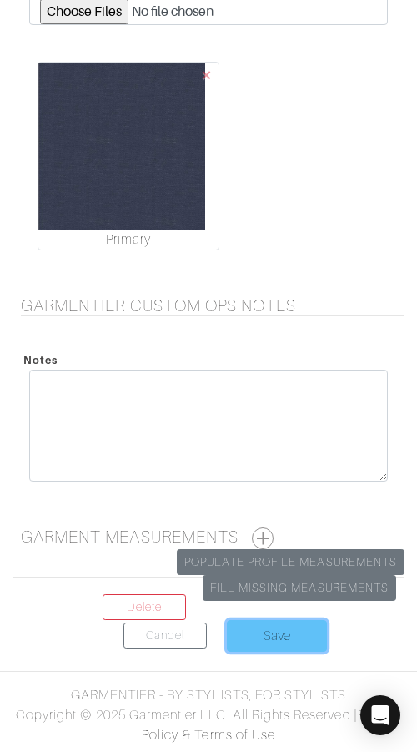
click at [279, 636] on input "Save" at bounding box center [277, 636] width 100 height 32
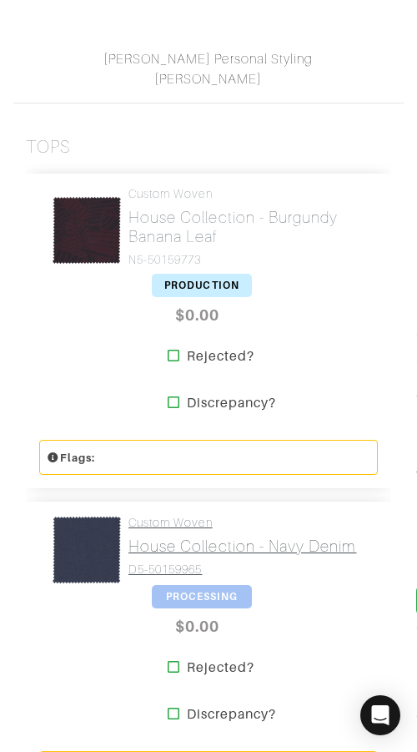
scroll to position [439, 0]
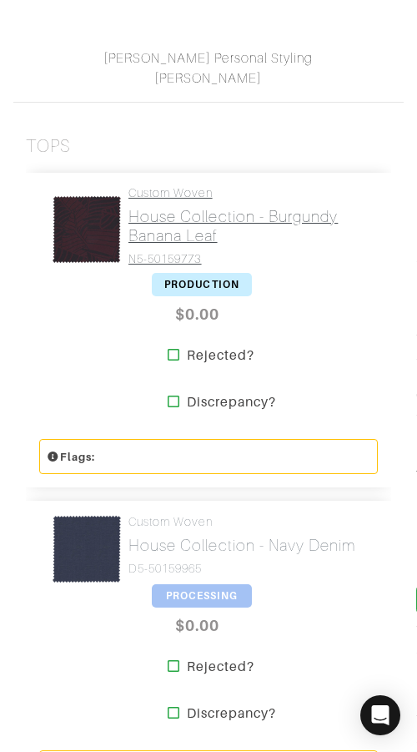
click at [180, 223] on h2 "House Collection - Burgundy Banana Leaf" at bounding box center [247, 226] width 237 height 38
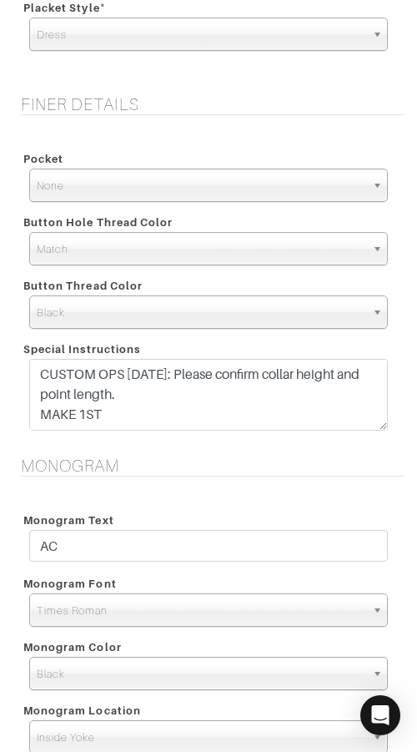
scroll to position [2292, 0]
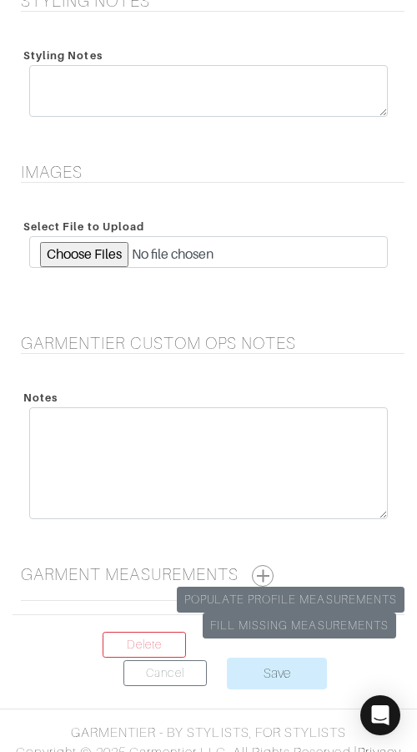
click at [165, 64] on div "Styling Notes" at bounding box center [209, 83] width 384 height 83
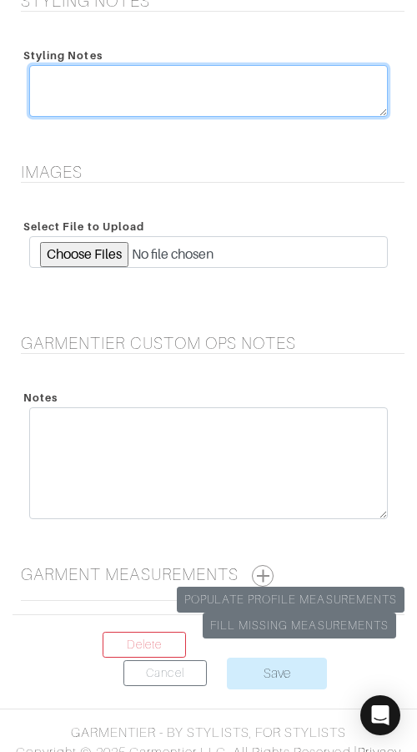
click at [178, 80] on textarea at bounding box center [208, 91] width 359 height 52
type textarea "FACTORY REMAKE"
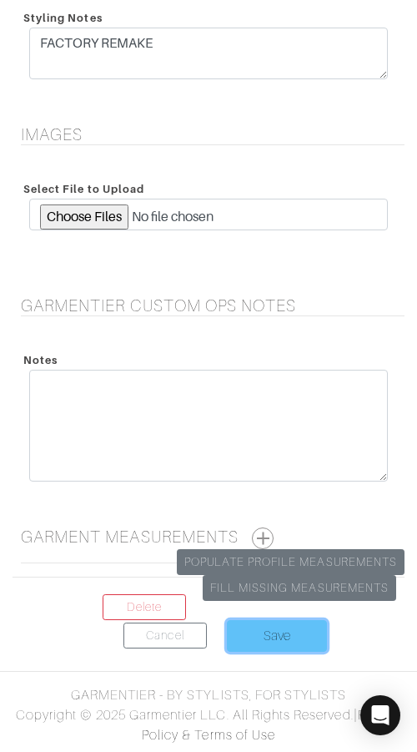
click at [302, 629] on input "Save" at bounding box center [277, 636] width 100 height 32
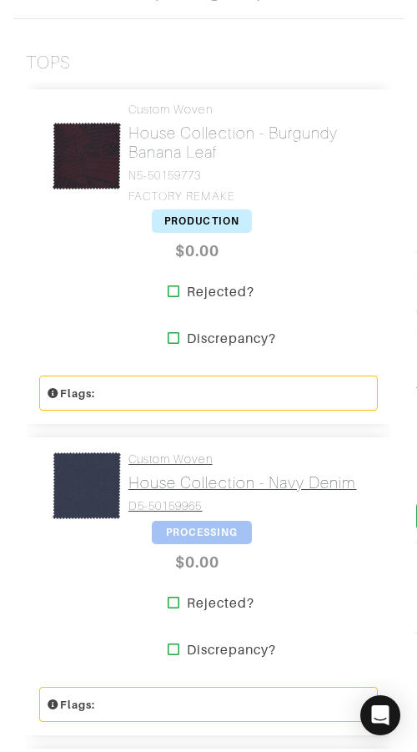
scroll to position [537, 0]
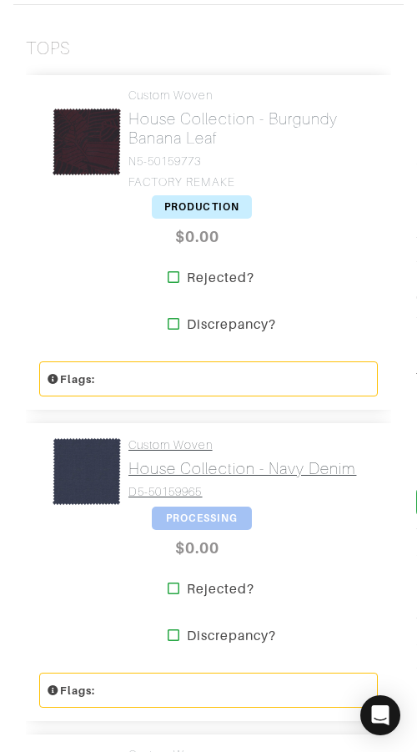
click at [167, 468] on h2 "House Collection - Navy Denim" at bounding box center [243, 468] width 228 height 19
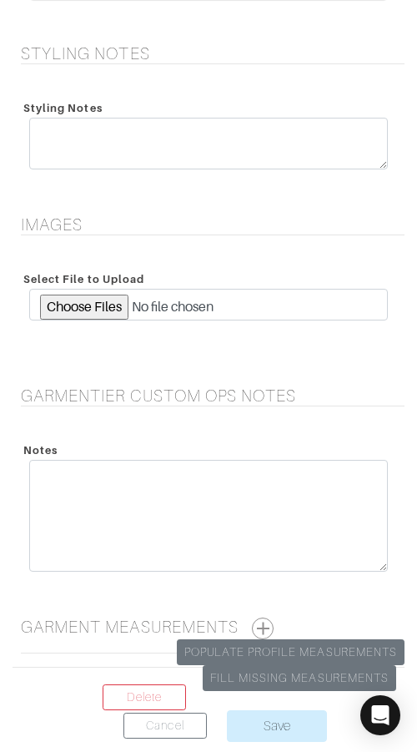
scroll to position [2329, 0]
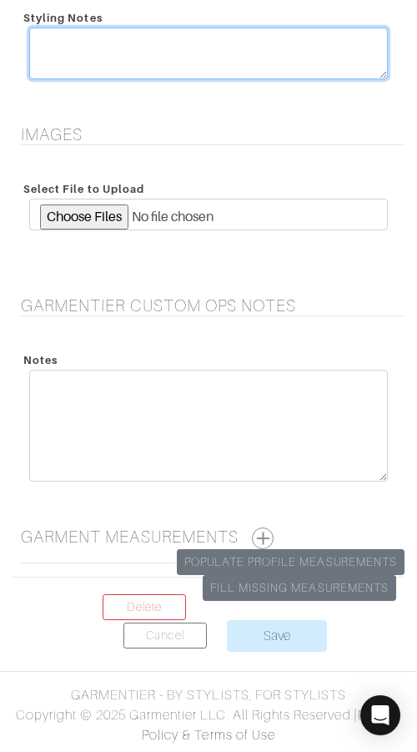
click at [91, 68] on textarea at bounding box center [208, 54] width 359 height 52
type textarea "f"
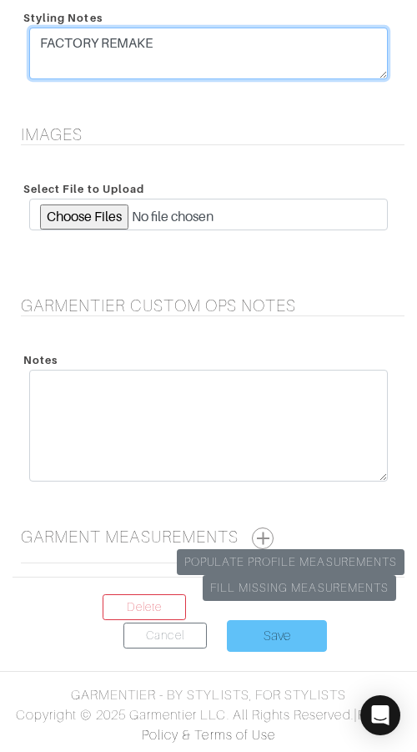
type textarea "FACTORY REMAKE"
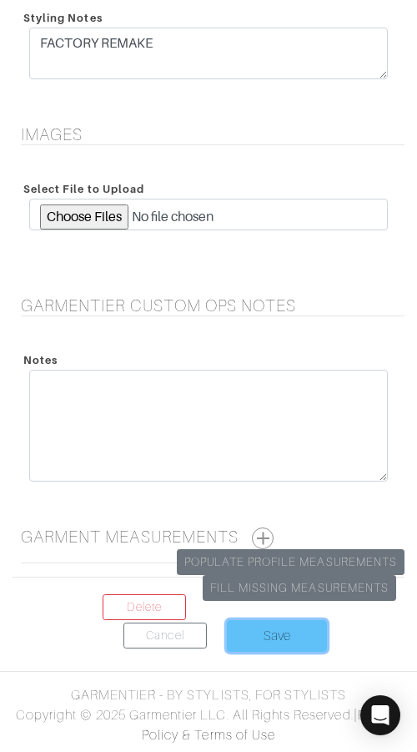
click at [287, 624] on input "Save" at bounding box center [277, 636] width 100 height 32
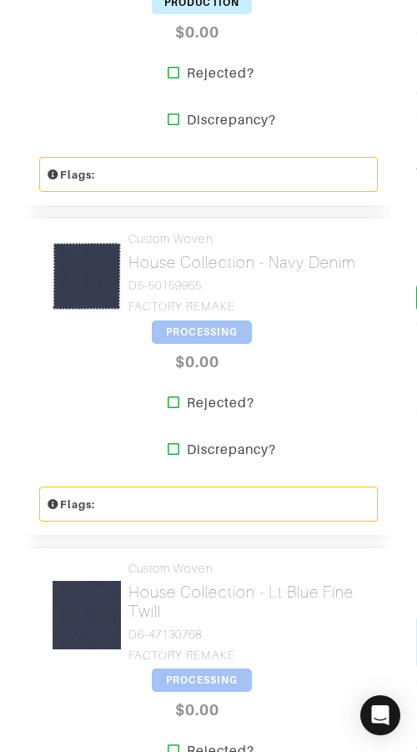
scroll to position [745, 0]
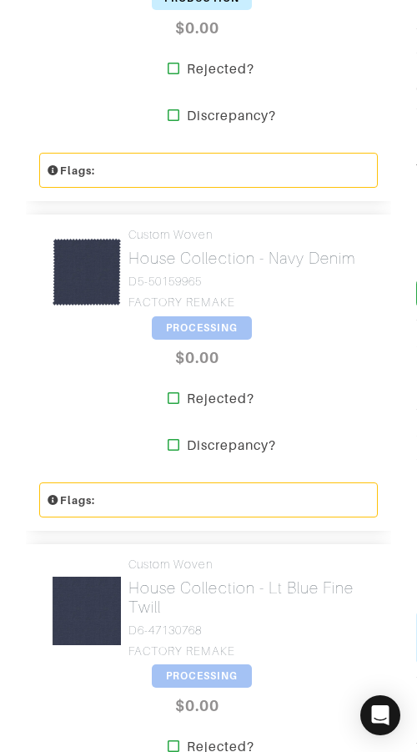
click at [184, 328] on span "PROCESSING" at bounding box center [202, 327] width 100 height 23
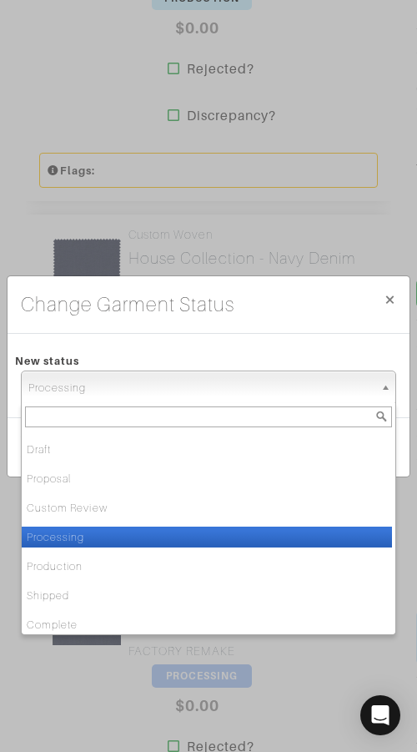
drag, startPoint x: 203, startPoint y: 391, endPoint x: 204, endPoint y: 427, distance: 36.8
click at [203, 392] on span "Processing" at bounding box center [201, 387] width 346 height 33
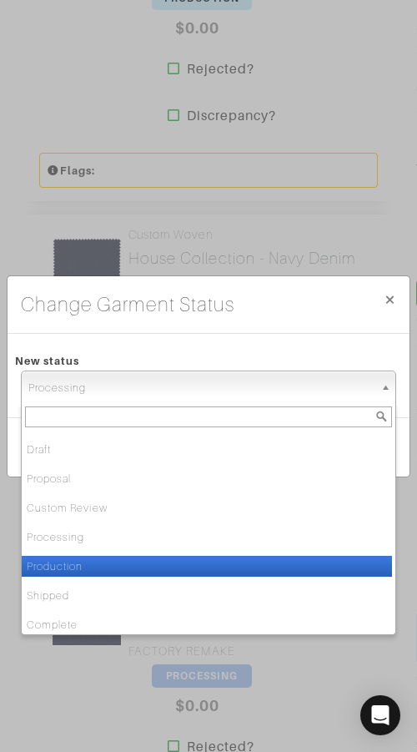
click at [224, 561] on li "Production" at bounding box center [207, 566] width 371 height 21
select select "Production"
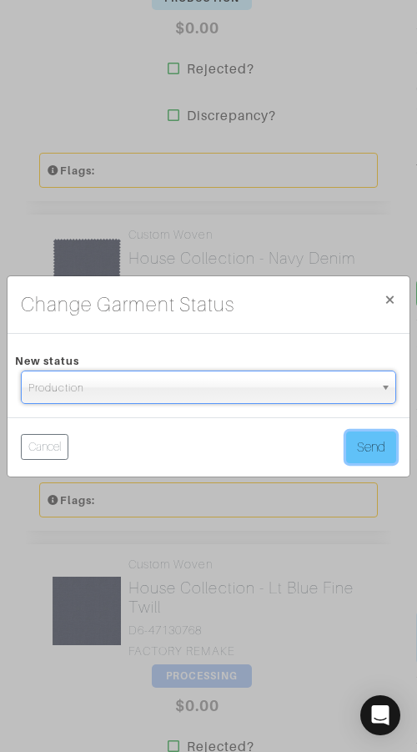
drag, startPoint x: 370, startPoint y: 449, endPoint x: 199, endPoint y: 3, distance: 478.1
click at [370, 448] on button "Send" at bounding box center [371, 447] width 50 height 32
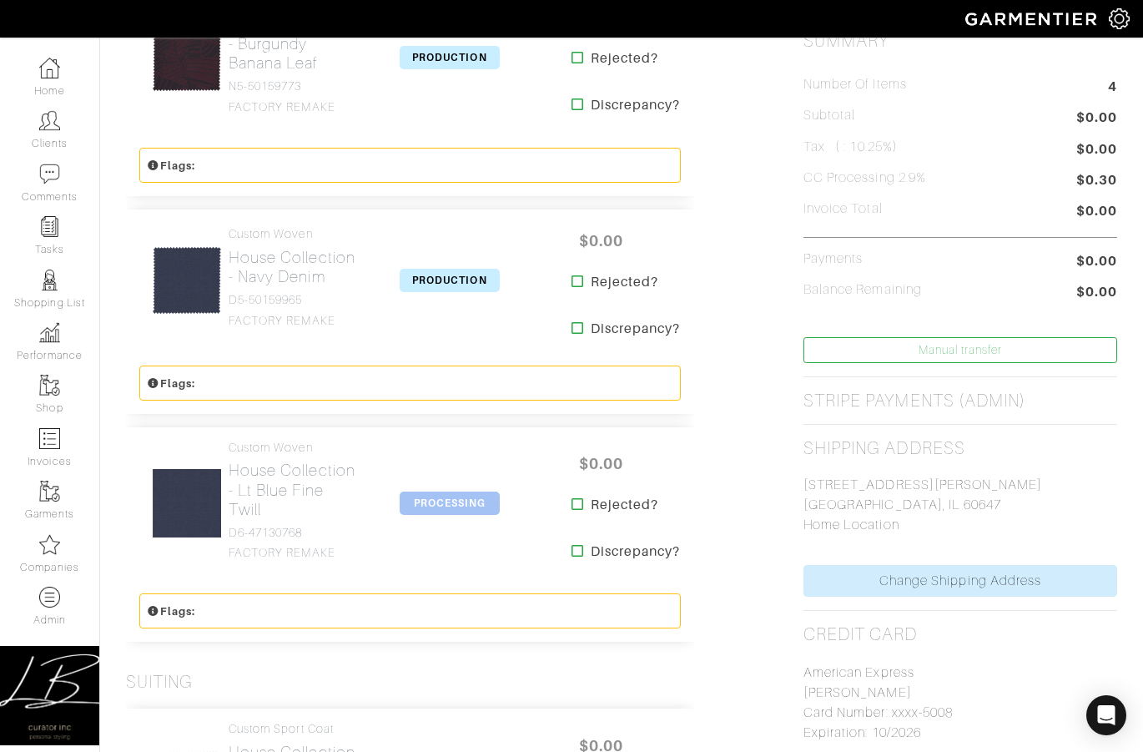
scroll to position [456, 0]
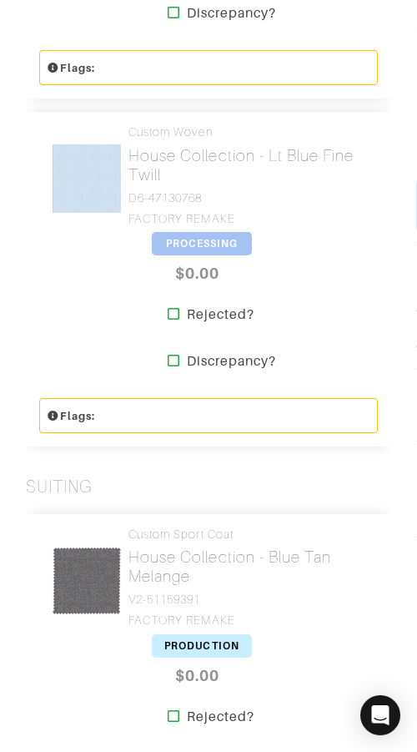
scroll to position [1178, 0]
click at [199, 239] on span "PROCESSING" at bounding box center [202, 242] width 100 height 23
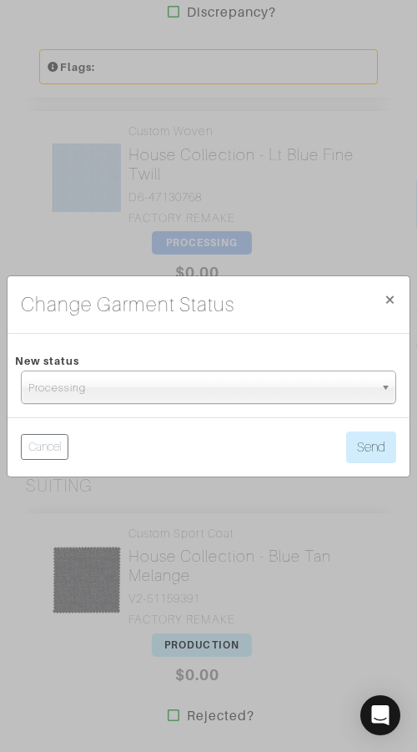
click at [240, 393] on span "Processing" at bounding box center [201, 387] width 346 height 33
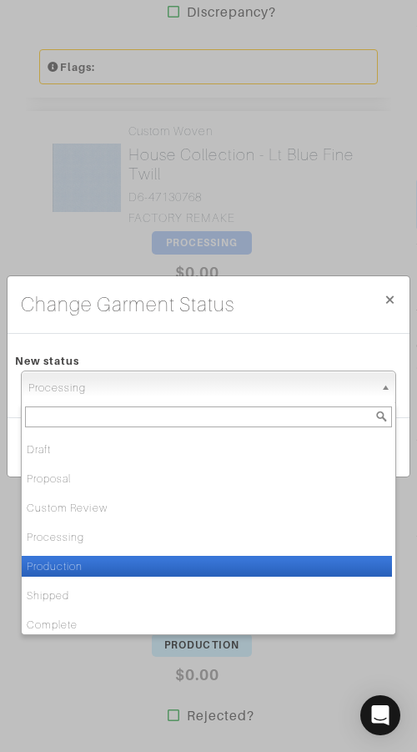
click at [224, 563] on li "Production" at bounding box center [207, 566] width 371 height 21
select select "Production"
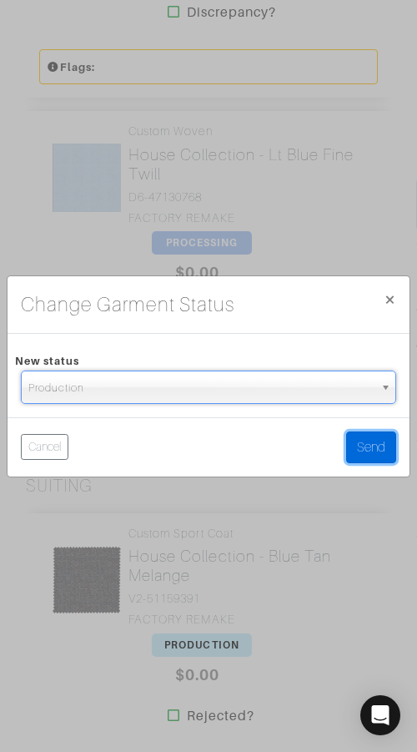
drag, startPoint x: 354, startPoint y: 445, endPoint x: 406, endPoint y: 390, distance: 76.1
click at [354, 445] on button "Send" at bounding box center [371, 447] width 50 height 32
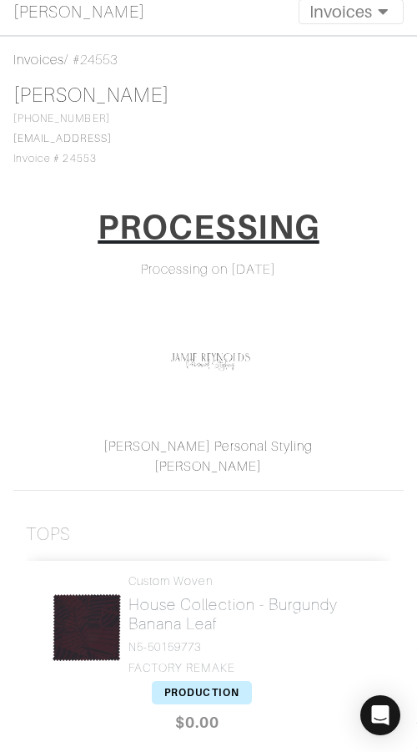
scroll to position [160, 0]
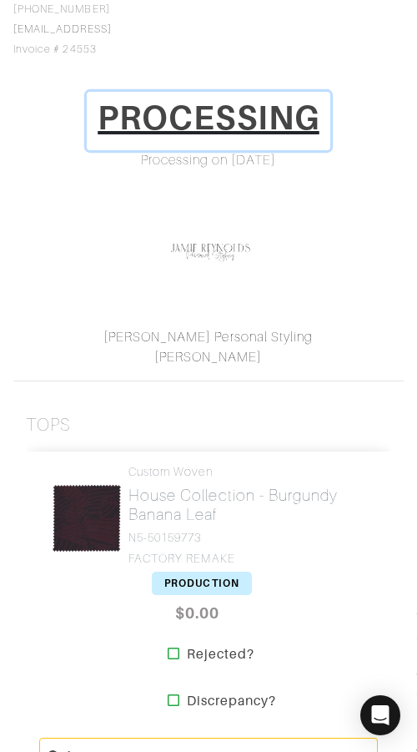
click at [225, 134] on h1 "PROCESSING" at bounding box center [209, 118] width 222 height 40
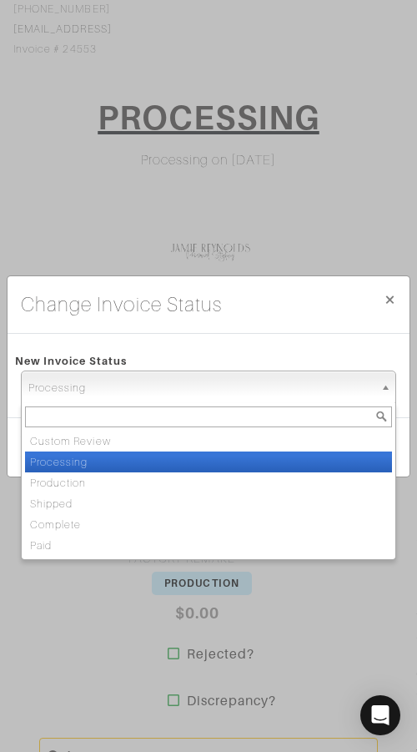
drag, startPoint x: 281, startPoint y: 386, endPoint x: 272, endPoint y: 384, distance: 9.5
click at [280, 386] on span "Processing" at bounding box center [201, 387] width 346 height 33
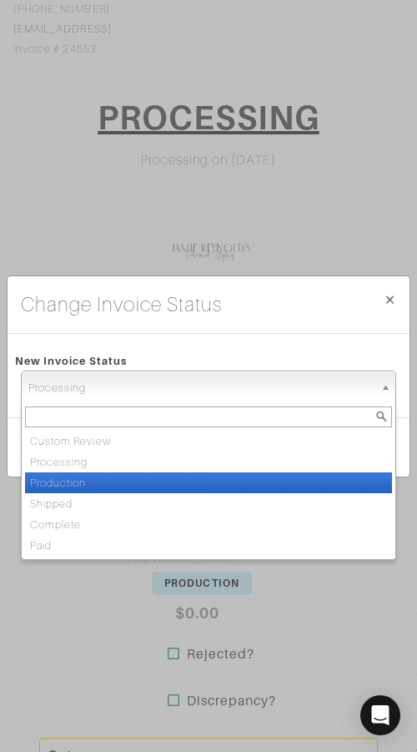
drag, startPoint x: 219, startPoint y: 482, endPoint x: 259, endPoint y: 468, distance: 41.7
click at [220, 482] on li "Production" at bounding box center [208, 482] width 367 height 21
select select "Production"
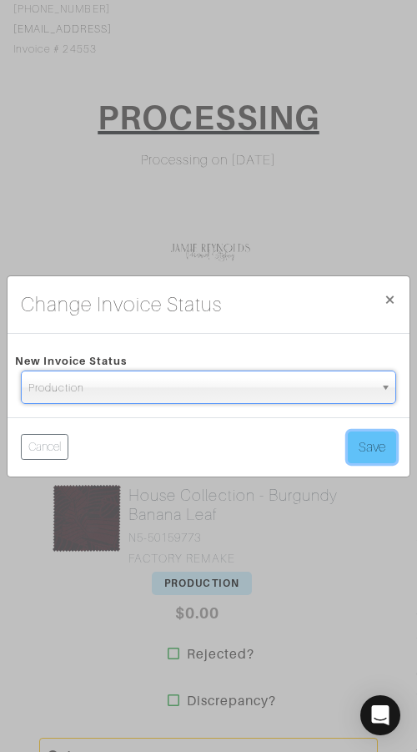
click at [376, 442] on button "Save" at bounding box center [372, 447] width 48 height 32
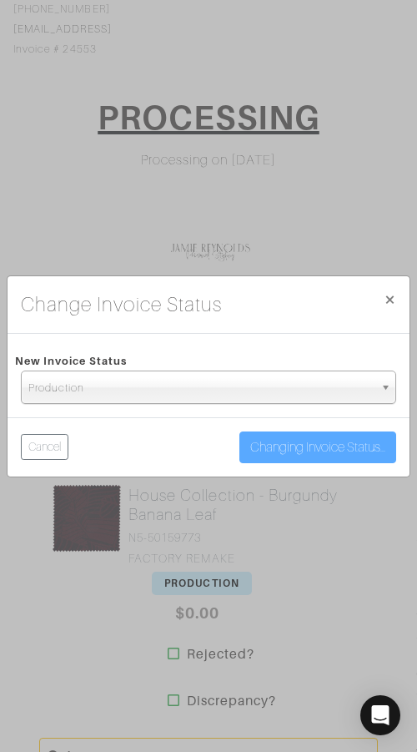
click at [395, 236] on div "Change Invoice Status × Close New Invoice Status Custom Review Processing Produ…" at bounding box center [208, 376] width 417 height 752
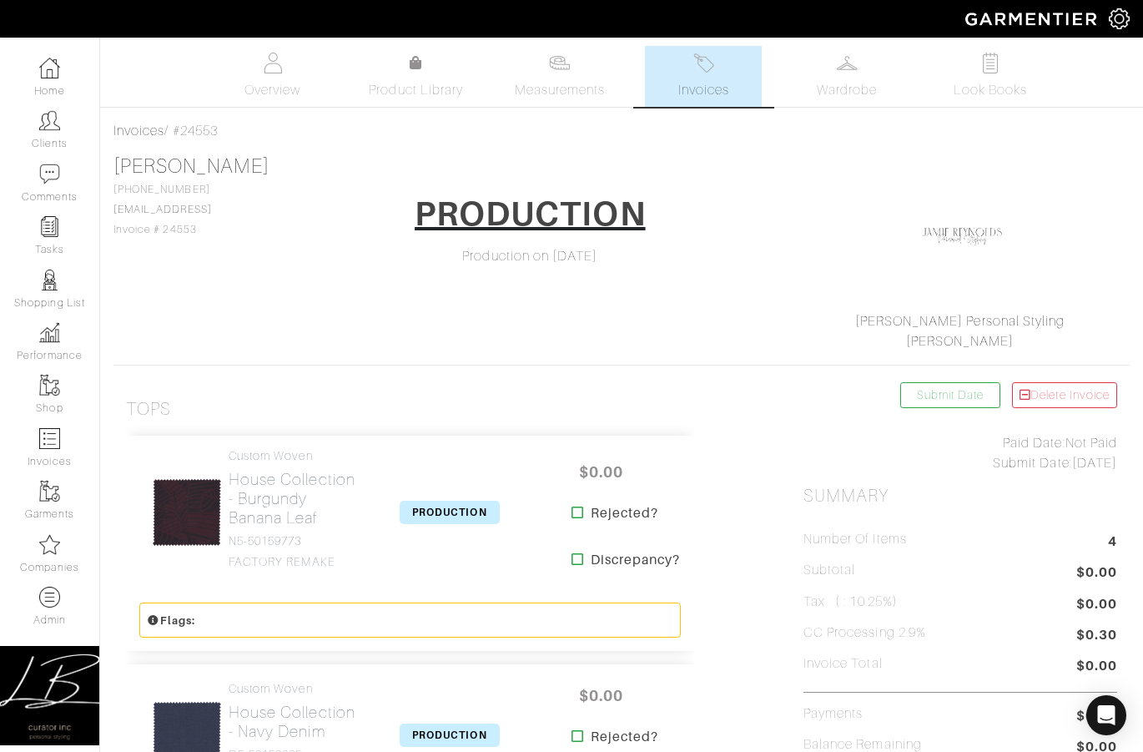
click at [286, 204] on div "Andrew Calcutt 231-645-6222 acalcutt@gmail.con Invoice # 24553 PRODUCTION Produ…" at bounding box center [621, 252] width 1016 height 197
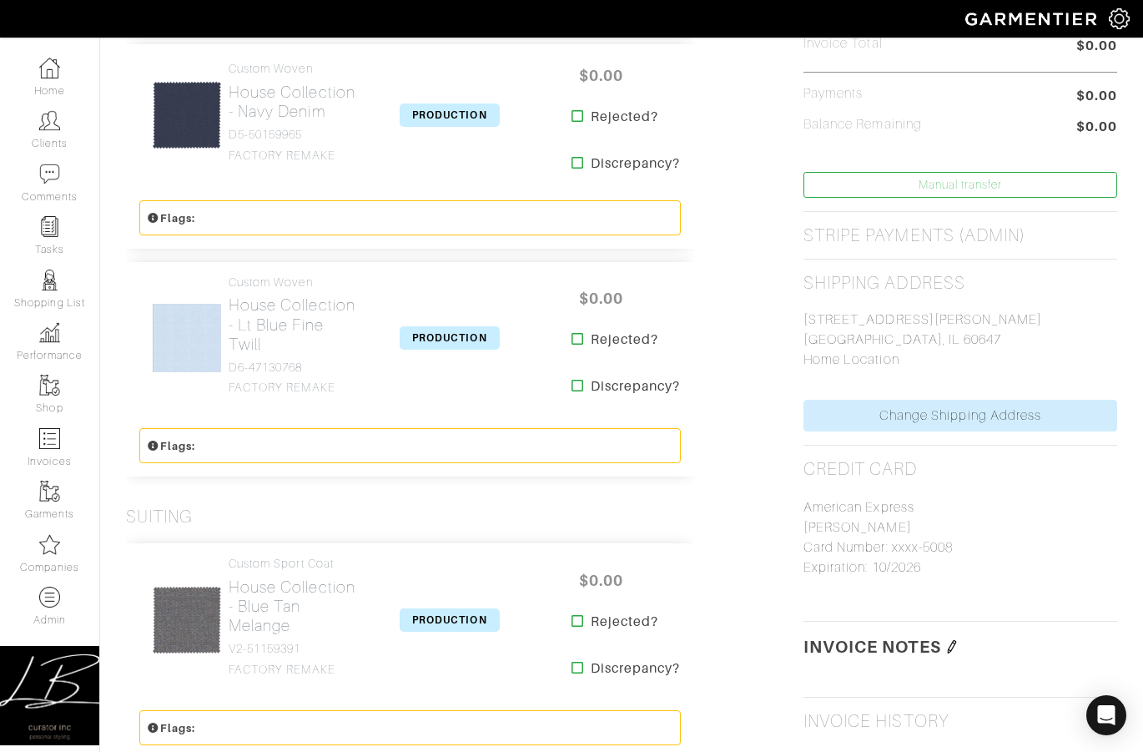
scroll to position [744, 0]
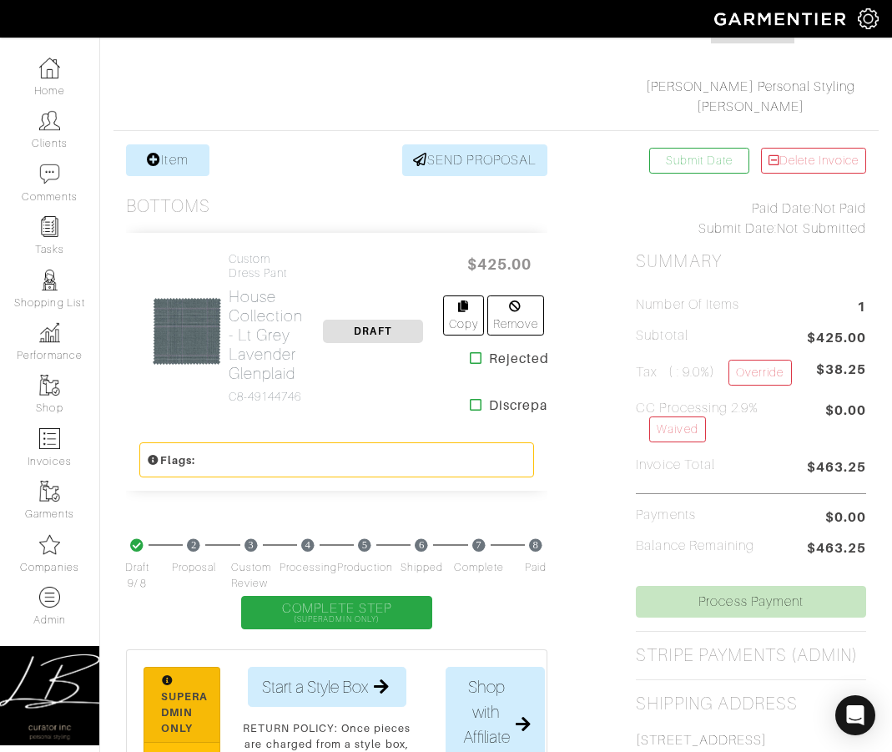
scroll to position [236, 0]
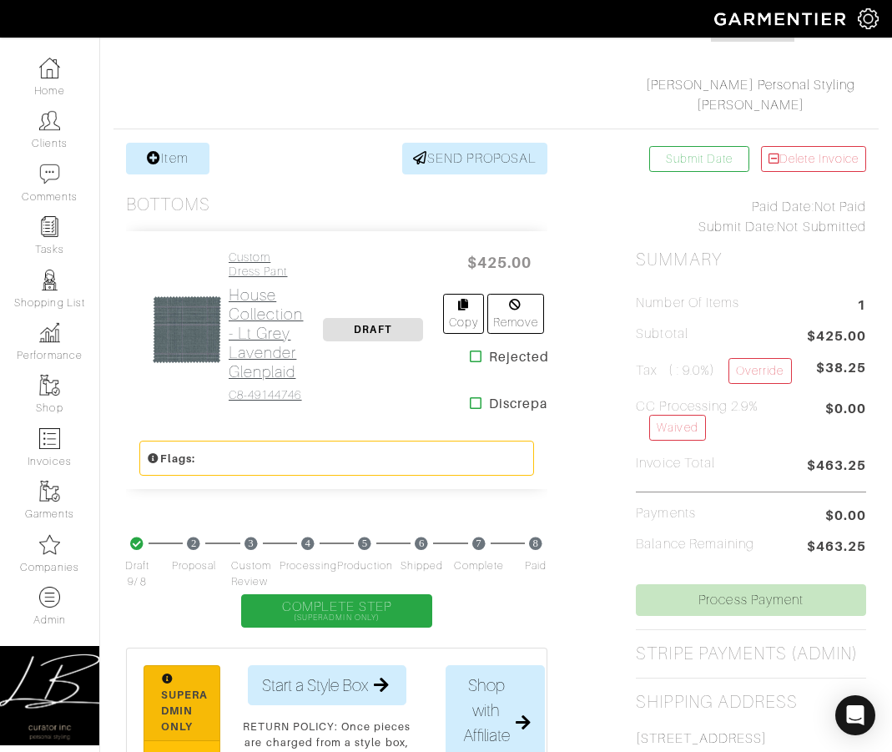
click at [262, 298] on h2 "House Collection - Lt Grey Lavender Glenplaid" at bounding box center [266, 333] width 75 height 96
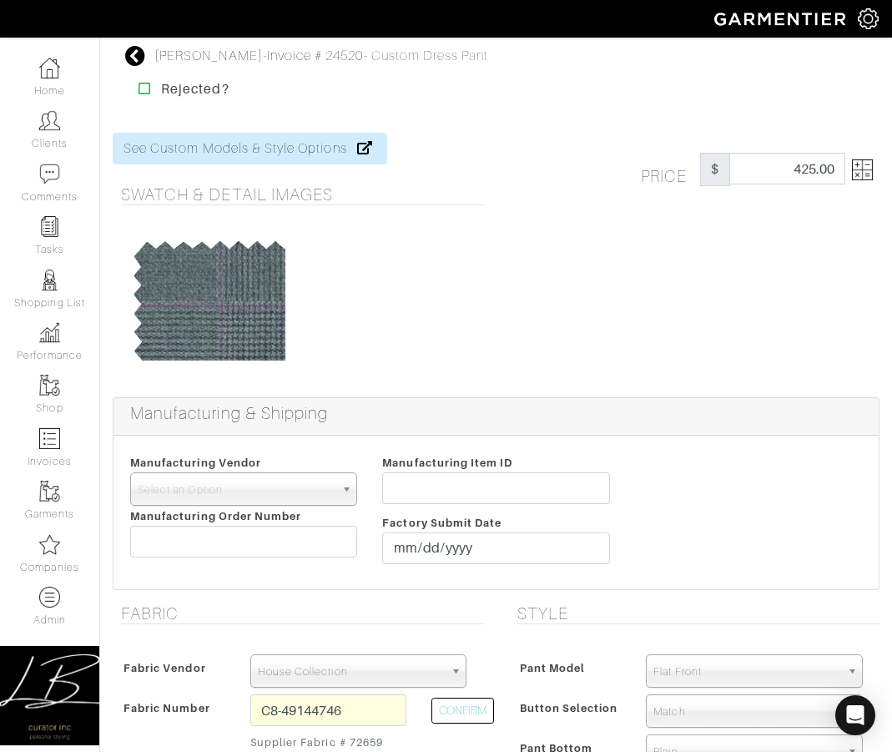
click at [854, 165] on img at bounding box center [862, 169] width 21 height 21
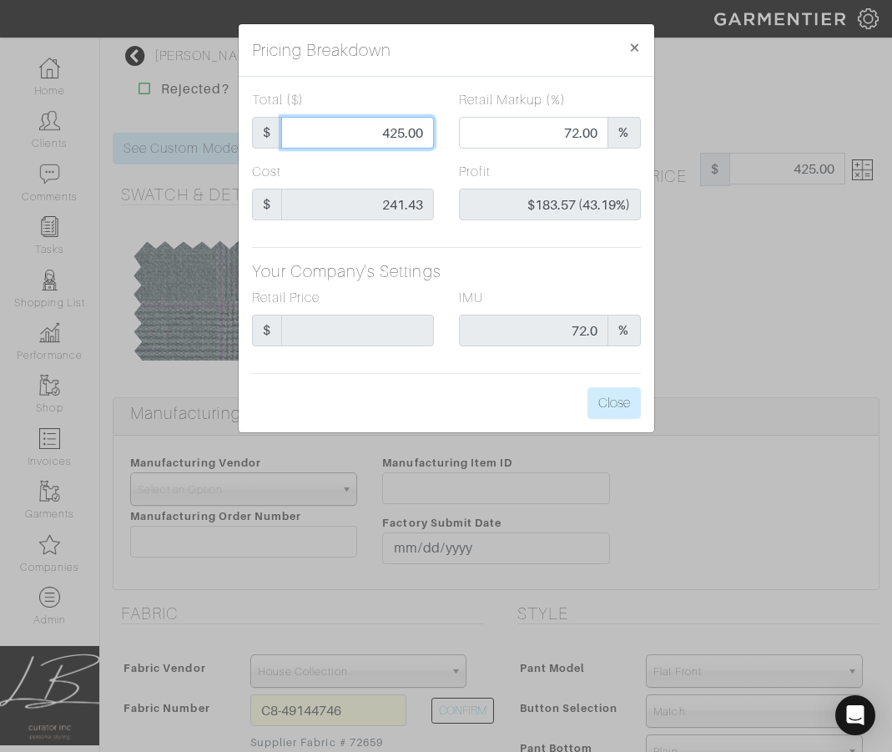
drag, startPoint x: 358, startPoint y: 139, endPoint x: 439, endPoint y: 138, distance: 81.0
click at [439, 138] on div "Total ($) $ 425.00" at bounding box center [343, 126] width 207 height 72
type input "1"
type input "0.00"
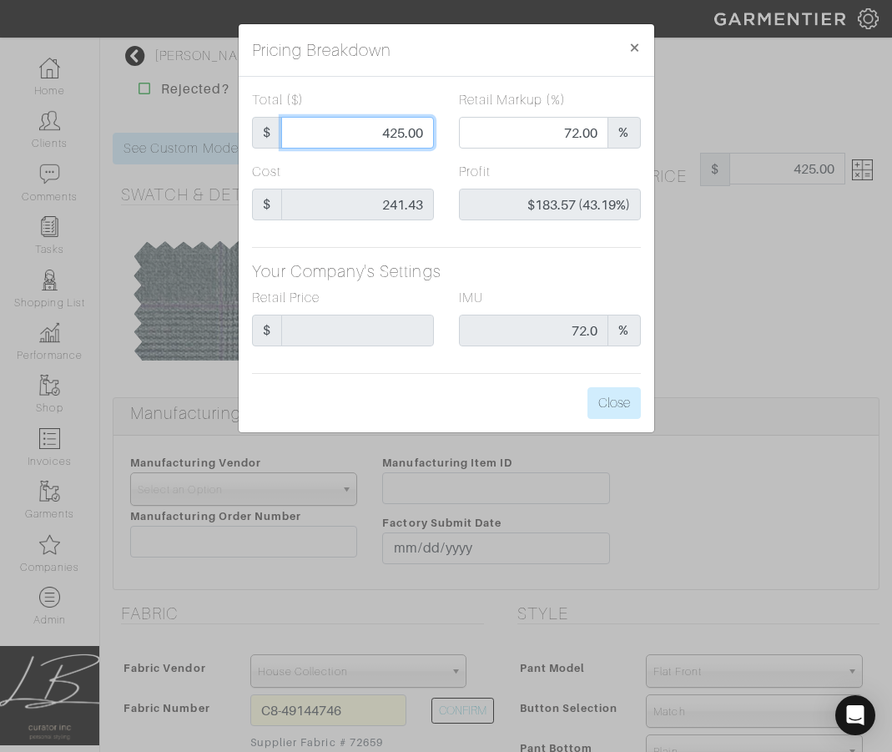
type input "-$240.43 (-24043.00%)"
type input "15"
type input "-$226.43 (-1509.53%)"
type input "157"
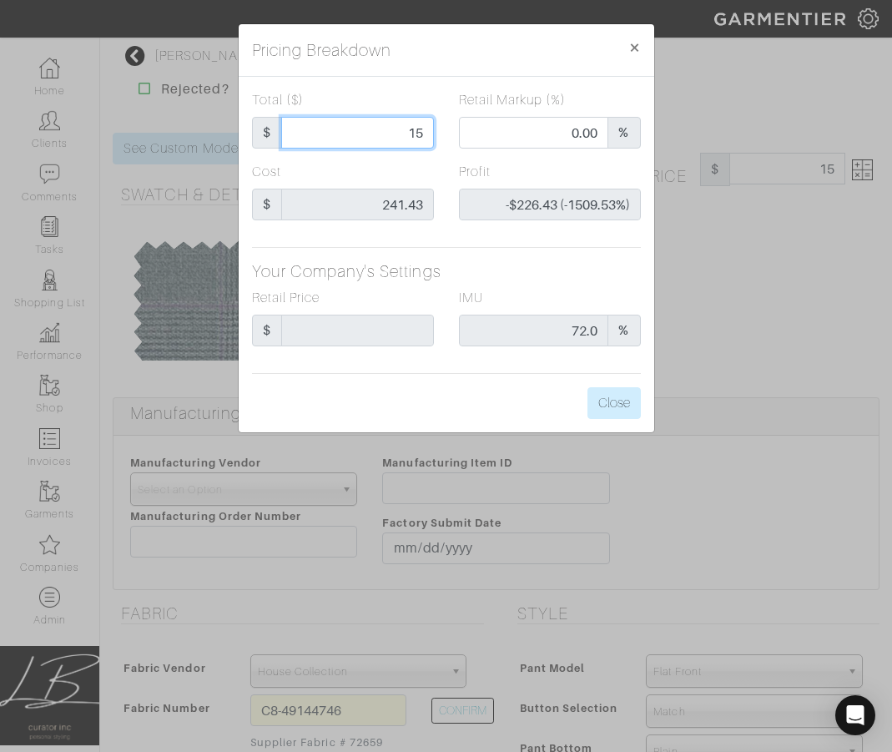
type input "157"
type input "24.20"
type input "-$84.43 (-53.78%)"
type input "157."
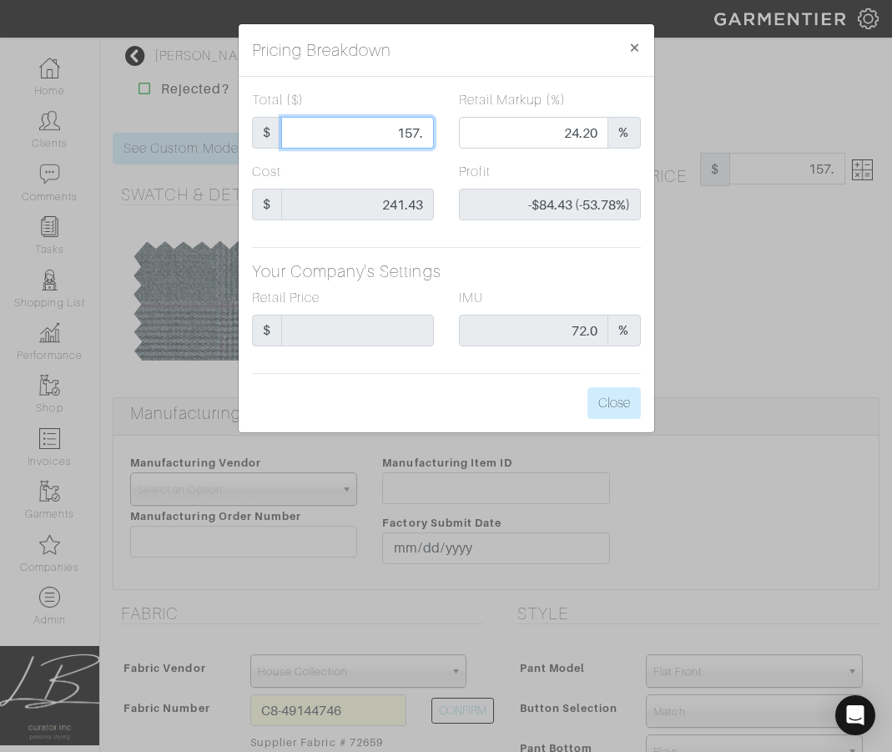
type input "157.8"
type input "24.59"
type input "-$83.63 (-53.00%)"
type input "157.81"
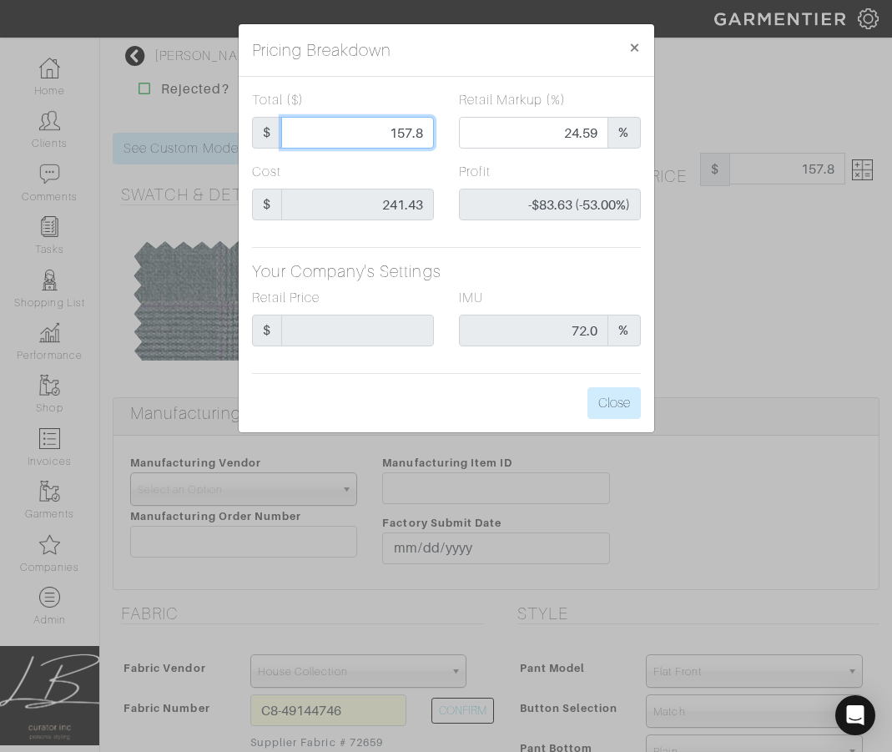
type input "157.81"
type input "-$83.62 (-52.99%)"
type input "157.81"
click at [376, 78] on div "Total ($) $ 157.81 Retail Markup (%) 24.59 % Cost $ 241.43 Profit -$83.62 (-52.…" at bounding box center [447, 255] width 416 height 356
click at [621, 399] on button "Close" at bounding box center [614, 403] width 53 height 32
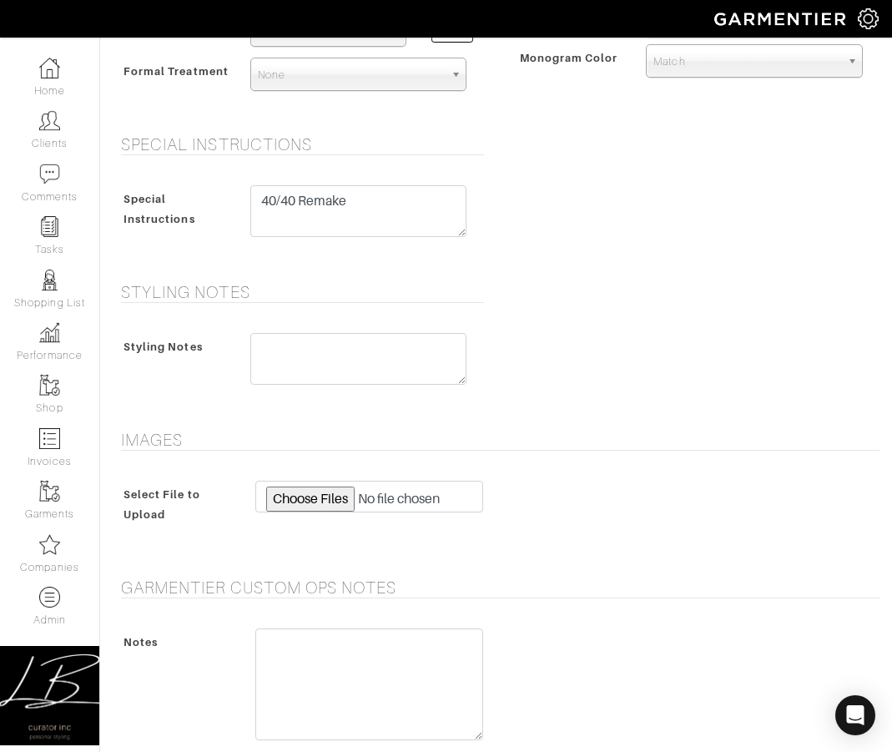
scroll to position [832, 0]
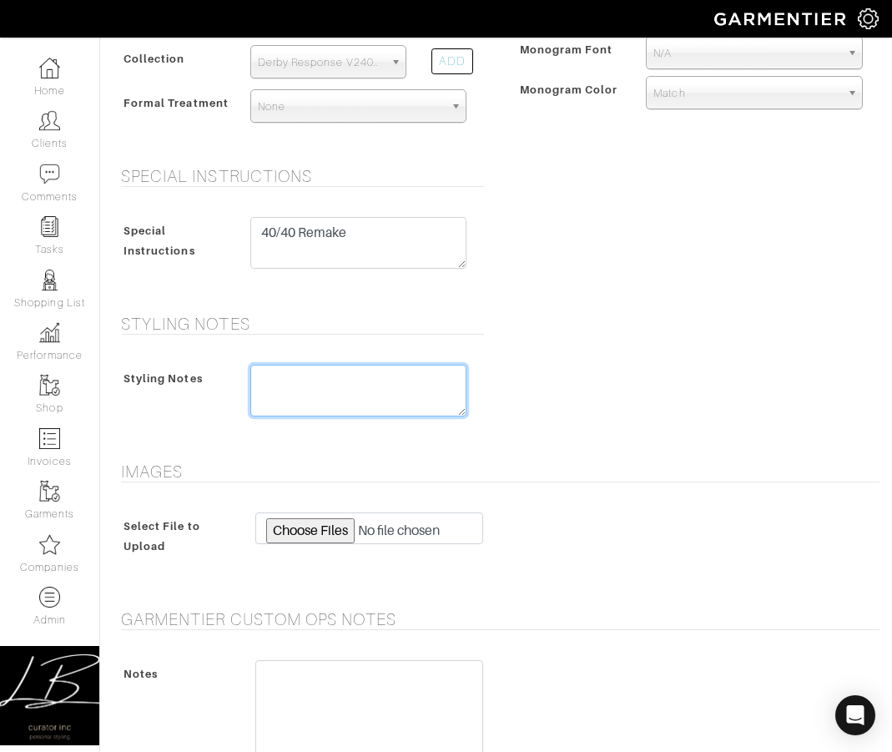
click at [417, 380] on textarea at bounding box center [358, 391] width 217 height 52
type textarea "40/40 REMAKE + SHIPPING"
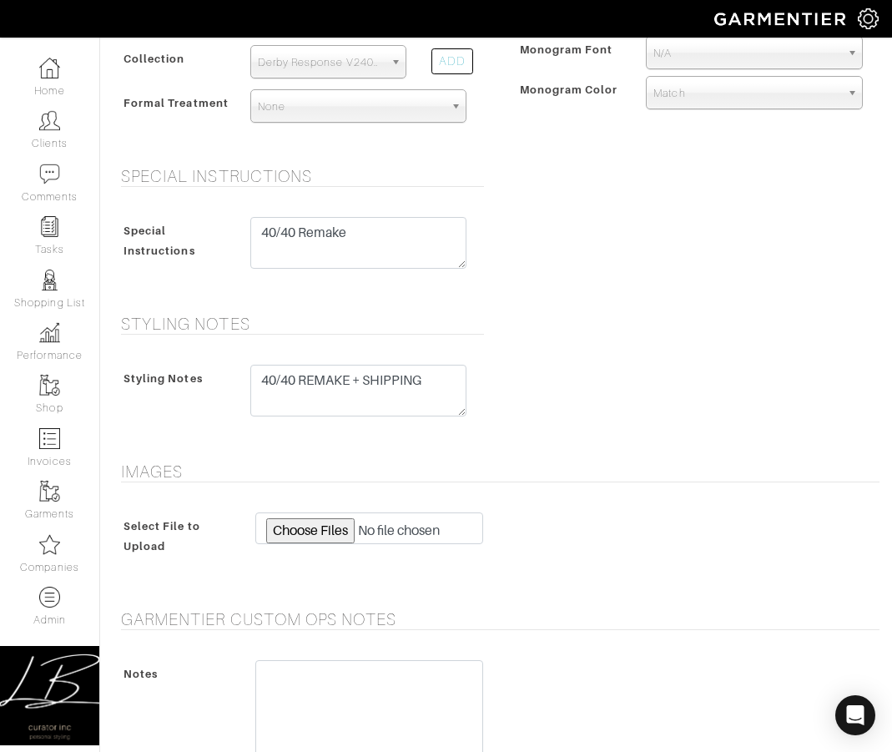
drag, startPoint x: 591, startPoint y: 346, endPoint x: 603, endPoint y: 361, distance: 19.7
click at [593, 345] on div "Styling Notes Styling Notes 40/40 REMAKE + SHIPPING" at bounding box center [496, 378] width 792 height 128
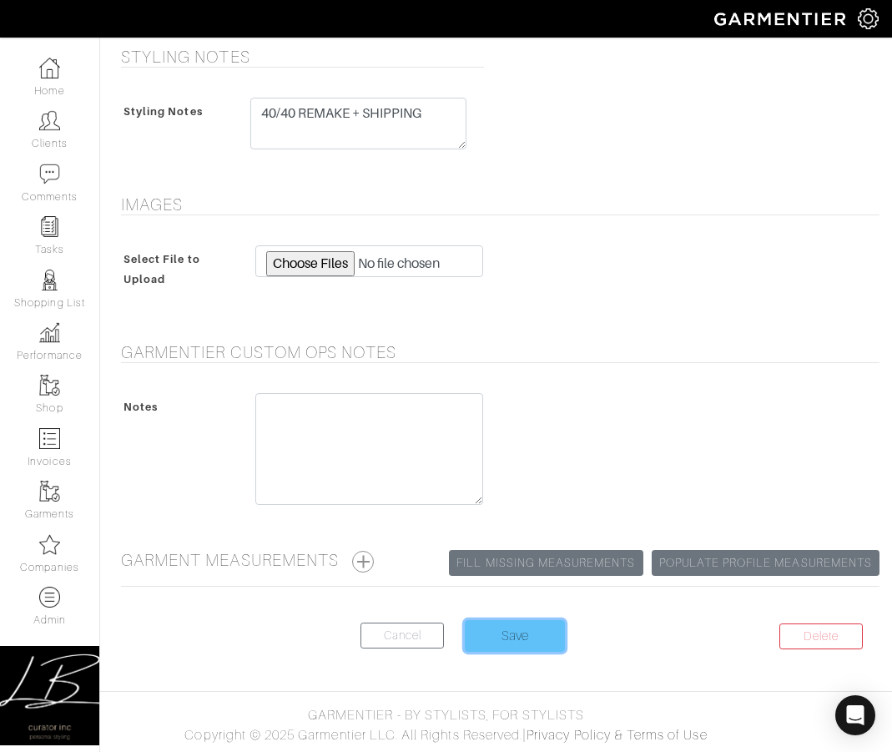
click at [524, 624] on input "Save" at bounding box center [515, 636] width 100 height 32
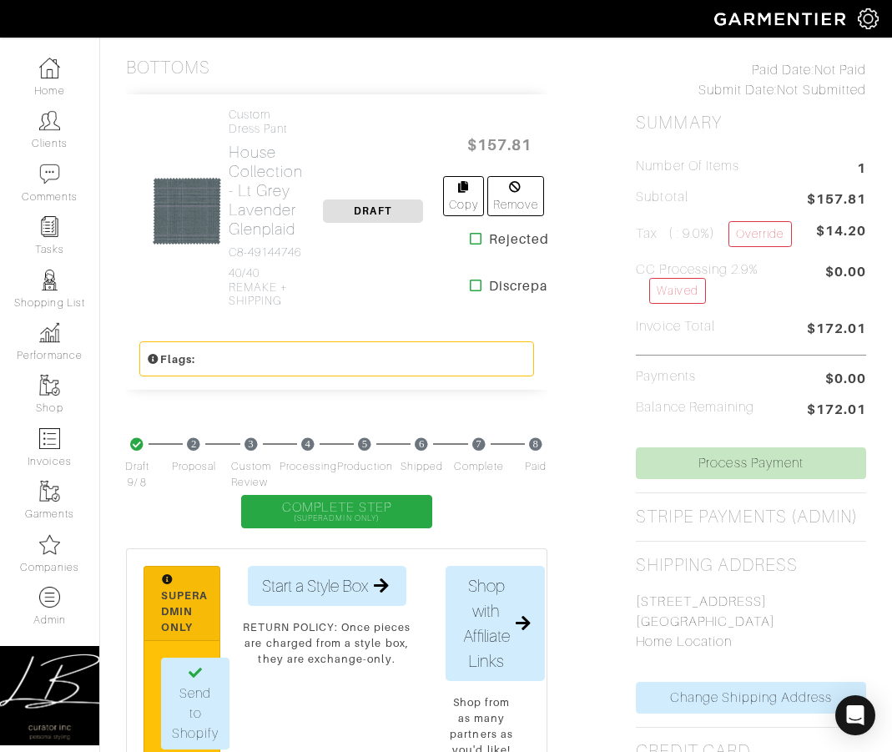
scroll to position [375, 0]
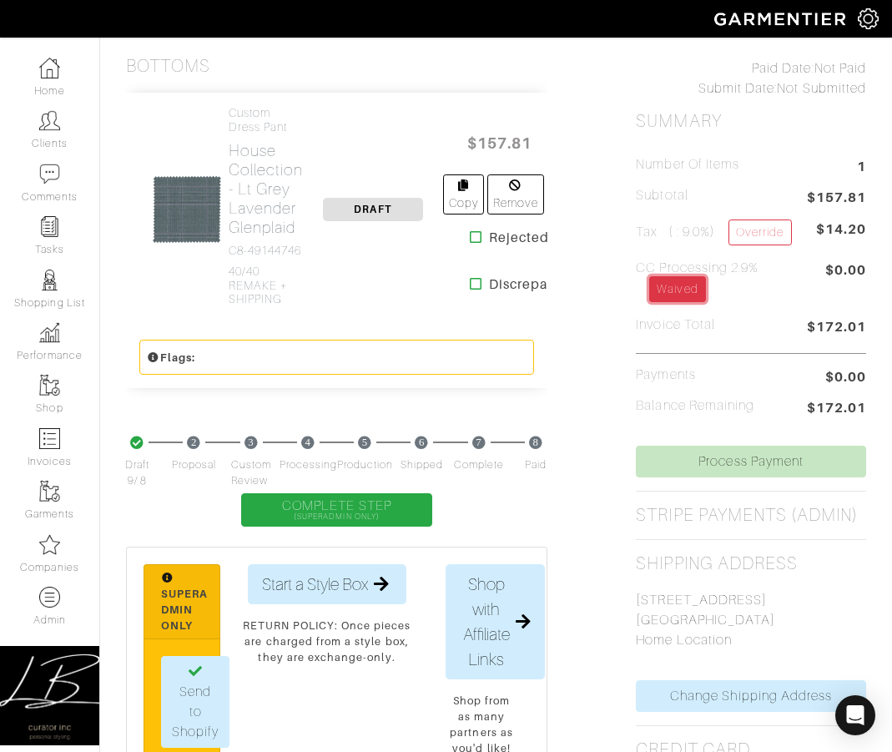
click at [691, 293] on link "Waived" at bounding box center [677, 289] width 56 height 26
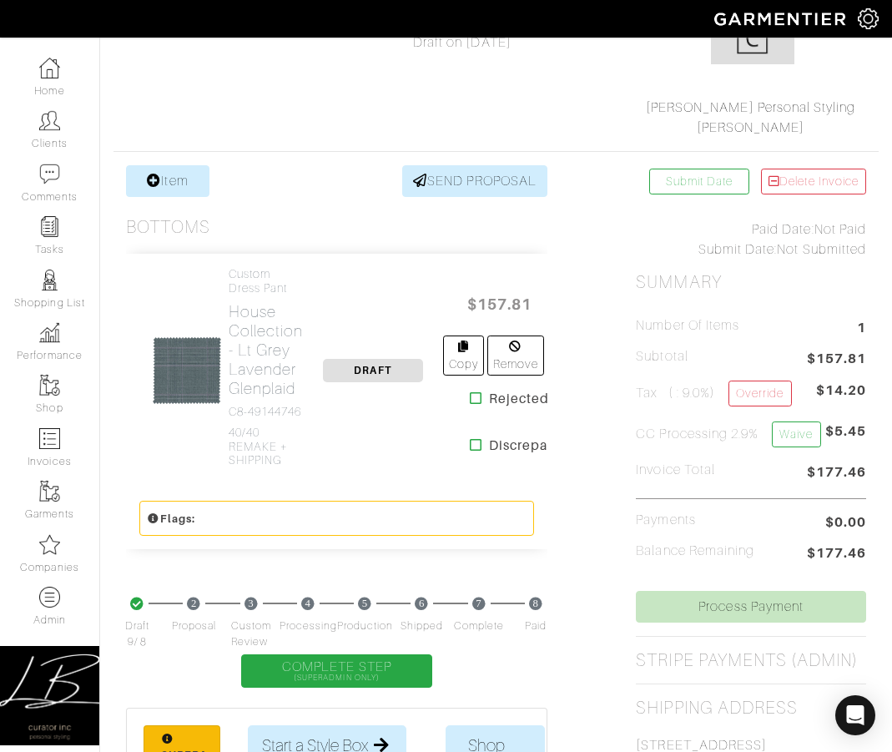
scroll to position [224, 0]
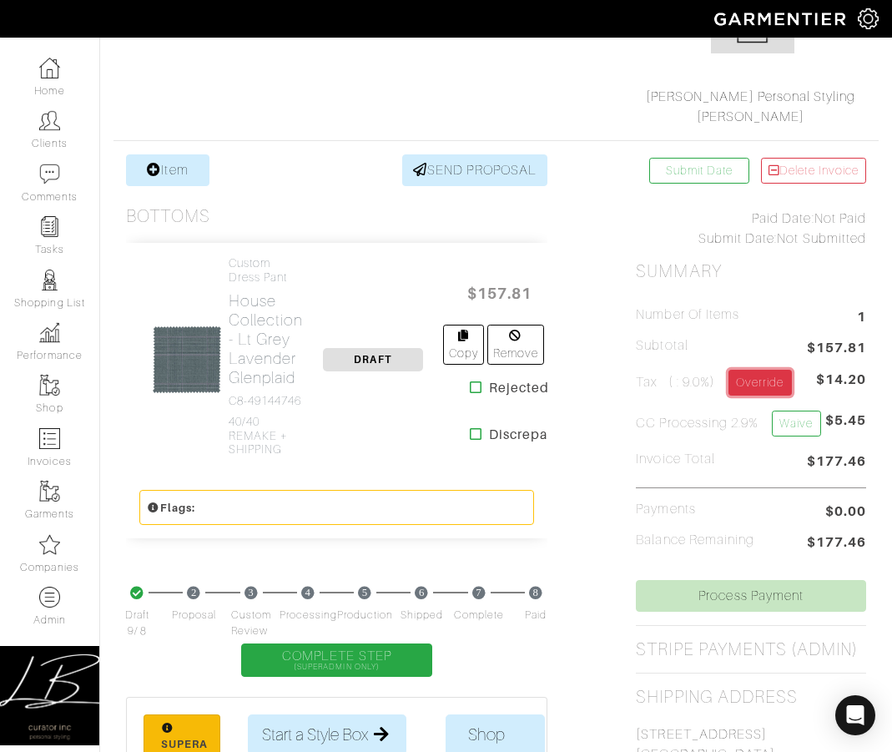
click at [744, 387] on link "Override" at bounding box center [760, 383] width 63 height 26
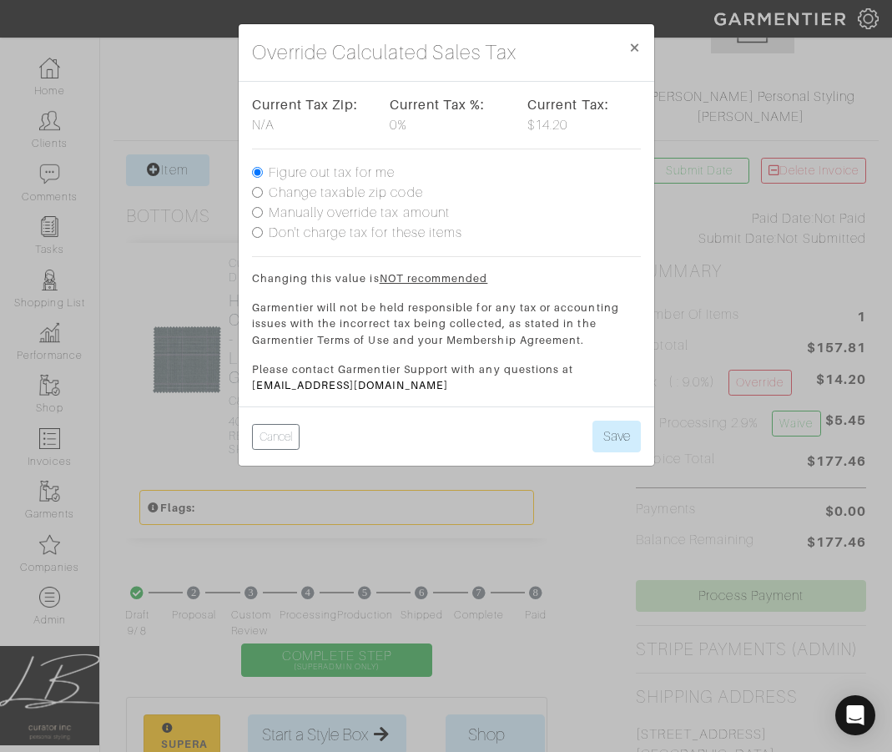
click at [256, 236] on input "Don't charge tax for these items" at bounding box center [257, 232] width 11 height 11
radio input "true"
click at [613, 442] on button "Save" at bounding box center [617, 437] width 48 height 32
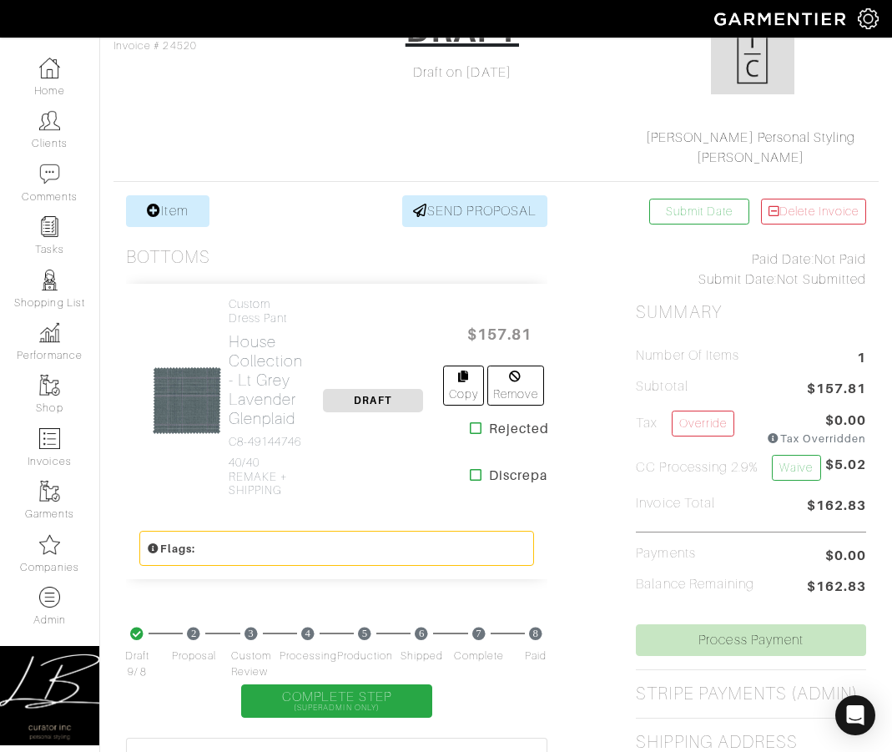
scroll to position [349, 0]
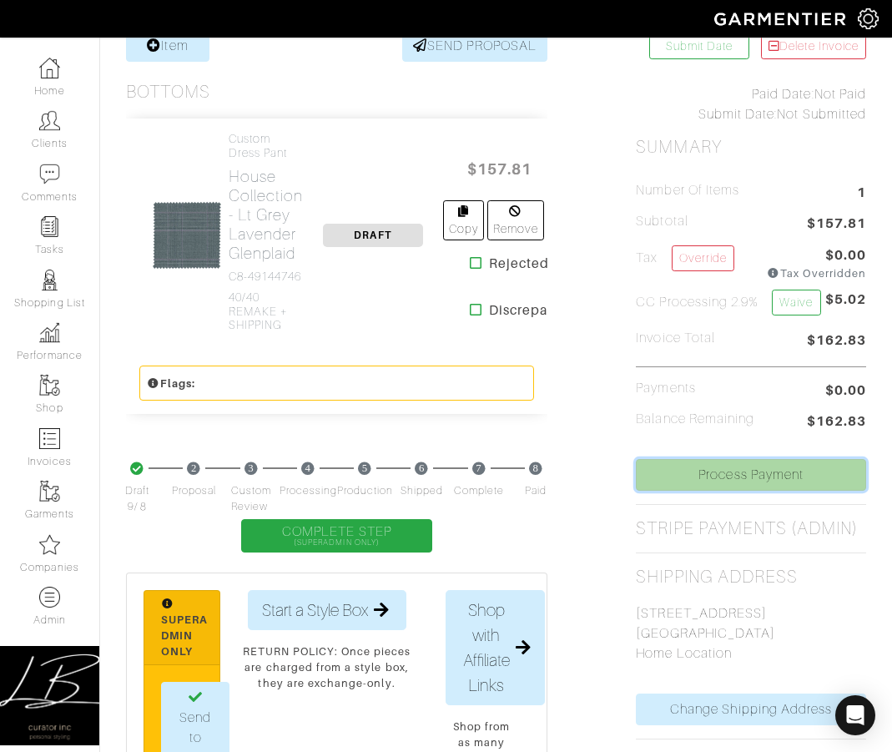
click at [666, 469] on link "Process Payment" at bounding box center [751, 475] width 230 height 32
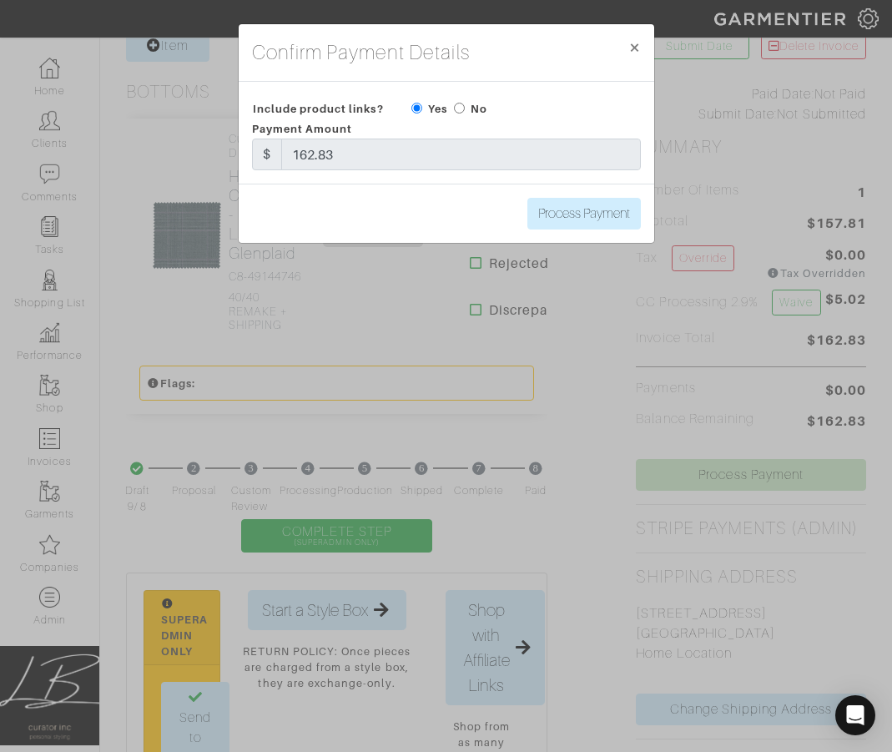
drag, startPoint x: 460, startPoint y: 108, endPoint x: 467, endPoint y: 116, distance: 10.6
click at [460, 108] on input "radio" at bounding box center [459, 108] width 11 height 11
radio input "true"
click at [623, 213] on input "Process Payment" at bounding box center [583, 214] width 113 height 32
type input "Process Payment"
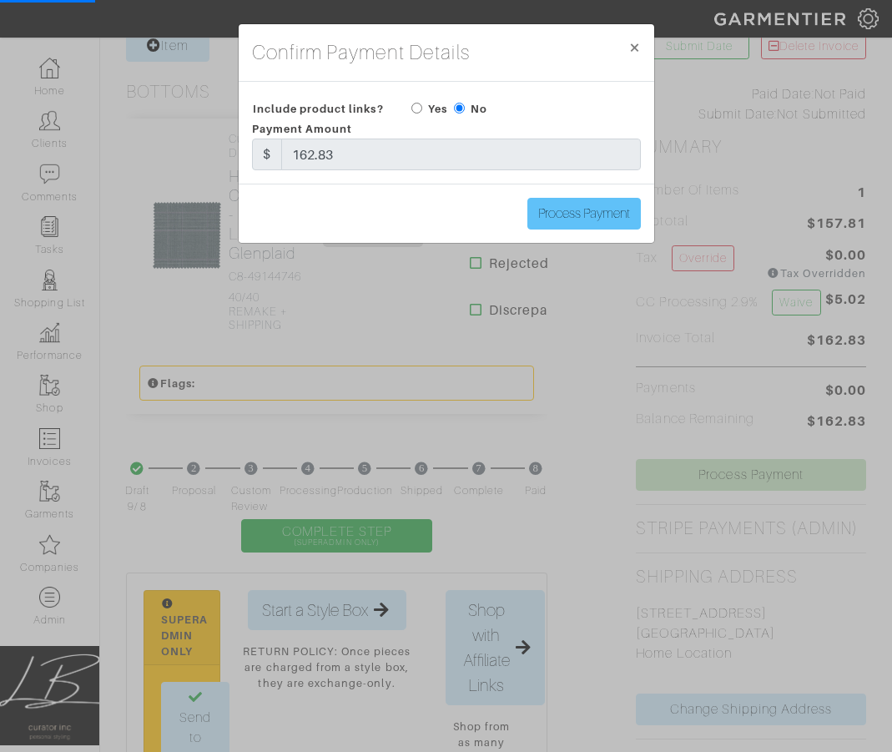
scroll to position [0, 0]
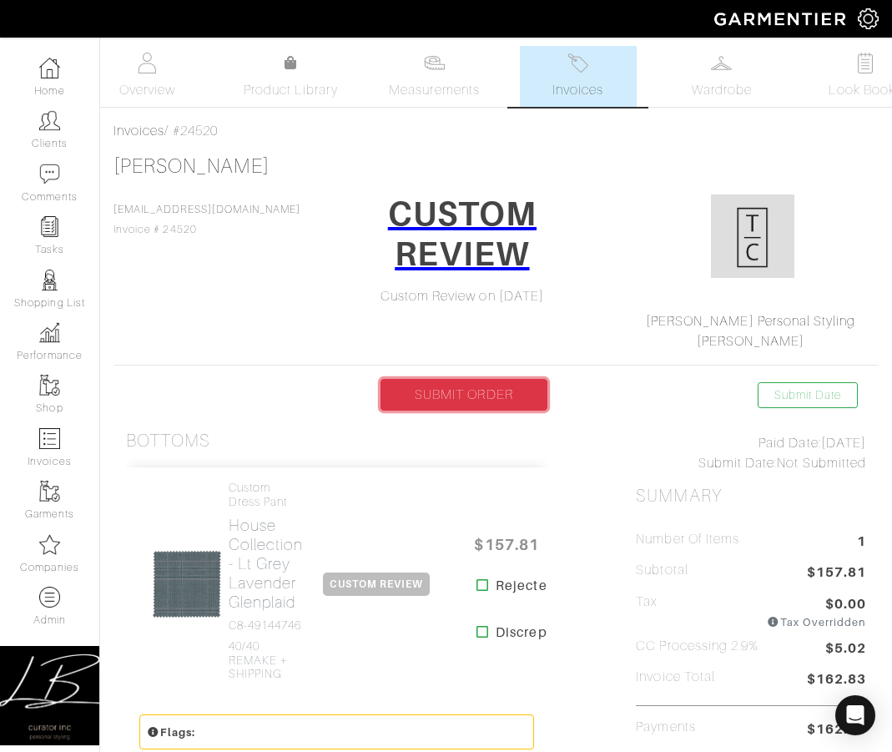
click at [473, 393] on link "SUBMIT ORDER" at bounding box center [464, 395] width 167 height 32
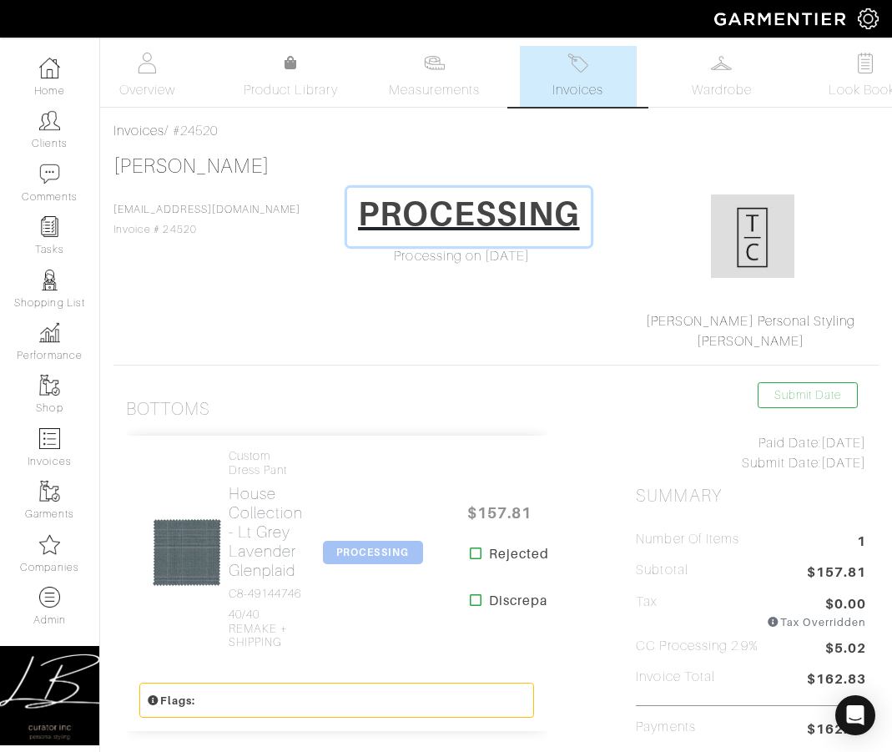
click at [457, 220] on h1 "PROCESSING" at bounding box center [469, 214] width 222 height 40
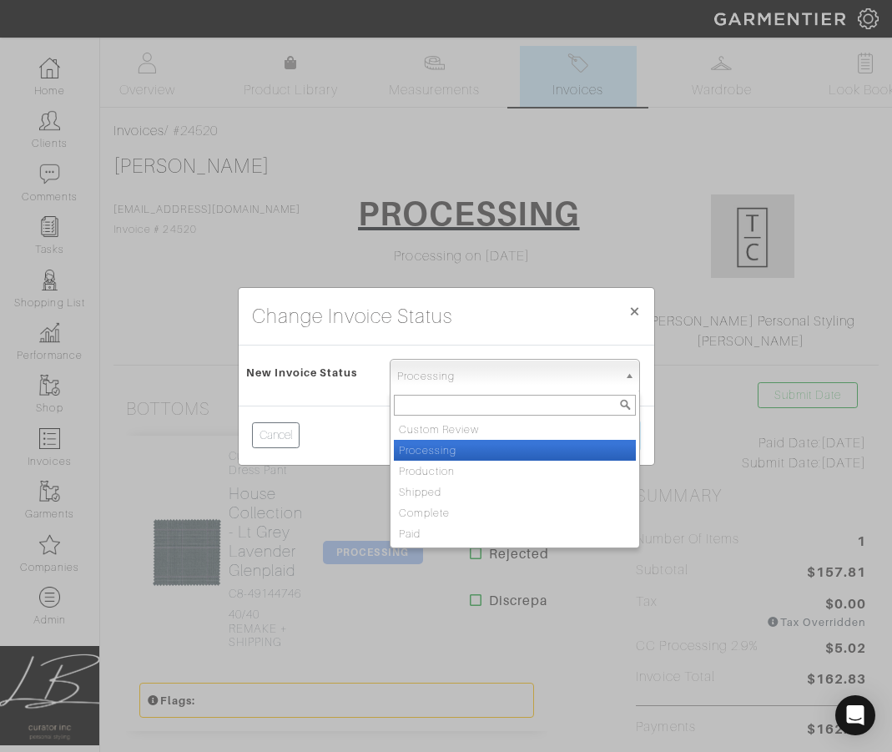
click at [462, 379] on span "Processing" at bounding box center [507, 376] width 221 height 33
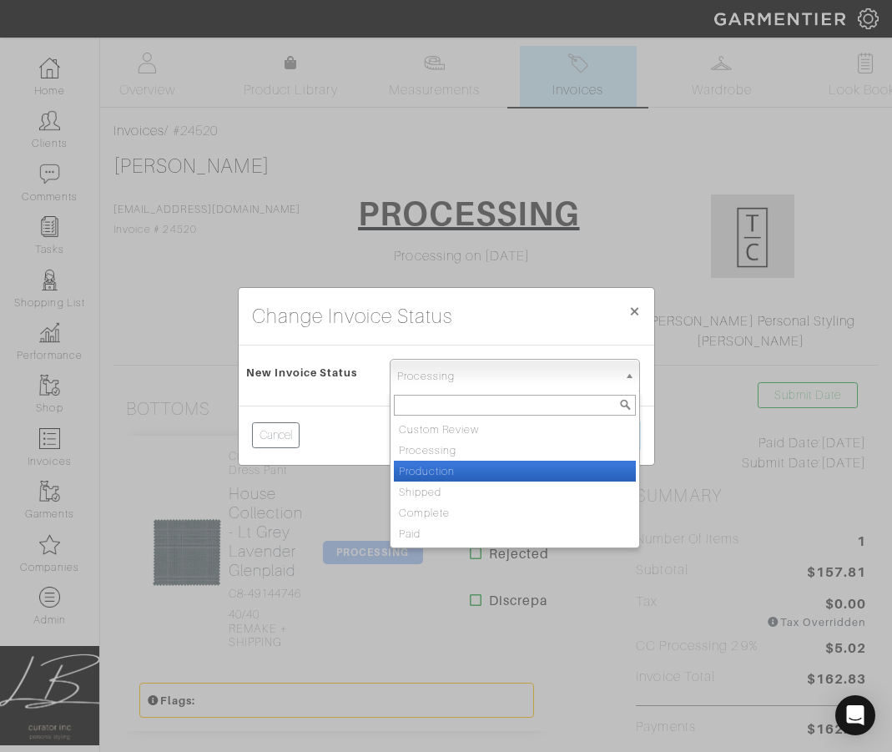
click at [467, 466] on li "Production" at bounding box center [515, 471] width 243 height 21
select select "Production"
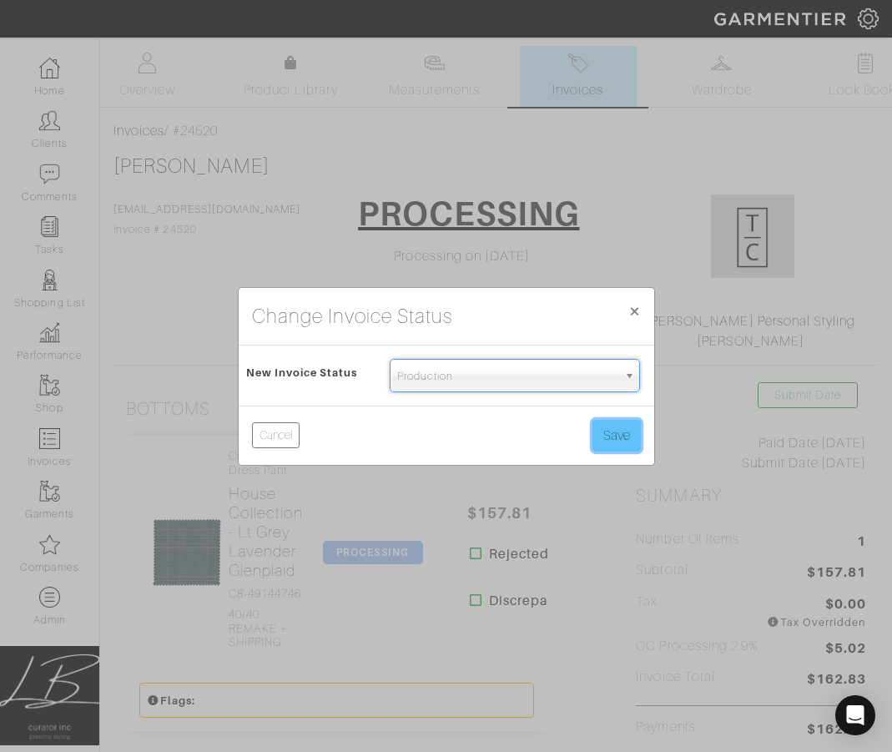
click at [602, 431] on button "Save" at bounding box center [617, 436] width 48 height 32
